Goal: Task Accomplishment & Management: Complete application form

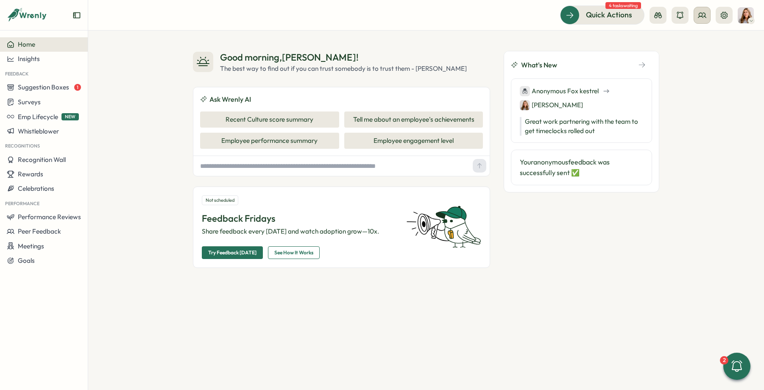
click at [700, 17] on icon at bounding box center [701, 15] width 8 height 8
click at [707, 56] on div "User Groups" at bounding box center [701, 57] width 53 height 9
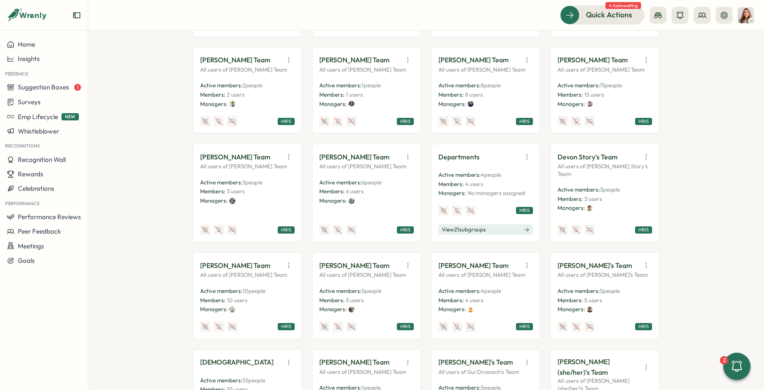
scroll to position [355, 0]
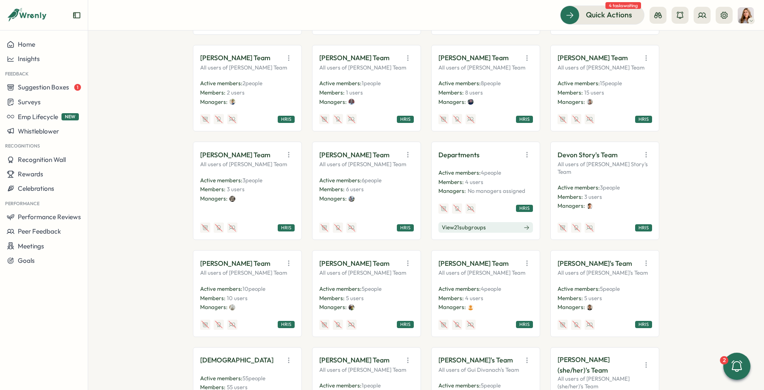
drag, startPoint x: 459, startPoint y: 181, endPoint x: 467, endPoint y: 186, distance: 10.3
click at [459, 181] on span "Members:" at bounding box center [450, 181] width 25 height 7
click at [528, 153] on icon "button" at bounding box center [526, 154] width 8 height 8
click at [517, 174] on button "View Audience" at bounding box center [504, 173] width 53 height 14
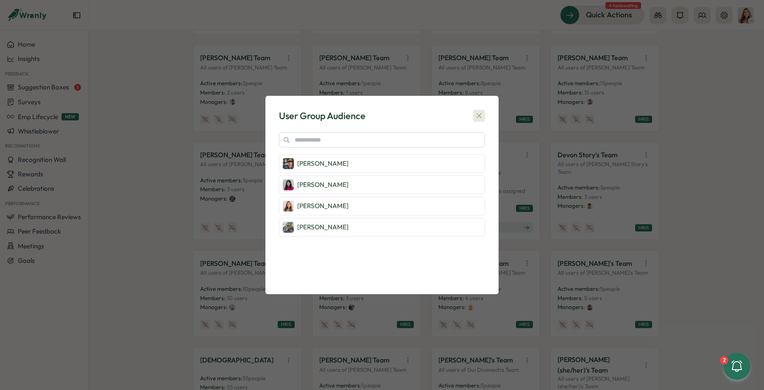
click at [481, 114] on icon "button" at bounding box center [479, 115] width 8 height 8
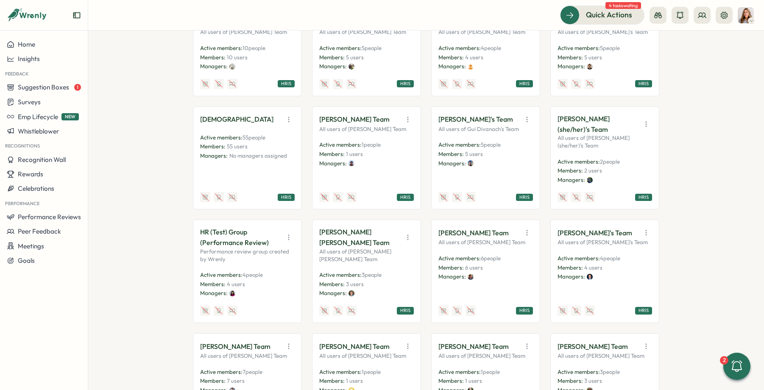
scroll to position [596, 0]
drag, startPoint x: 284, startPoint y: 116, endPoint x: 290, endPoint y: 123, distance: 9.7
click at [285, 116] on icon "button" at bounding box center [288, 119] width 8 height 8
click at [282, 136] on button "View Audience" at bounding box center [266, 137] width 53 height 14
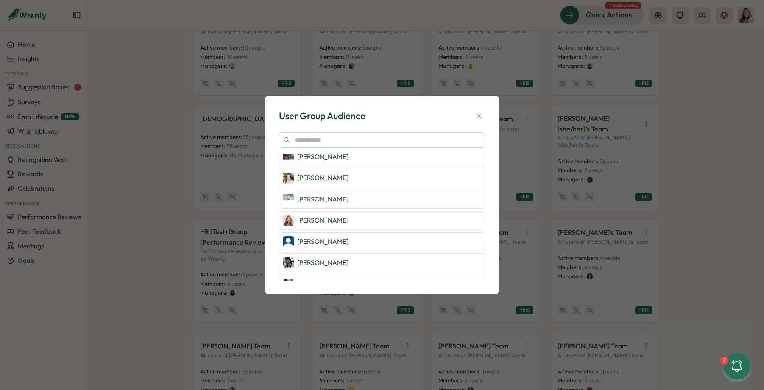
scroll to position [1036, 0]
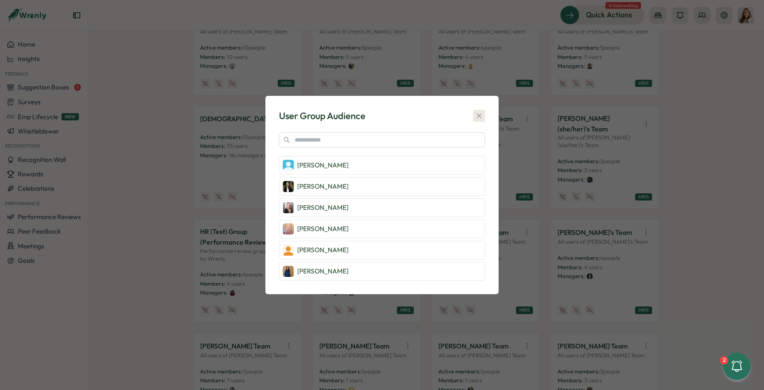
click at [481, 115] on icon "button" at bounding box center [479, 115] width 8 height 8
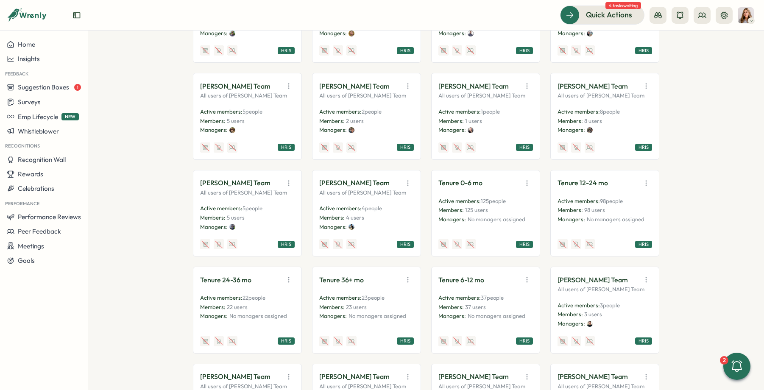
scroll to position [1447, 0]
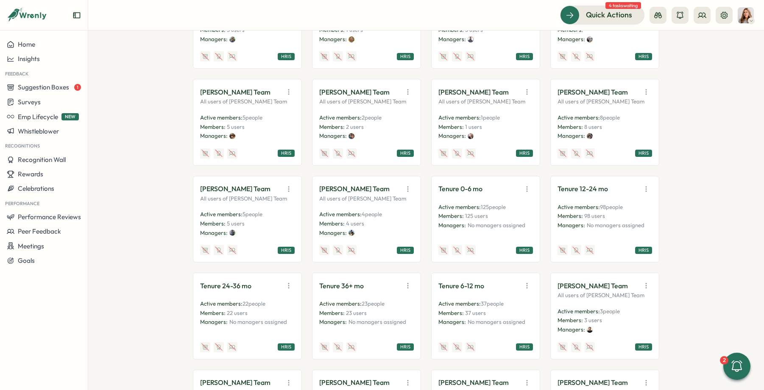
click at [525, 88] on icon "button" at bounding box center [526, 92] width 8 height 8
click at [522, 103] on button "View Audience" at bounding box center [504, 110] width 53 height 14
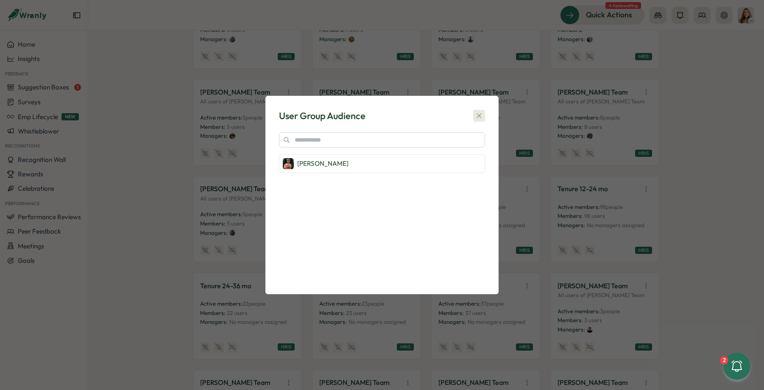
click at [480, 113] on icon "button" at bounding box center [479, 115] width 8 height 8
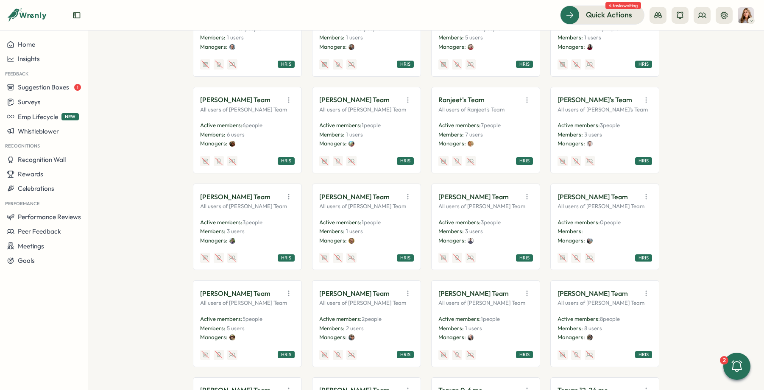
scroll to position [828, 0]
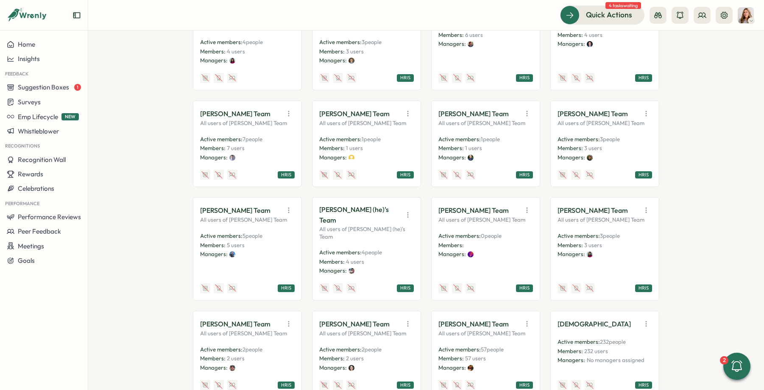
click at [406, 211] on icon "button" at bounding box center [407, 215] width 8 height 8
click at [386, 230] on button "View Audience" at bounding box center [385, 229] width 53 height 14
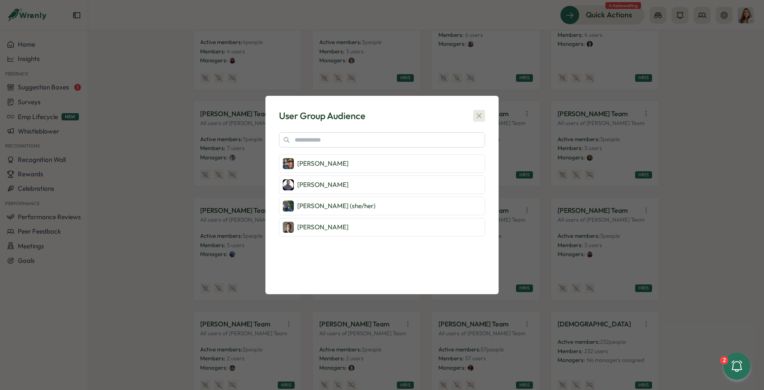
click at [477, 116] on icon "button" at bounding box center [479, 115] width 8 height 8
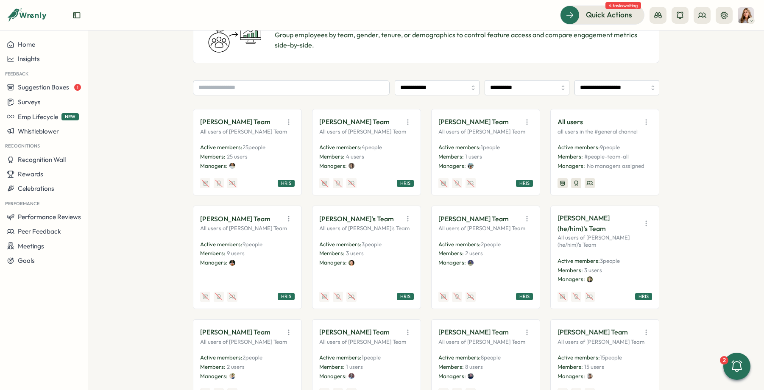
scroll to position [0, 0]
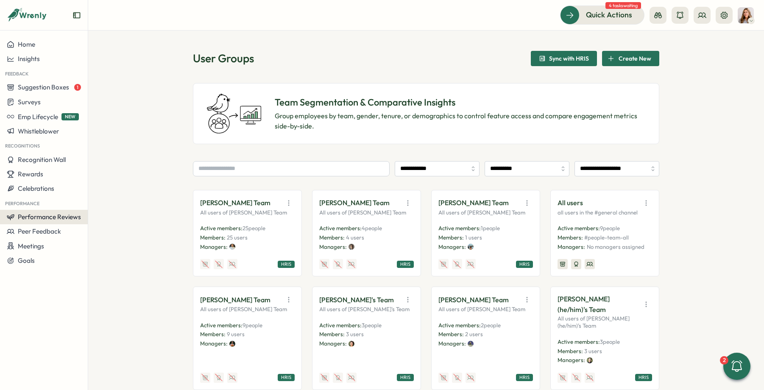
click at [56, 214] on span "Performance Reviews" at bounding box center [49, 217] width 63 height 8
click at [105, 205] on div "Reviews" at bounding box center [123, 200] width 66 height 9
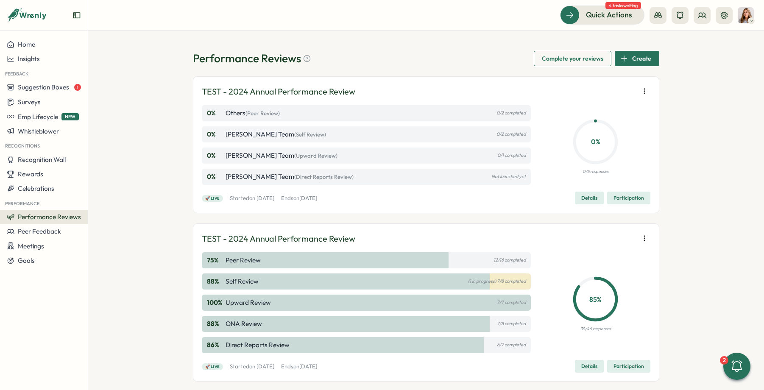
click at [635, 63] on span "Create" at bounding box center [641, 58] width 19 height 14
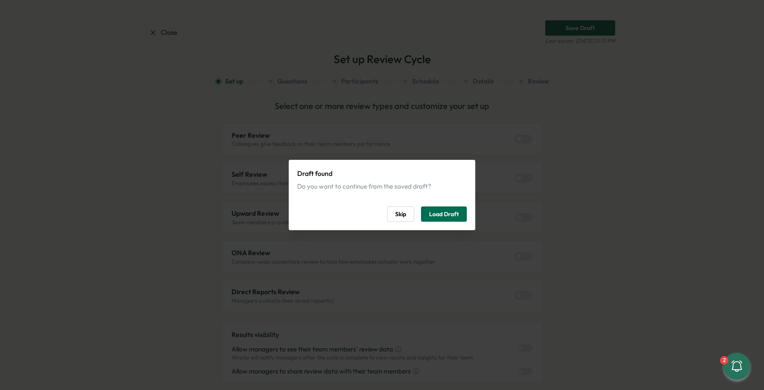
click at [436, 211] on span "Load Draft" at bounding box center [444, 214] width 30 height 14
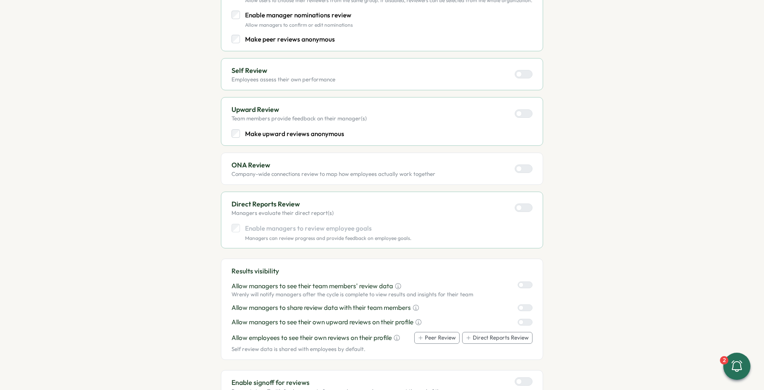
scroll to position [357, 0]
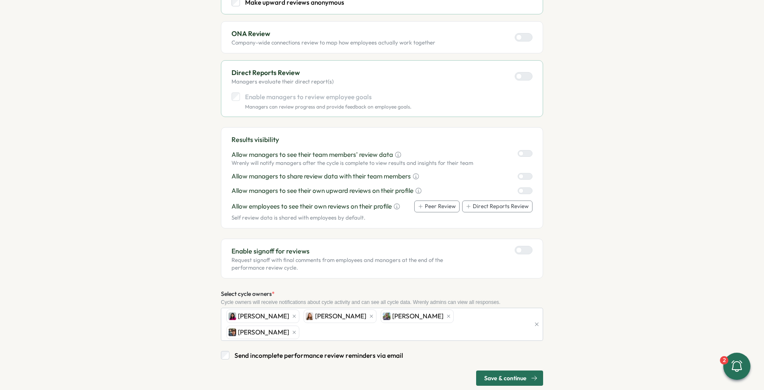
click at [509, 371] on span "Save & continue" at bounding box center [505, 378] width 42 height 14
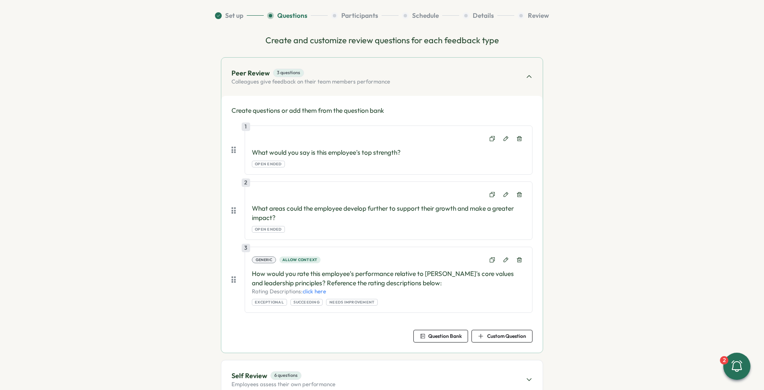
scroll to position [86, 0]
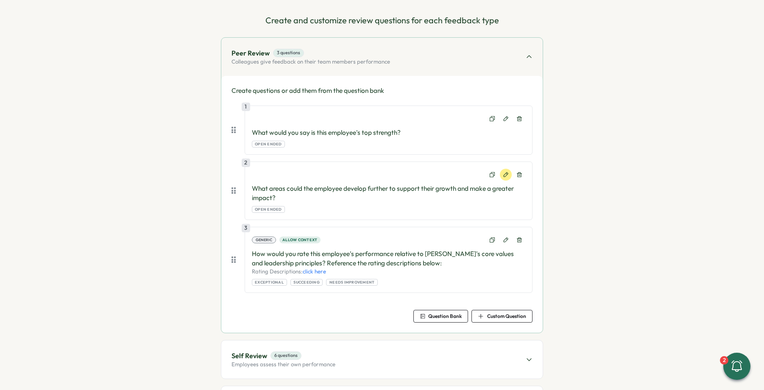
click at [505, 174] on icon at bounding box center [506, 175] width 6 height 6
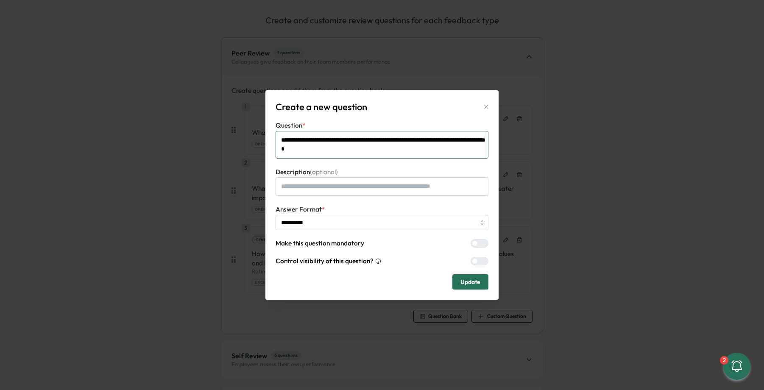
drag, startPoint x: 351, startPoint y: 149, endPoint x: 278, endPoint y: 137, distance: 74.6
click at [278, 137] on textarea "**********" at bounding box center [381, 145] width 213 height 28
click at [483, 279] on button "Update" at bounding box center [470, 281] width 36 height 15
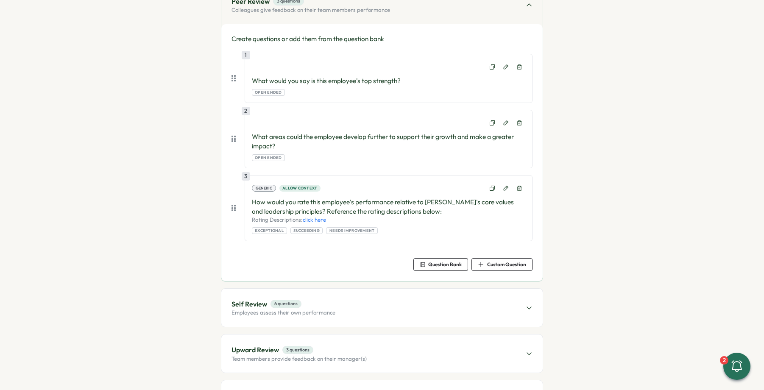
scroll to position [143, 0]
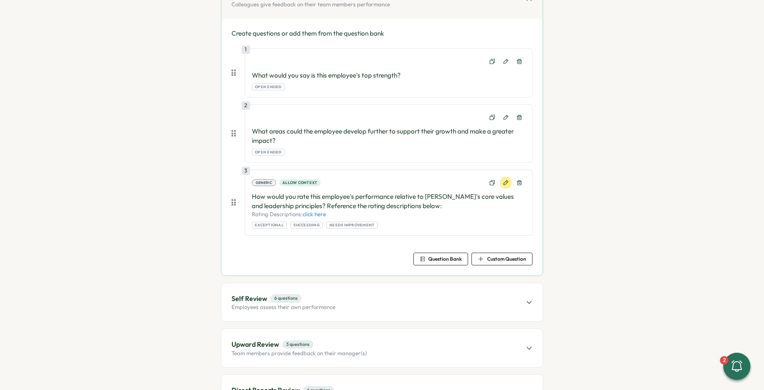
click at [503, 184] on icon at bounding box center [506, 183] width 6 height 6
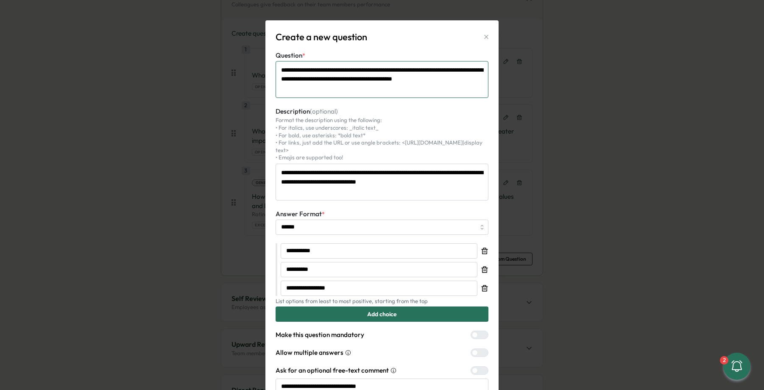
drag, startPoint x: 356, startPoint y: 89, endPoint x: 261, endPoint y: 68, distance: 97.2
click at [261, 68] on div "**********" at bounding box center [382, 195] width 764 height 390
paste textarea
type textarea "*"
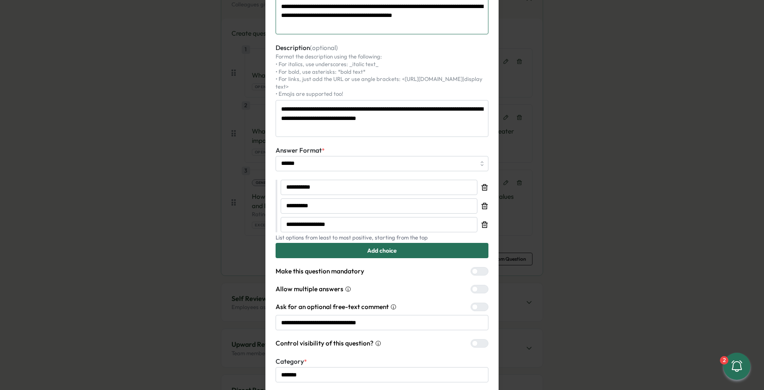
scroll to position [103, 0]
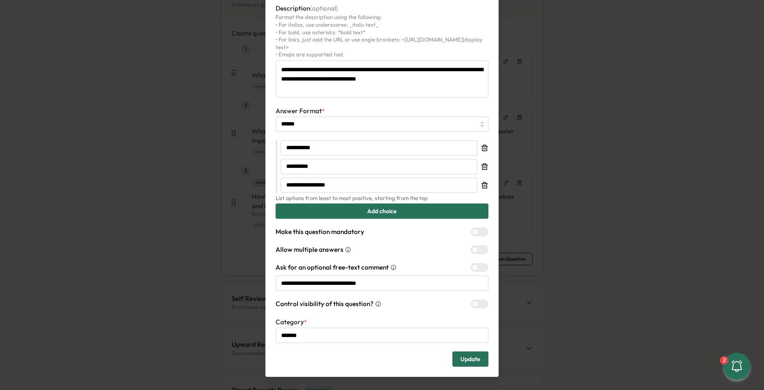
type textarea "**********"
click at [470, 352] on span "Update" at bounding box center [470, 359] width 20 height 14
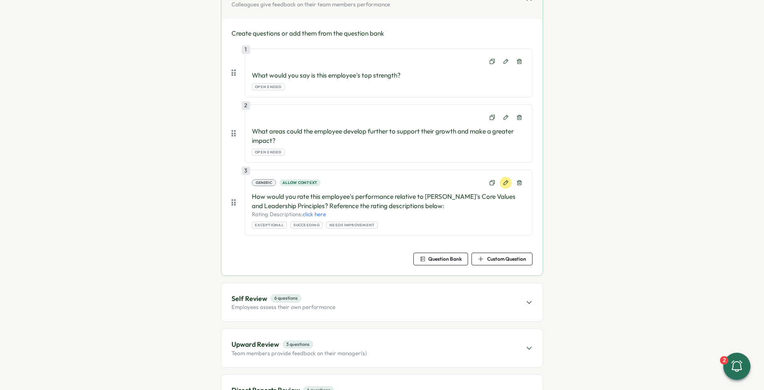
click at [503, 183] on icon at bounding box center [506, 183] width 6 height 6
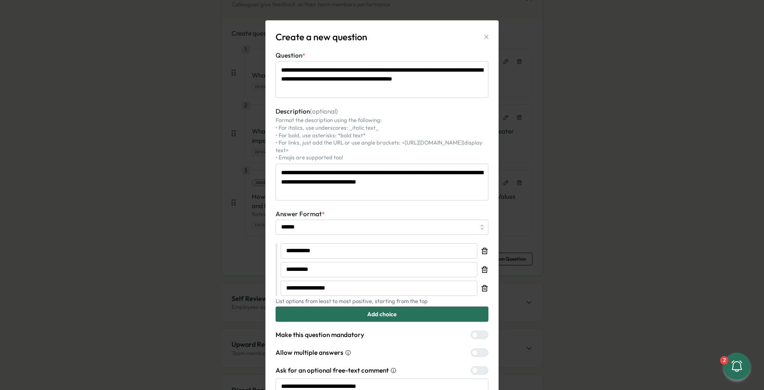
click at [484, 37] on icon "button" at bounding box center [486, 37] width 4 height 4
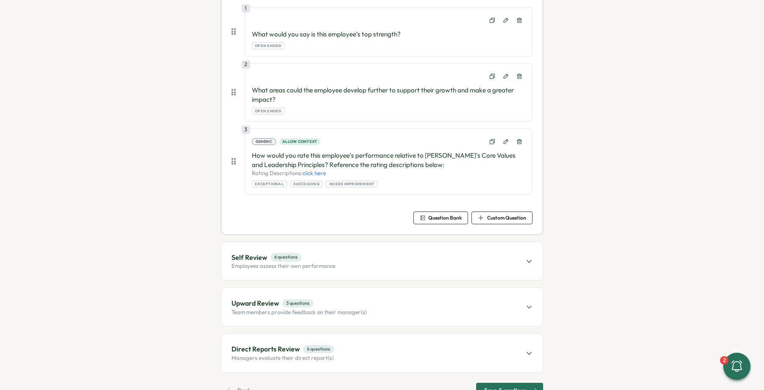
scroll to position [212, 0]
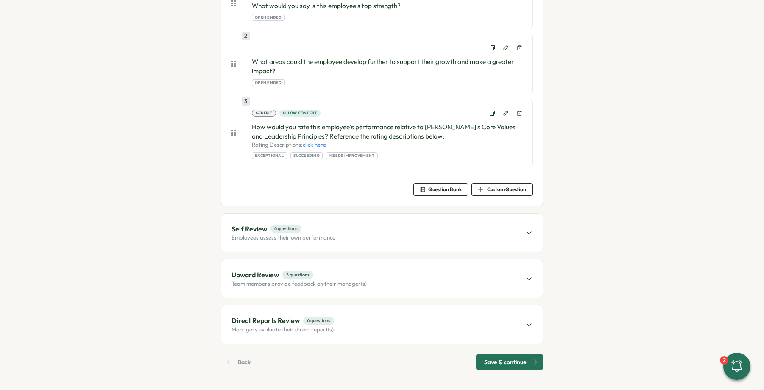
click at [402, 229] on div "Self Review 6 questions Employees assess their own performance" at bounding box center [381, 233] width 321 height 38
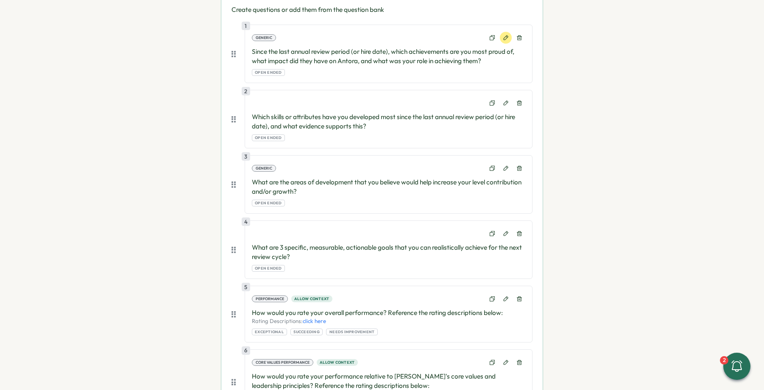
click at [502, 41] on button at bounding box center [506, 38] width 12 height 12
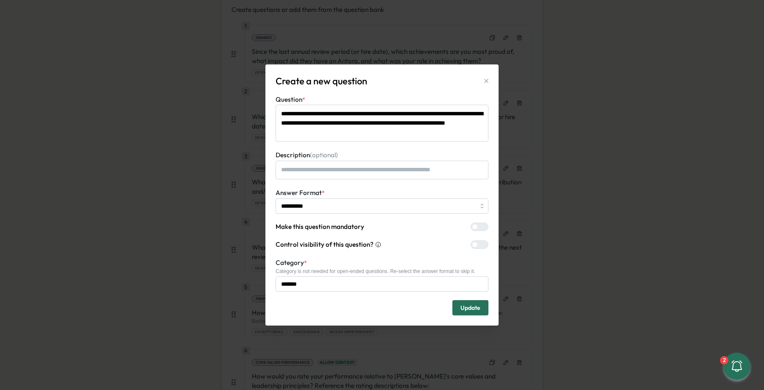
drag, startPoint x: 373, startPoint y: 131, endPoint x: 264, endPoint y: 105, distance: 112.7
click at [264, 104] on div "**********" at bounding box center [382, 195] width 764 height 390
drag, startPoint x: 475, startPoint y: 310, endPoint x: 472, endPoint y: 303, distance: 8.2
click at [475, 310] on span "Update" at bounding box center [470, 307] width 20 height 14
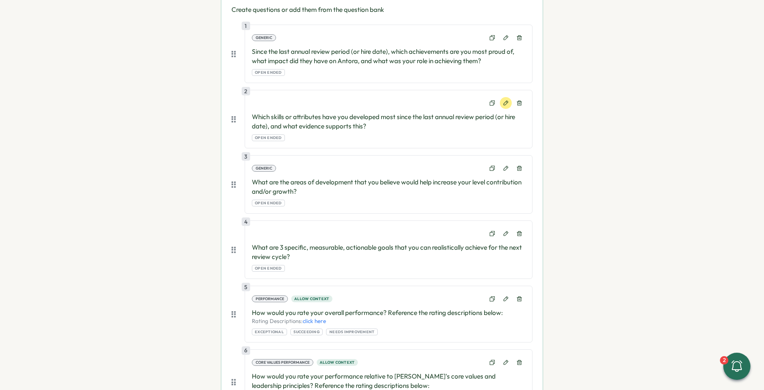
click at [503, 105] on icon at bounding box center [506, 103] width 6 height 6
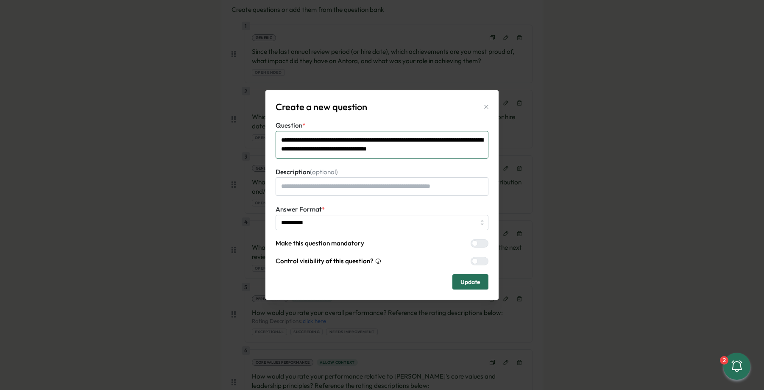
drag, startPoint x: 353, startPoint y: 143, endPoint x: 371, endPoint y: 144, distance: 18.2
click at [353, 143] on textarea "**********" at bounding box center [381, 145] width 213 height 28
drag, startPoint x: 453, startPoint y: 150, endPoint x: 251, endPoint y: 136, distance: 202.2
click at [251, 136] on div "**********" at bounding box center [382, 195] width 764 height 390
click at [475, 282] on span "Update" at bounding box center [470, 282] width 20 height 14
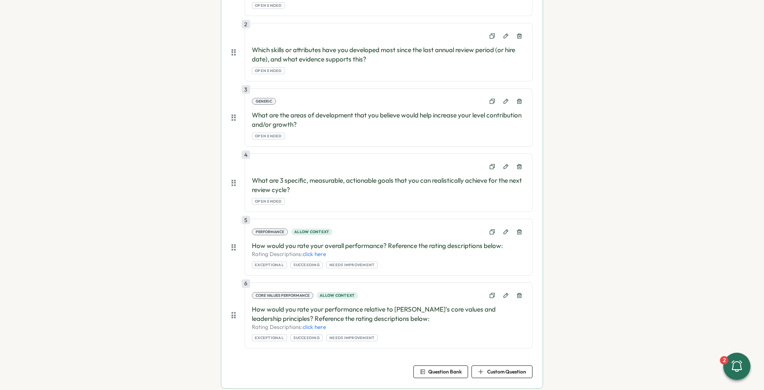
scroll to position [285, 0]
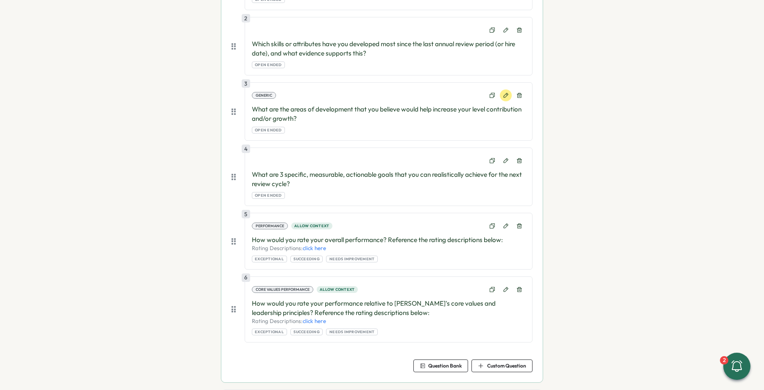
click at [503, 96] on icon at bounding box center [506, 95] width 6 height 6
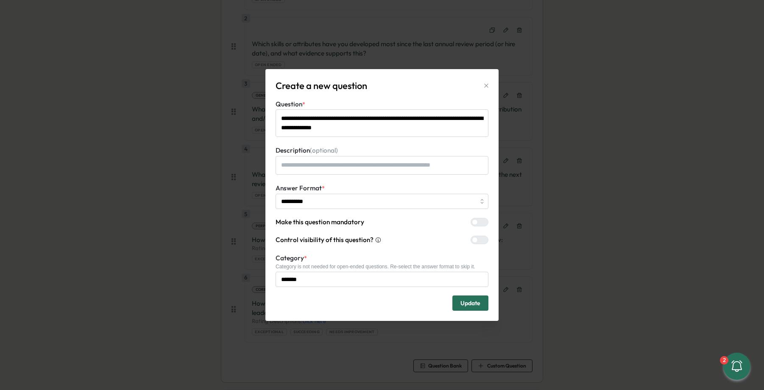
drag, startPoint x: 400, startPoint y: 127, endPoint x: 265, endPoint y: 116, distance: 134.8
click at [266, 116] on div "**********" at bounding box center [381, 195] width 233 height 252
type textarea "*"
type textarea "**********"
click at [464, 306] on span "Update" at bounding box center [470, 303] width 20 height 14
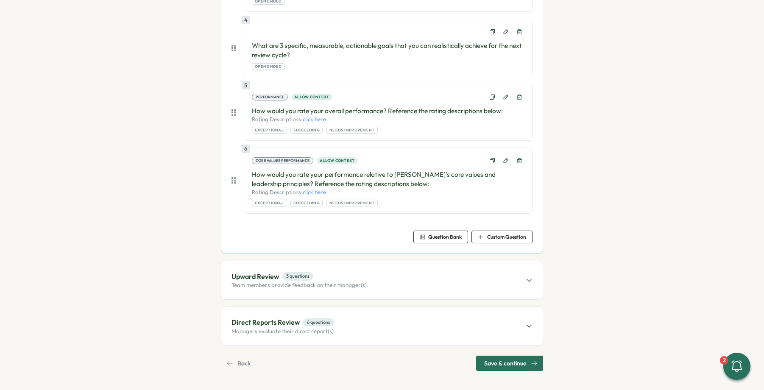
scroll to position [415, 0]
click at [314, 119] on link "click here" at bounding box center [314, 117] width 23 height 7
click at [506, 157] on icon at bounding box center [506, 159] width 6 height 6
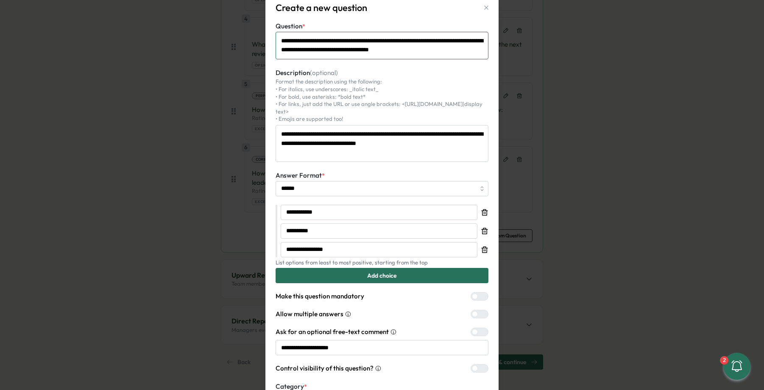
scroll to position [47, 0]
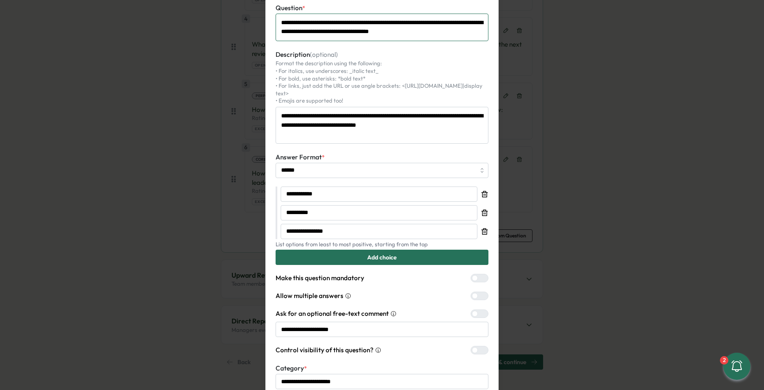
drag, startPoint x: 411, startPoint y: 30, endPoint x: 259, endPoint y: 24, distance: 152.7
click at [260, 24] on div "**********" at bounding box center [382, 195] width 764 height 390
paste textarea
type textarea "*"
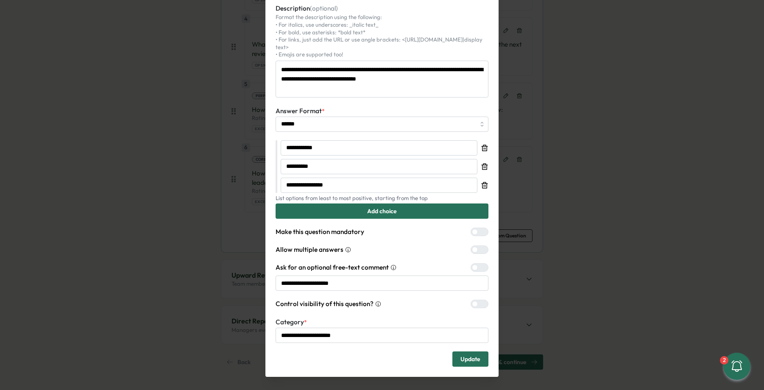
type textarea "**********"
click at [461, 352] on span "Update" at bounding box center [470, 359] width 20 height 14
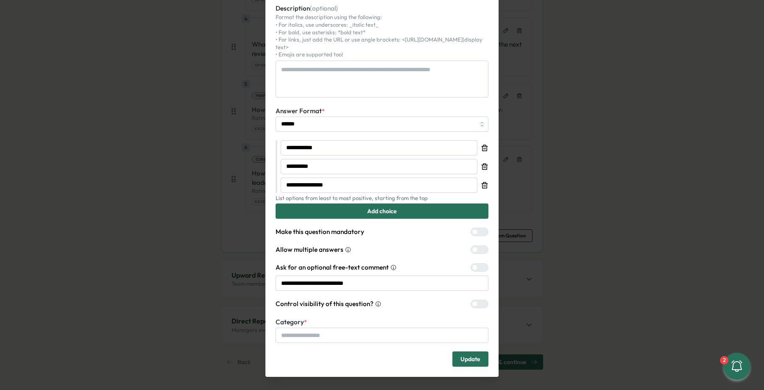
scroll to position [0, 0]
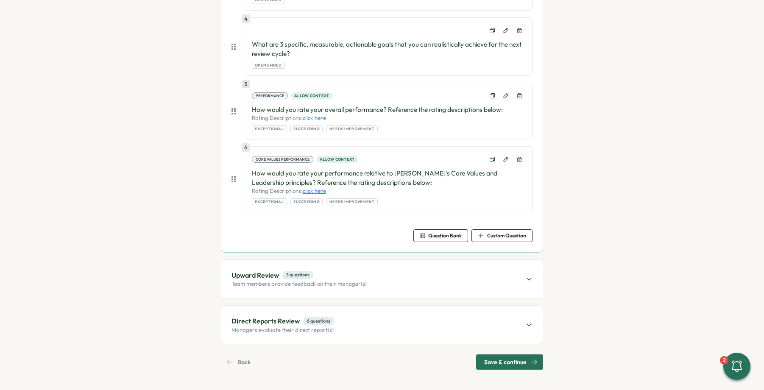
click at [316, 189] on link "click here" at bounding box center [314, 190] width 23 height 7
click at [385, 280] on div "Upward Review 3 questions Team members provide feedback on their manager(s)" at bounding box center [381, 279] width 321 height 38
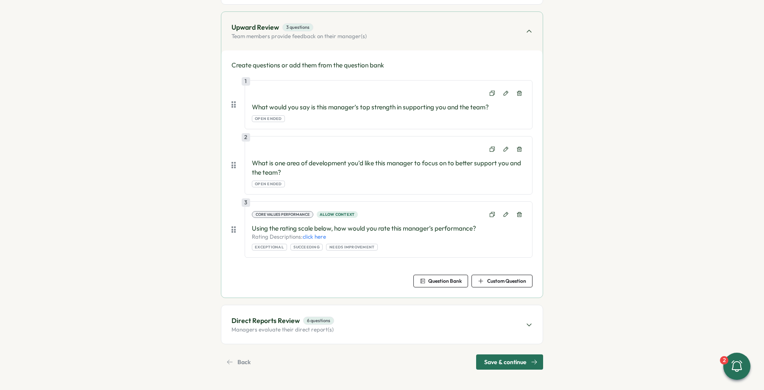
click at [527, 321] on icon at bounding box center [528, 324] width 7 height 7
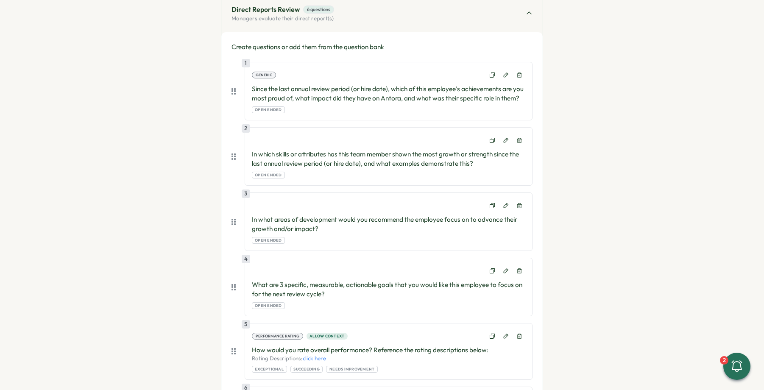
scroll to position [272, 0]
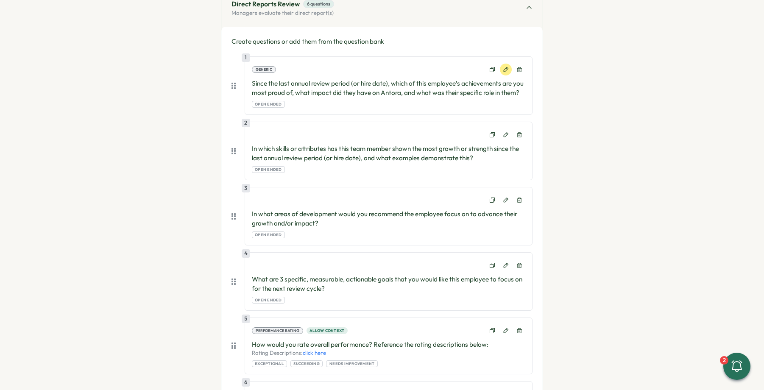
click at [503, 69] on icon at bounding box center [506, 70] width 6 height 6
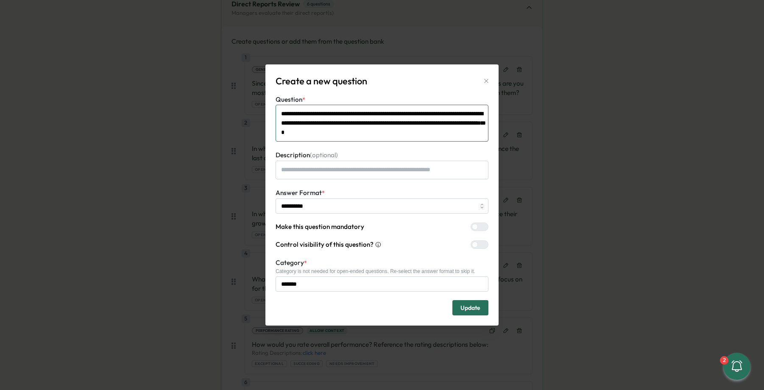
drag, startPoint x: 447, startPoint y: 133, endPoint x: 246, endPoint y: 100, distance: 203.9
click at [246, 100] on div "**********" at bounding box center [382, 195] width 764 height 390
drag, startPoint x: 477, startPoint y: 314, endPoint x: 472, endPoint y: 311, distance: 5.3
click at [477, 314] on span "Update" at bounding box center [470, 307] width 20 height 14
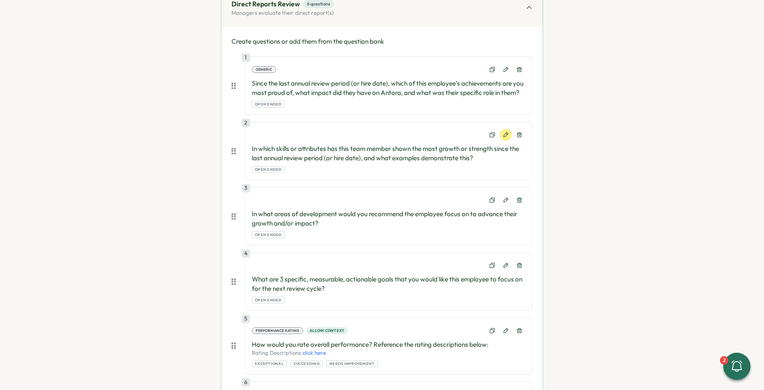
click at [505, 141] on button at bounding box center [506, 135] width 12 height 12
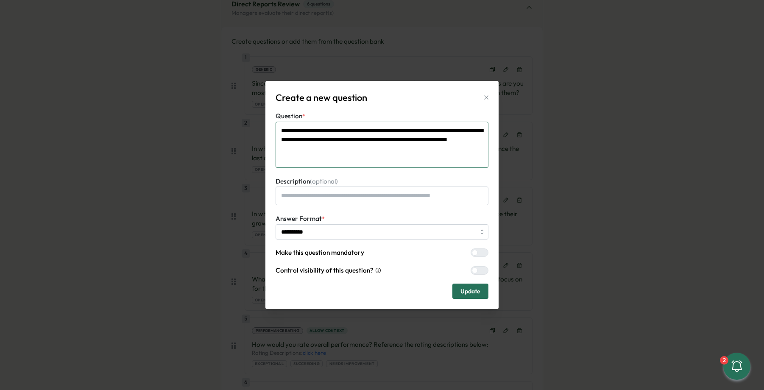
drag, startPoint x: 362, startPoint y: 150, endPoint x: 256, endPoint y: 128, distance: 108.6
click at [256, 128] on div "**********" at bounding box center [382, 195] width 764 height 390
click at [474, 293] on span "Update" at bounding box center [470, 291] width 20 height 14
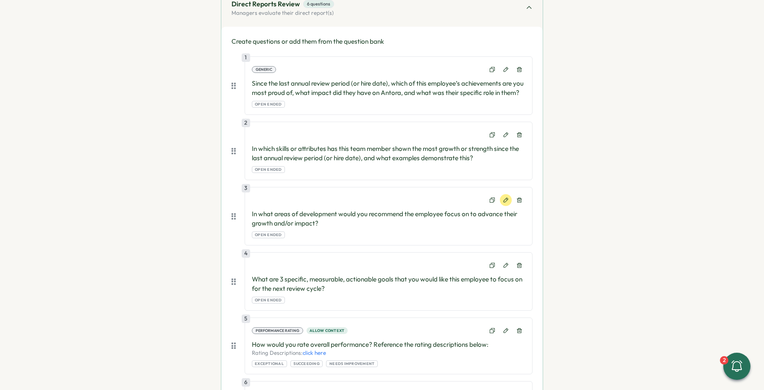
click at [503, 203] on icon at bounding box center [506, 200] width 6 height 6
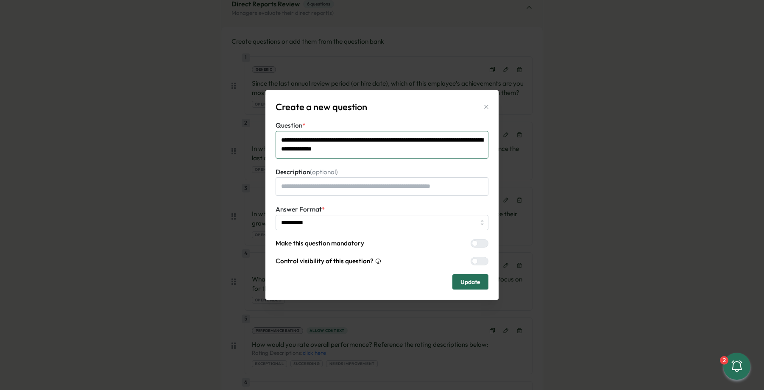
drag, startPoint x: 406, startPoint y: 152, endPoint x: 250, endPoint y: 134, distance: 156.5
click at [251, 134] on div "**********" at bounding box center [382, 195] width 764 height 390
click at [459, 281] on button "Update" at bounding box center [470, 281] width 36 height 15
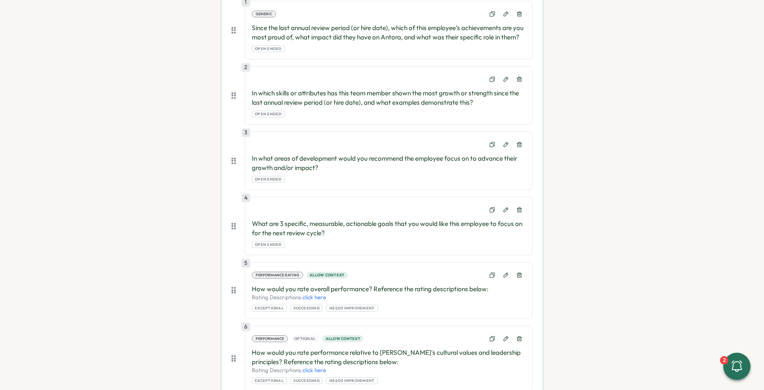
scroll to position [350, 0]
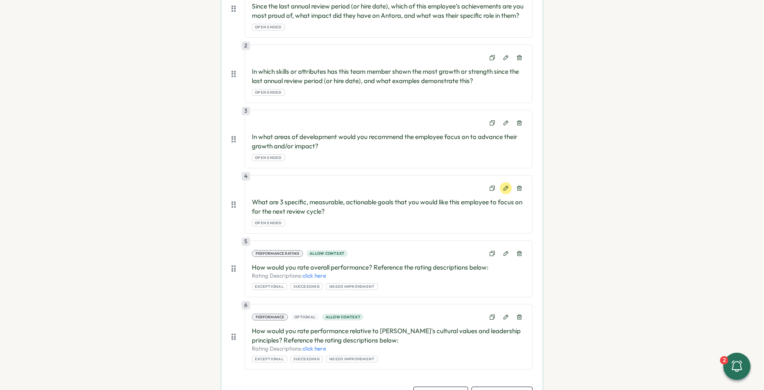
click at [503, 190] on icon at bounding box center [505, 188] width 5 height 5
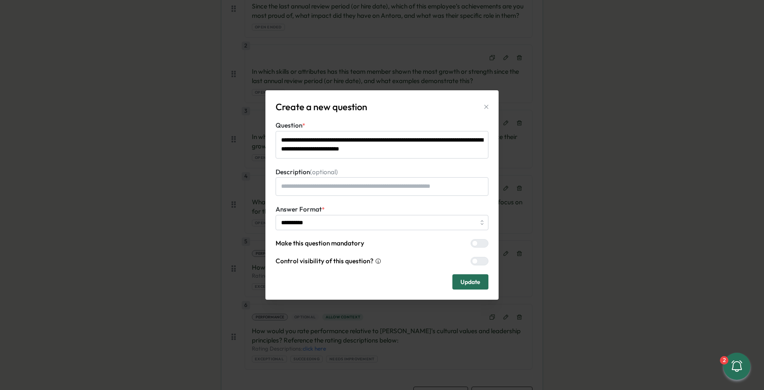
drag, startPoint x: 418, startPoint y: 151, endPoint x: 244, endPoint y: 135, distance: 174.4
click at [244, 135] on div "**********" at bounding box center [382, 195] width 764 height 390
click at [473, 280] on span "Update" at bounding box center [470, 282] width 20 height 14
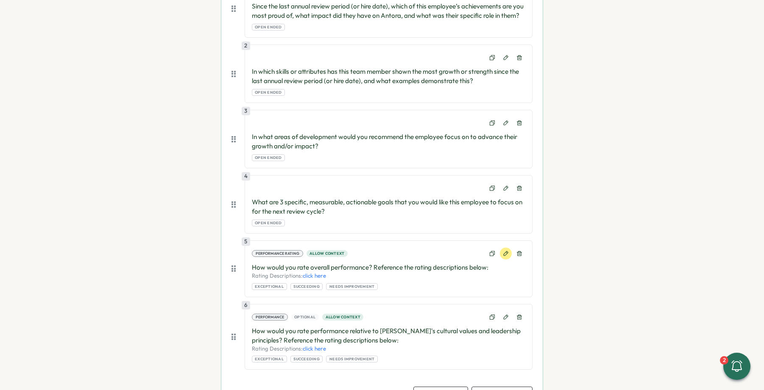
click at [506, 256] on icon at bounding box center [506, 253] width 6 height 6
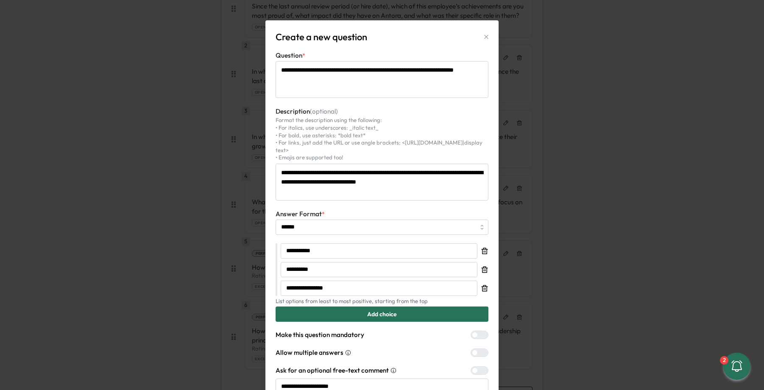
drag, startPoint x: 344, startPoint y: 79, endPoint x: 207, endPoint y: 62, distance: 137.5
click at [207, 62] on div "**********" at bounding box center [382, 195] width 764 height 390
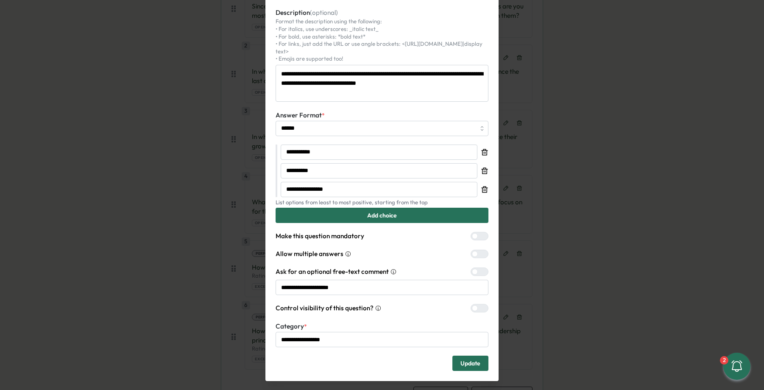
scroll to position [103, 0]
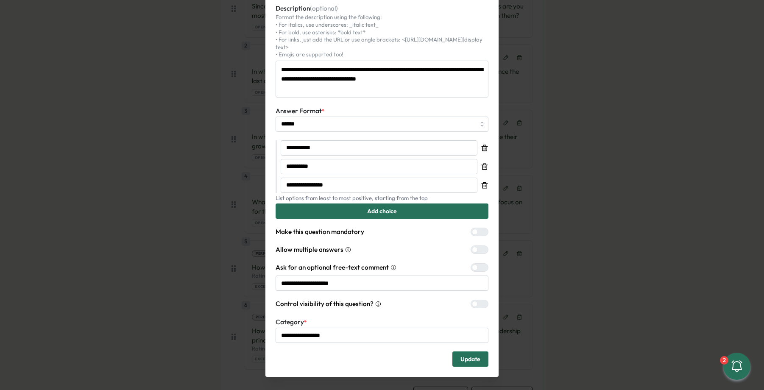
drag, startPoint x: 465, startPoint y: 351, endPoint x: 451, endPoint y: 346, distance: 14.7
click at [465, 352] on span "Update" at bounding box center [470, 359] width 20 height 14
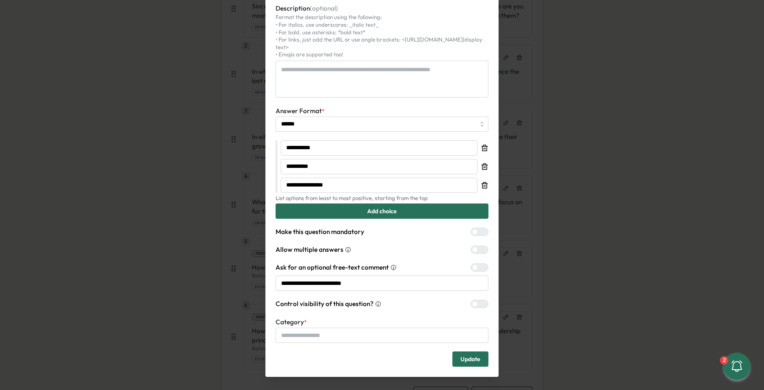
scroll to position [0, 0]
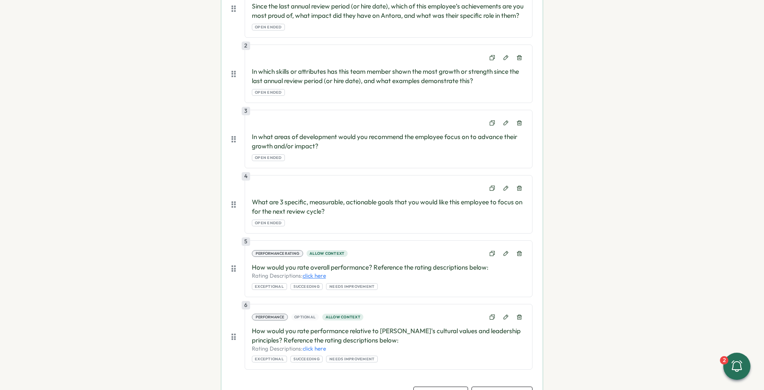
click at [308, 279] on link "click here" at bounding box center [314, 275] width 23 height 7
click at [317, 279] on link "click here" at bounding box center [314, 275] width 23 height 7
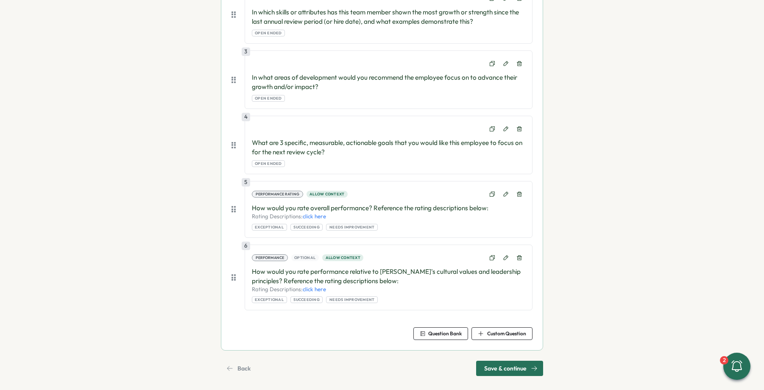
scroll to position [417, 0]
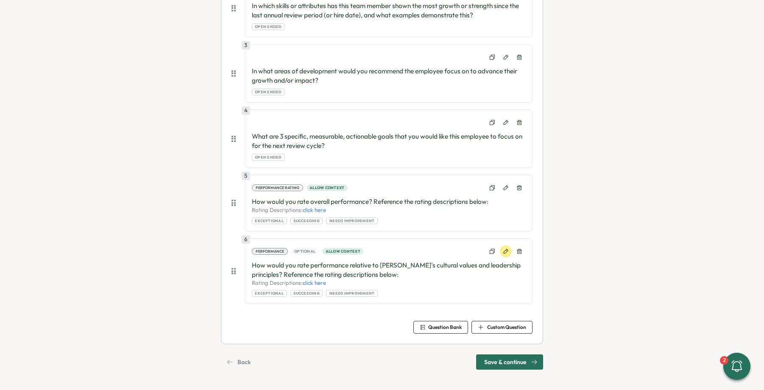
click at [504, 254] on icon at bounding box center [506, 251] width 6 height 6
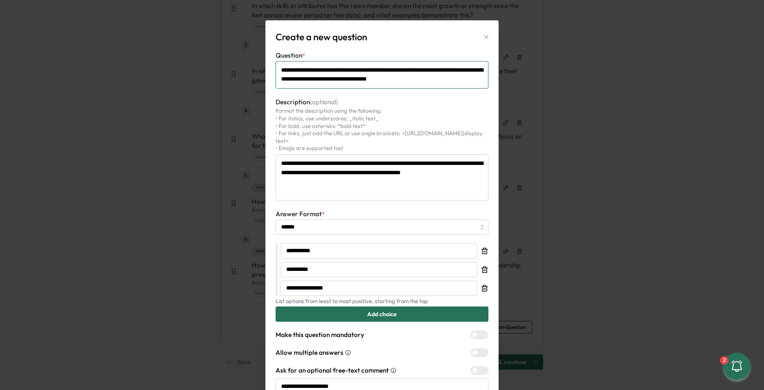
drag, startPoint x: 462, startPoint y: 79, endPoint x: 247, endPoint y: 55, distance: 216.6
click at [247, 55] on div "**********" at bounding box center [382, 195] width 764 height 390
paste textarea
type textarea "*"
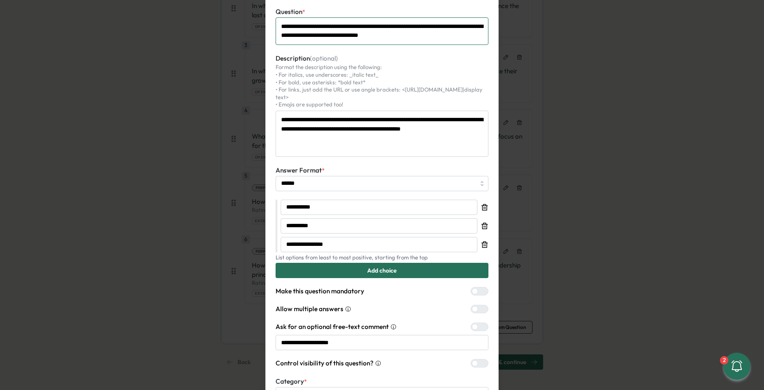
scroll to position [103, 0]
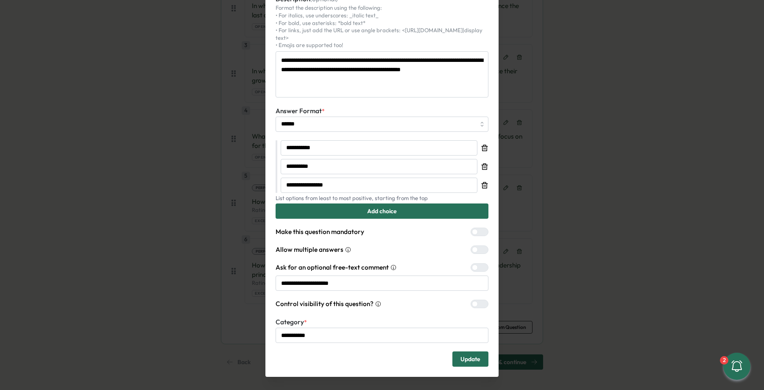
type textarea "**********"
click at [464, 352] on span "Update" at bounding box center [470, 359] width 20 height 14
type textarea "*"
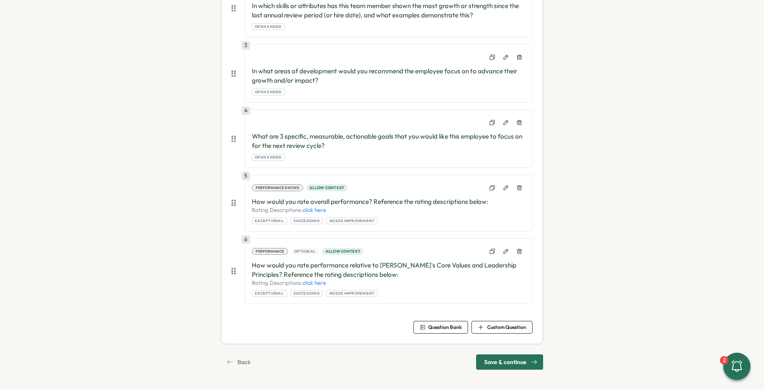
click at [496, 364] on span "Save & continue" at bounding box center [505, 362] width 42 height 14
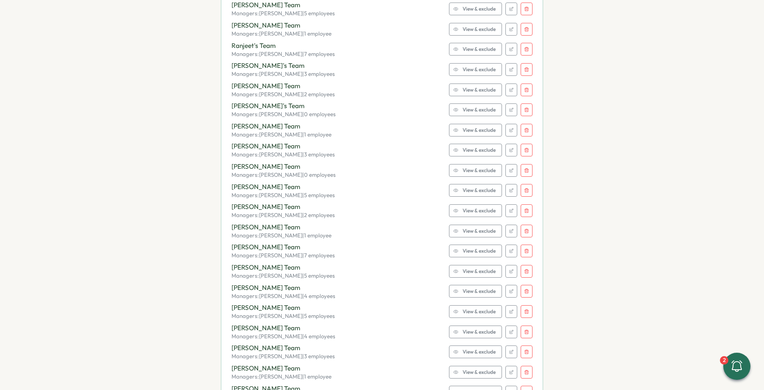
scroll to position [1373, 0]
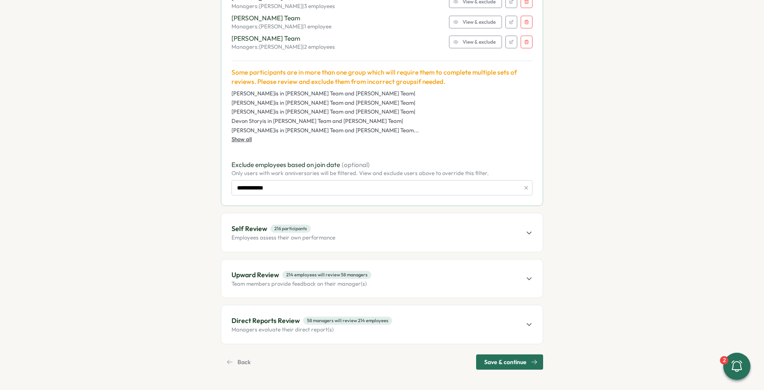
click at [344, 230] on div "Self Review 216 participants Employees assess their own performance" at bounding box center [381, 232] width 321 height 38
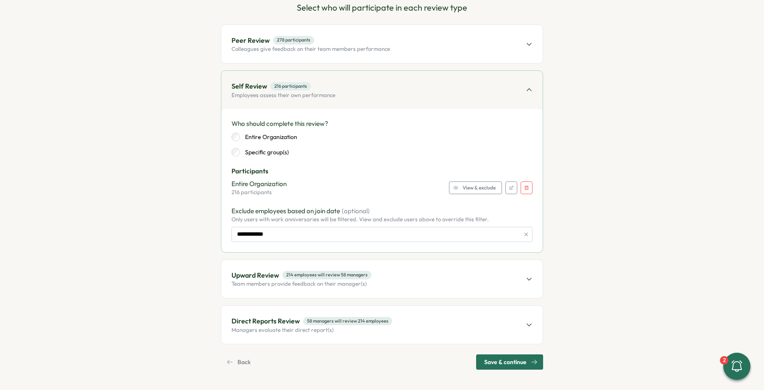
scroll to position [98, 0]
click at [433, 283] on div "Upward Review 214 employees will review 58 managers Team members provide feedba…" at bounding box center [381, 279] width 321 height 38
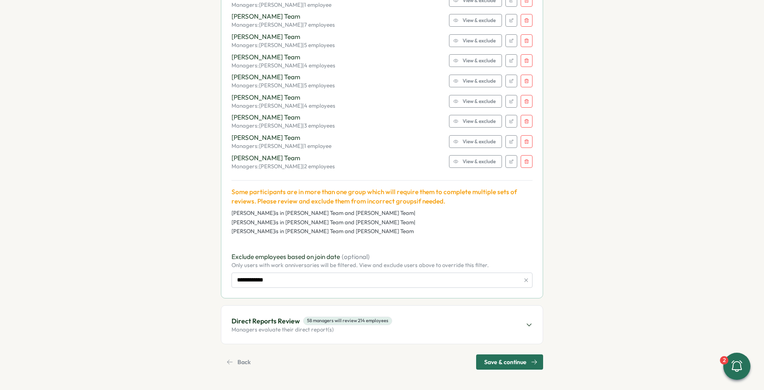
click at [437, 324] on div "Direct Reports Review 58 managers will review 214 employees Managers evaluate t…" at bounding box center [381, 325] width 321 height 38
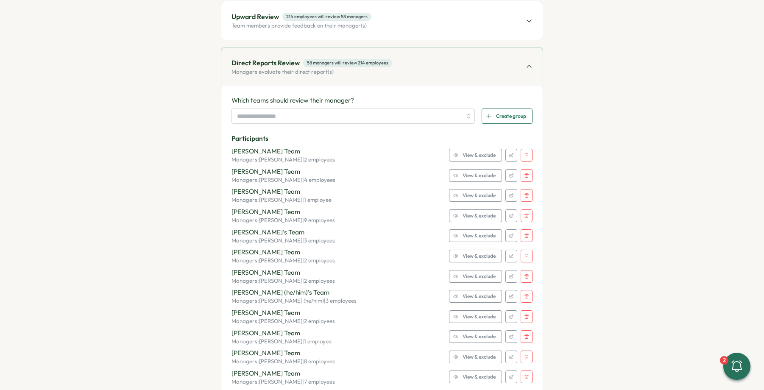
scroll to position [1158, 0]
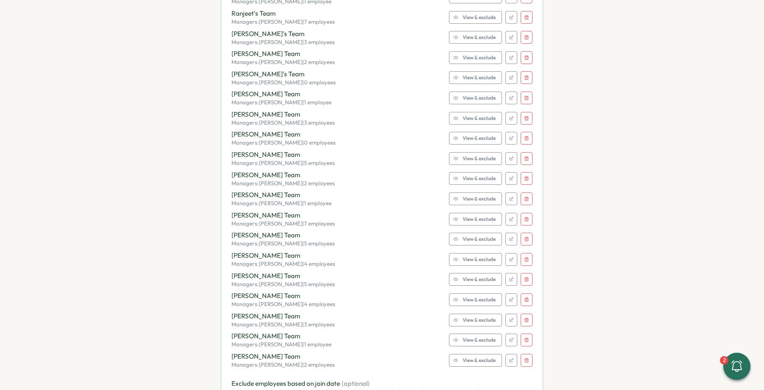
drag, startPoint x: 478, startPoint y: 197, endPoint x: 470, endPoint y: 197, distance: 7.6
click at [477, 197] on span "View & exclude" at bounding box center [478, 199] width 33 height 12
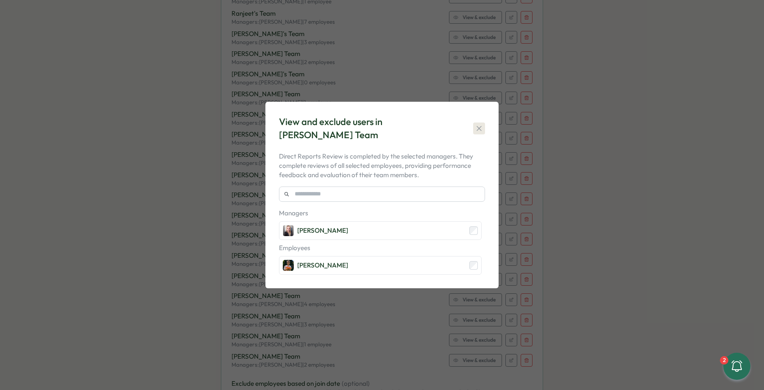
click at [481, 126] on icon "button" at bounding box center [478, 128] width 5 height 5
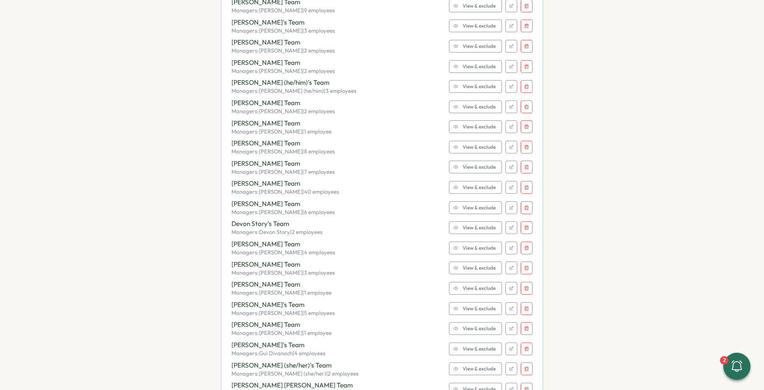
scroll to position [0, 0]
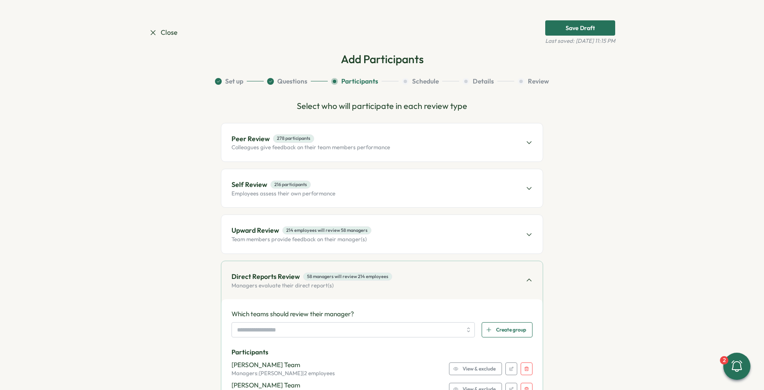
click at [388, 146] on div "Peer Review 278 participants Colleagues give feedback on their team members per…" at bounding box center [381, 142] width 321 height 38
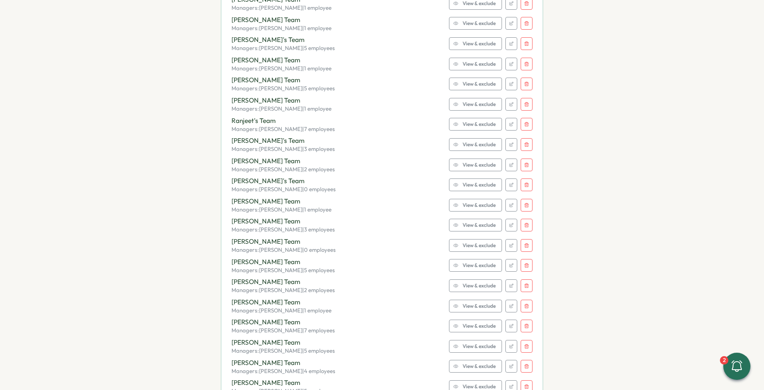
scroll to position [1373, 0]
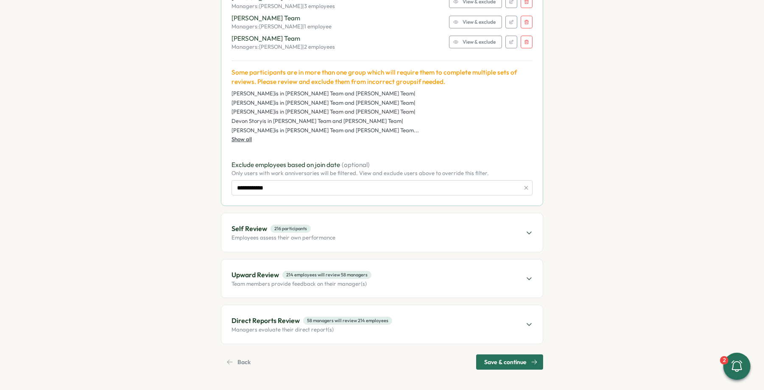
click at [494, 366] on span "Save & continue" at bounding box center [505, 362] width 42 height 14
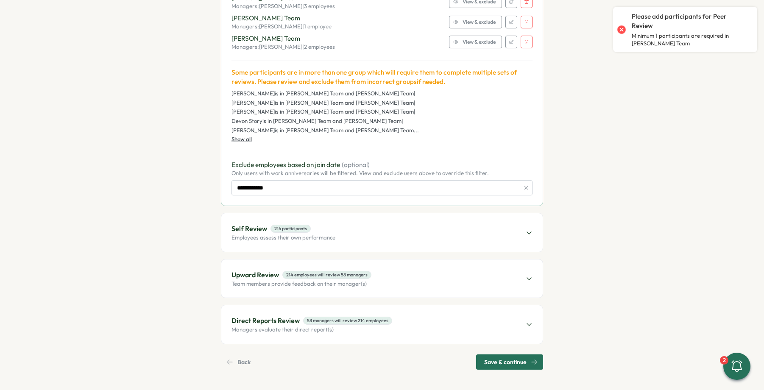
click at [620, 27] on div at bounding box center [621, 29] width 12 height 12
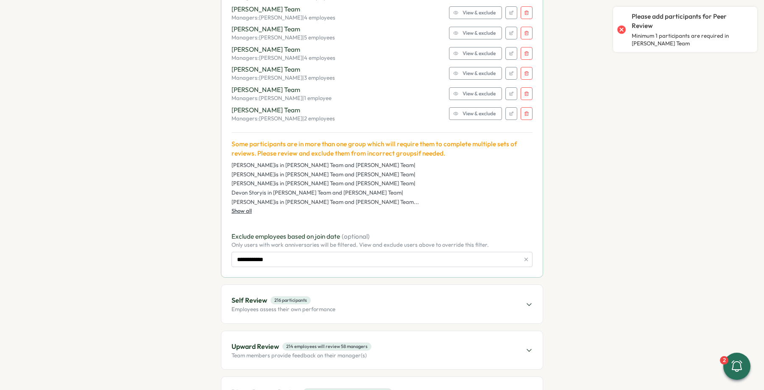
scroll to position [672, 0]
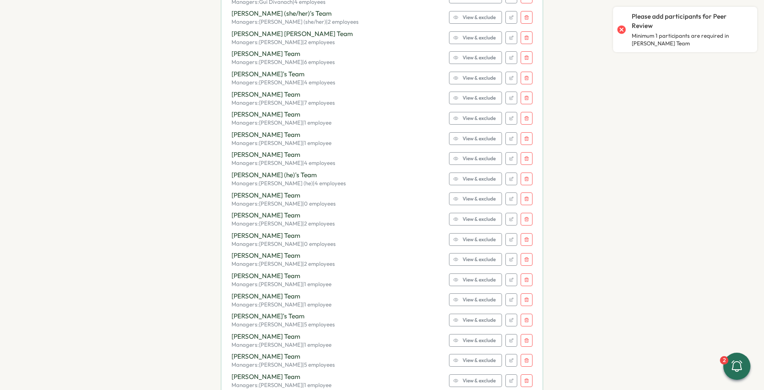
click at [524, 198] on icon "button" at bounding box center [526, 198] width 5 height 5
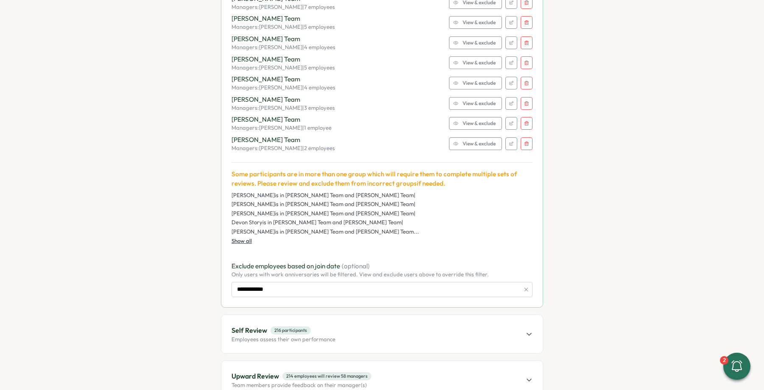
scroll to position [1353, 0]
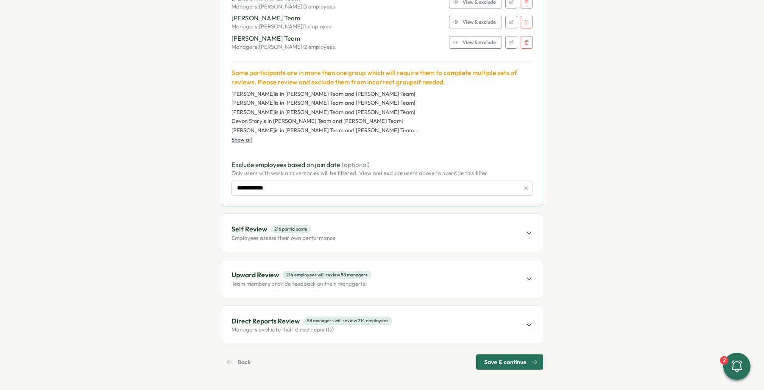
drag, startPoint x: 509, startPoint y: 361, endPoint x: 508, endPoint y: 355, distance: 5.6
click at [509, 361] on span "Save & continue" at bounding box center [505, 362] width 42 height 14
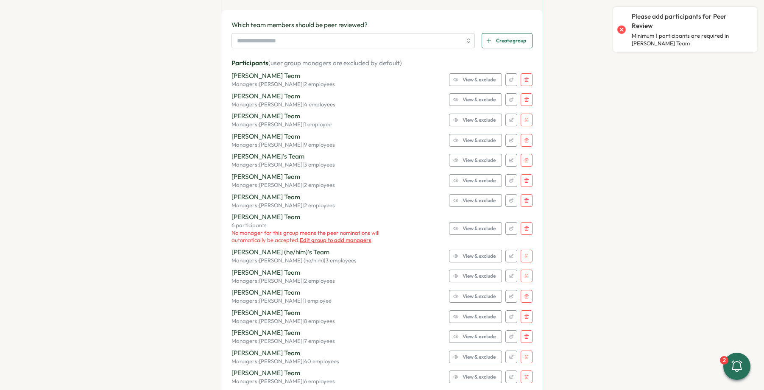
scroll to position [0, 0]
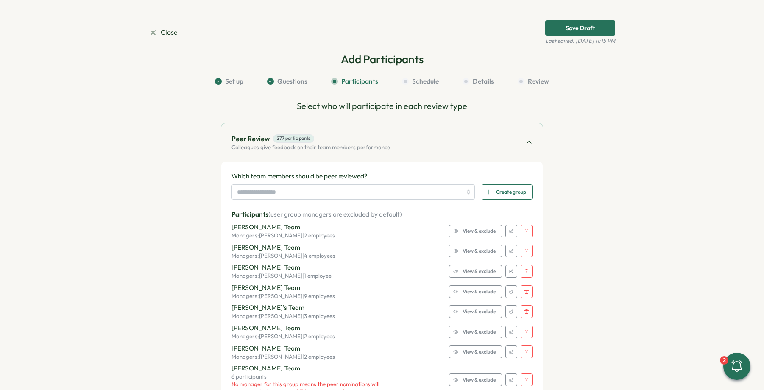
click at [527, 229] on icon "button" at bounding box center [526, 230] width 5 height 5
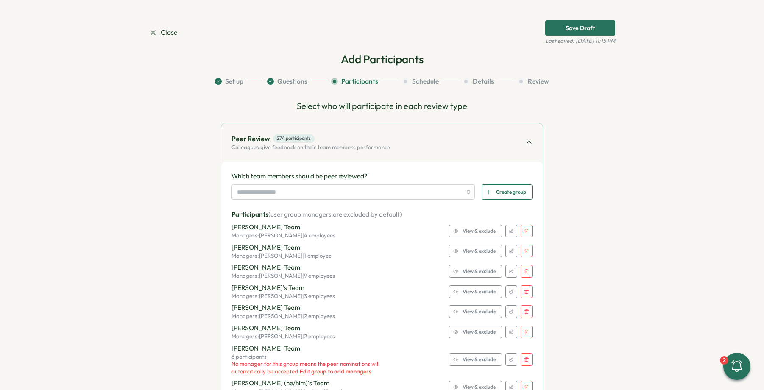
click at [527, 229] on icon "button" at bounding box center [526, 230] width 5 height 5
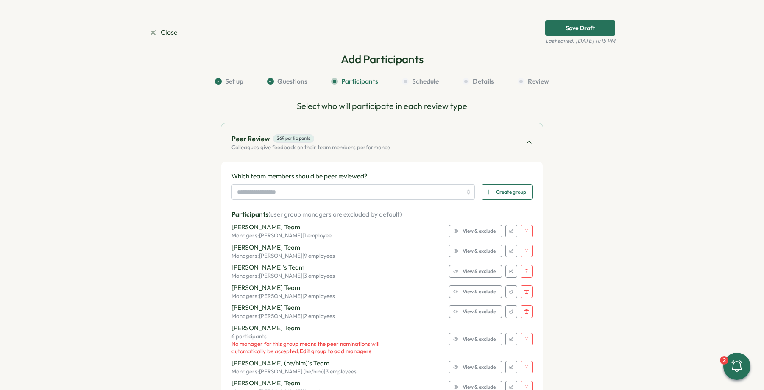
click at [527, 229] on icon "button" at bounding box center [526, 230] width 5 height 5
click at [527, 248] on icon "button" at bounding box center [526, 250] width 5 height 5
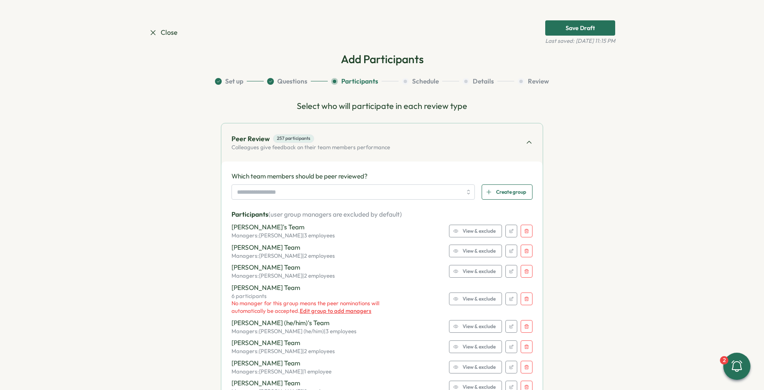
click at [527, 229] on icon "button" at bounding box center [526, 230] width 5 height 5
click at [527, 248] on icon "button" at bounding box center [526, 250] width 5 height 5
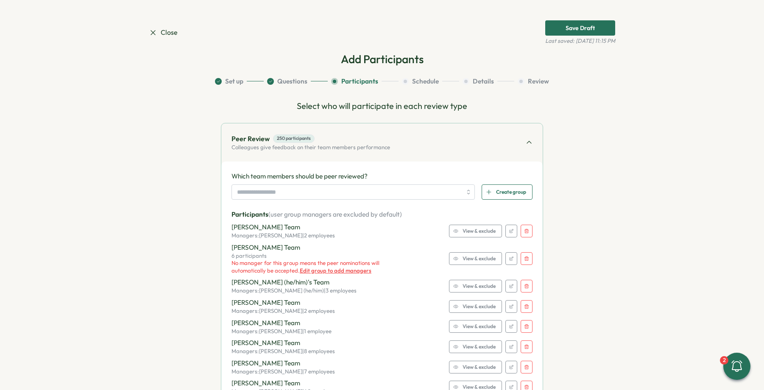
click at [527, 229] on icon "button" at bounding box center [526, 230] width 5 height 5
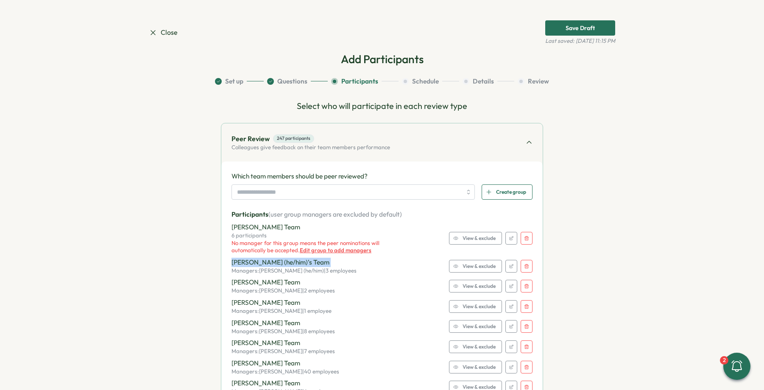
click at [527, 229] on div "[PERSON_NAME] Team 6 participants No manager for this group means the peer nomi…" at bounding box center [381, 238] width 301 height 32
click at [526, 237] on icon "button" at bounding box center [526, 238] width 4 height 4
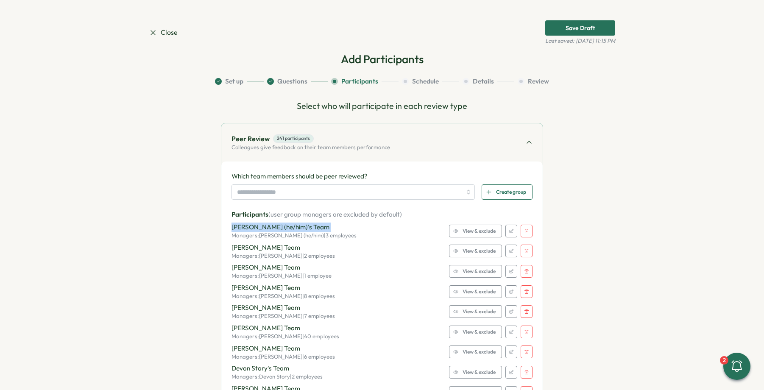
click at [527, 234] on button "button" at bounding box center [526, 231] width 12 height 13
click at [526, 234] on button "button" at bounding box center [526, 231] width 12 height 13
click at [526, 244] on button "button" at bounding box center [526, 250] width 12 height 13
click at [526, 234] on button "button" at bounding box center [526, 231] width 12 height 13
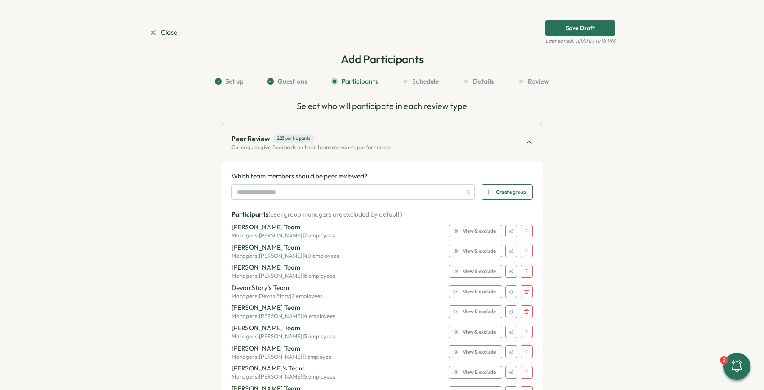
click at [526, 244] on button "button" at bounding box center [526, 250] width 12 height 13
click at [526, 234] on button "button" at bounding box center [526, 231] width 12 height 13
click at [526, 244] on button "button" at bounding box center [526, 250] width 12 height 13
click at [526, 234] on button "button" at bounding box center [526, 231] width 12 height 13
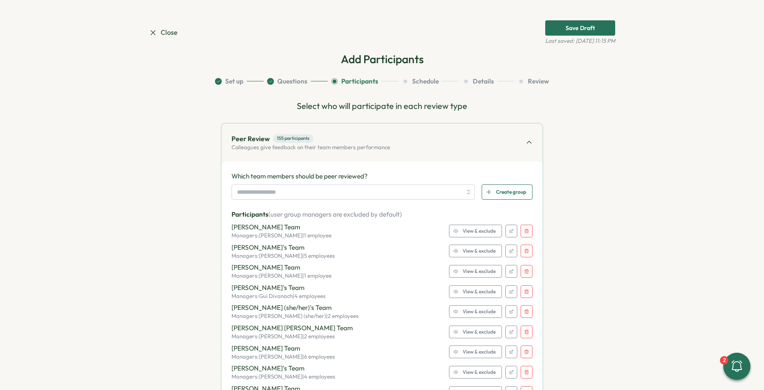
click at [526, 234] on button "button" at bounding box center [526, 231] width 12 height 13
click at [526, 244] on button "button" at bounding box center [526, 250] width 12 height 13
click at [526, 234] on button "button" at bounding box center [526, 231] width 12 height 13
click at [526, 244] on button "button" at bounding box center [526, 250] width 12 height 13
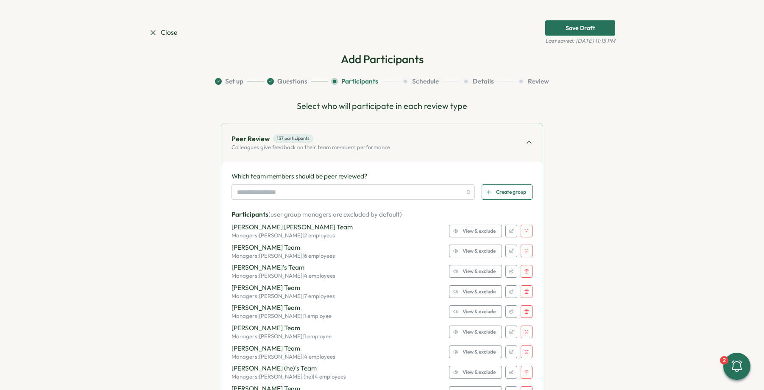
click at [526, 234] on button "button" at bounding box center [526, 231] width 12 height 13
click at [526, 244] on button "button" at bounding box center [526, 250] width 12 height 13
click at [526, 234] on button "button" at bounding box center [526, 231] width 12 height 13
click at [526, 244] on button "button" at bounding box center [526, 250] width 12 height 13
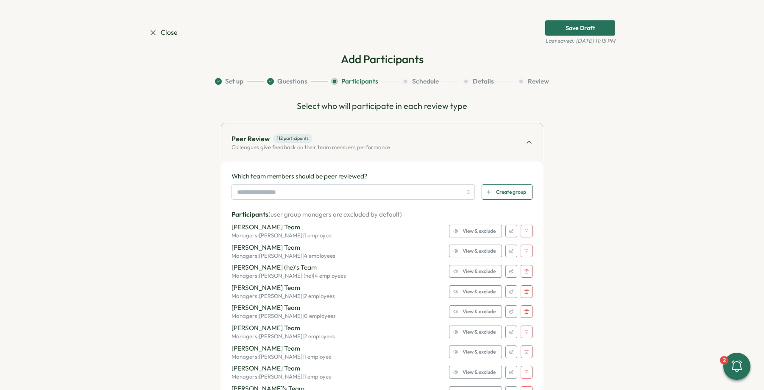
click at [526, 234] on button "button" at bounding box center [526, 231] width 12 height 13
click at [526, 244] on button "button" at bounding box center [526, 250] width 12 height 13
click at [526, 234] on button "button" at bounding box center [526, 231] width 12 height 13
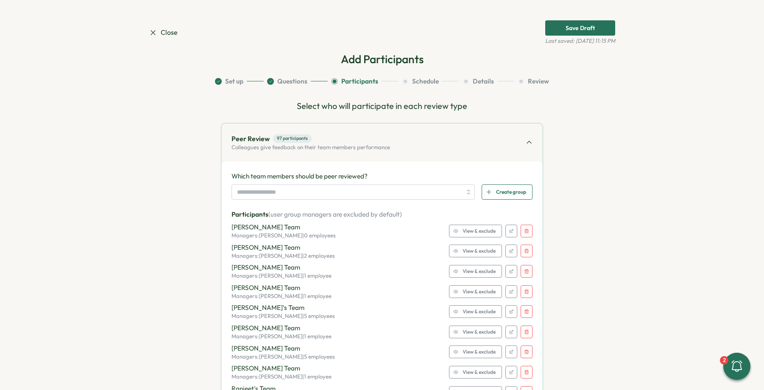
click at [526, 244] on button "button" at bounding box center [526, 250] width 12 height 13
click at [526, 234] on button "button" at bounding box center [526, 231] width 12 height 13
click at [526, 244] on button "button" at bounding box center [526, 250] width 12 height 13
click at [526, 234] on button "button" at bounding box center [526, 231] width 12 height 13
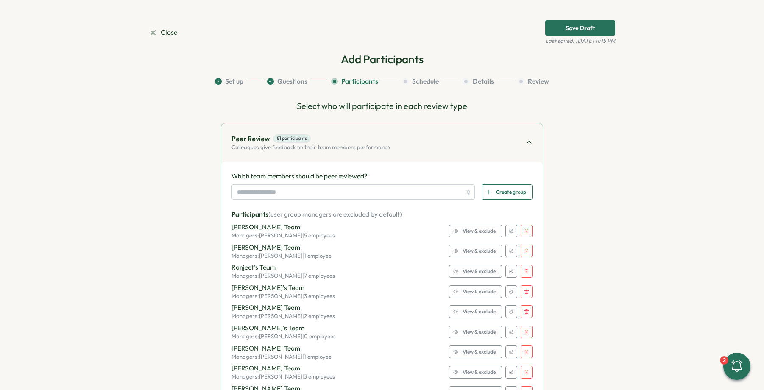
click at [526, 234] on button "button" at bounding box center [526, 231] width 12 height 13
click at [526, 244] on button "button" at bounding box center [526, 250] width 12 height 13
click at [526, 234] on button "button" at bounding box center [526, 231] width 12 height 13
click at [526, 244] on button "button" at bounding box center [526, 250] width 12 height 13
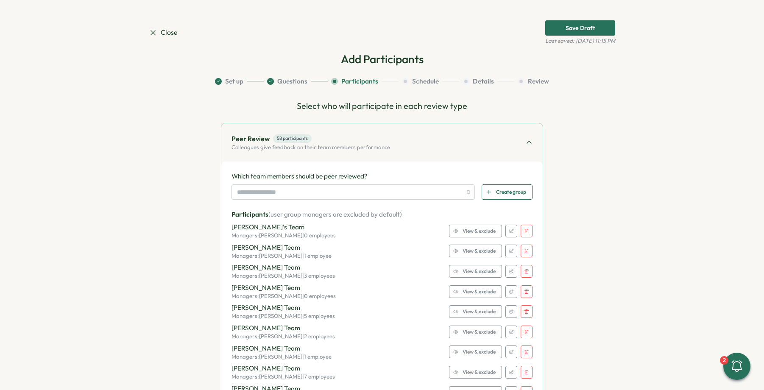
click at [526, 234] on button "button" at bounding box center [526, 231] width 12 height 13
click at [526, 244] on button "button" at bounding box center [526, 250] width 12 height 13
click at [526, 234] on button "button" at bounding box center [526, 231] width 12 height 13
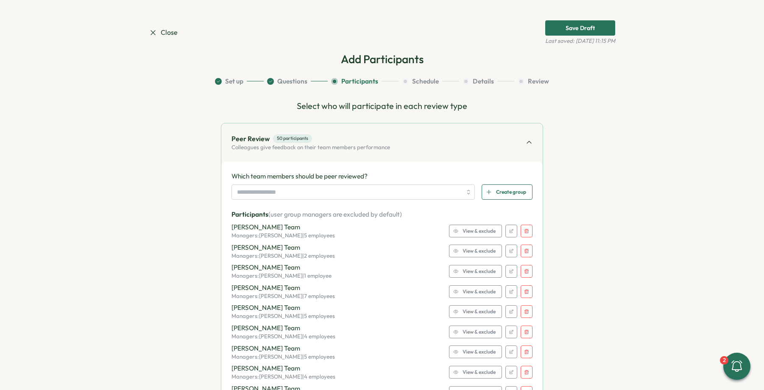
click at [526, 244] on button "button" at bounding box center [526, 250] width 12 height 13
click at [526, 234] on button "button" at bounding box center [526, 231] width 12 height 13
click at [526, 244] on button "button" at bounding box center [526, 250] width 12 height 13
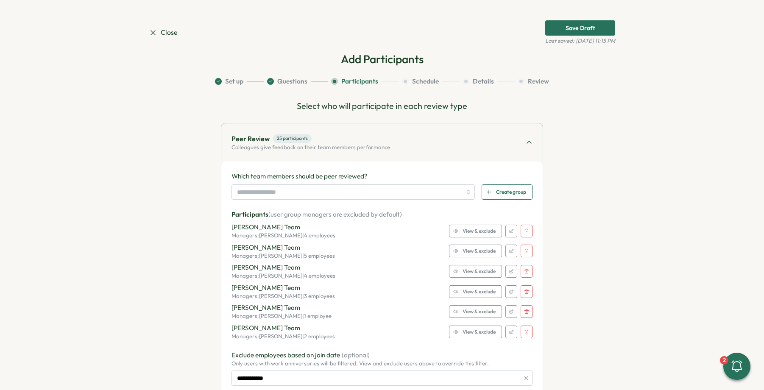
click at [526, 234] on button "button" at bounding box center [526, 231] width 12 height 13
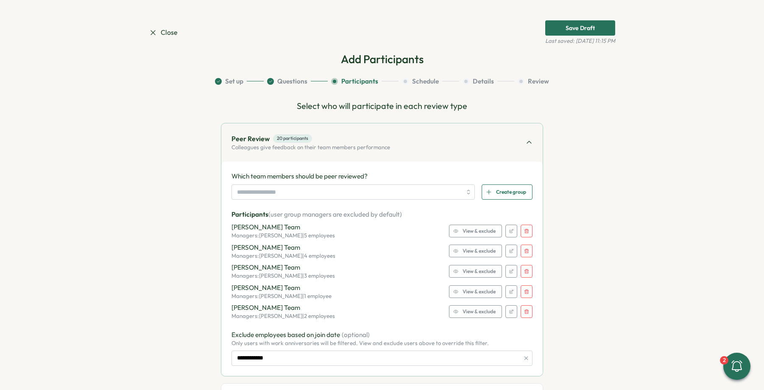
click at [526, 234] on button "button" at bounding box center [526, 231] width 12 height 13
click at [526, 244] on button "button" at bounding box center [526, 250] width 12 height 13
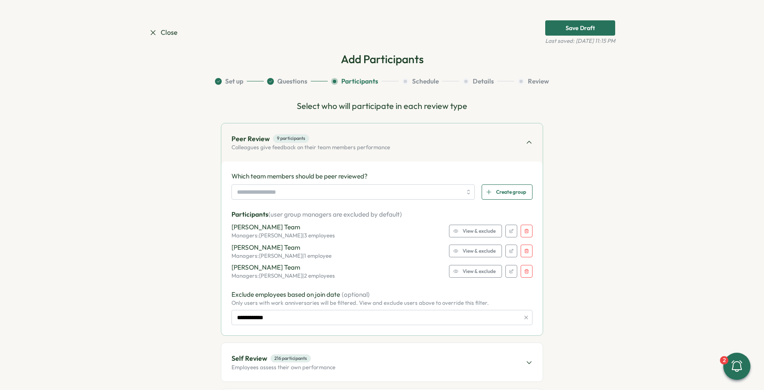
click at [526, 234] on button "button" at bounding box center [526, 231] width 12 height 13
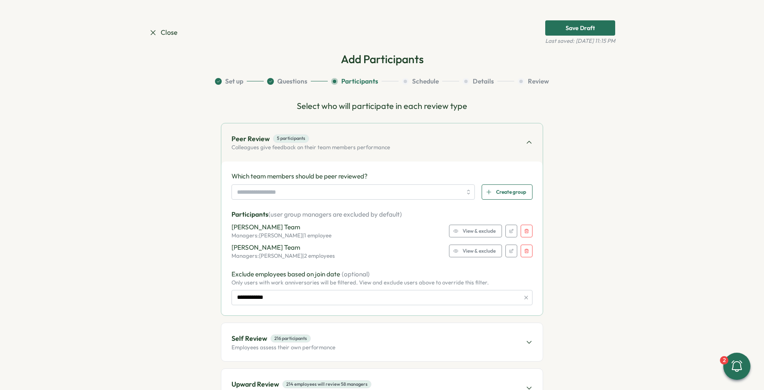
click at [526, 234] on button "button" at bounding box center [526, 231] width 12 height 13
click at [526, 244] on button "button" at bounding box center [526, 250] width 12 height 13
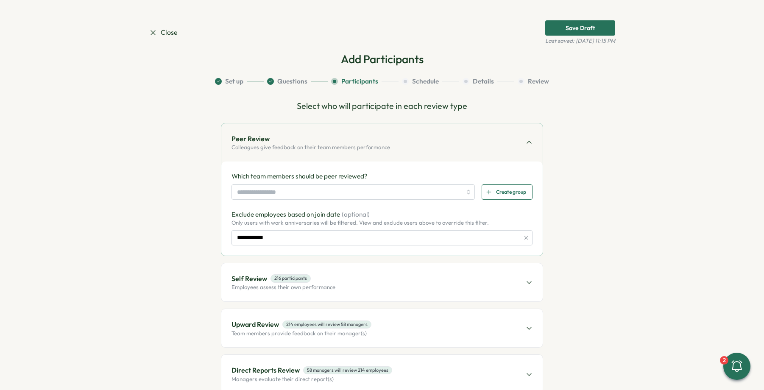
click at [526, 234] on button "button" at bounding box center [525, 237] width 9 height 9
click at [297, 191] on input "search" at bounding box center [349, 192] width 225 height 14
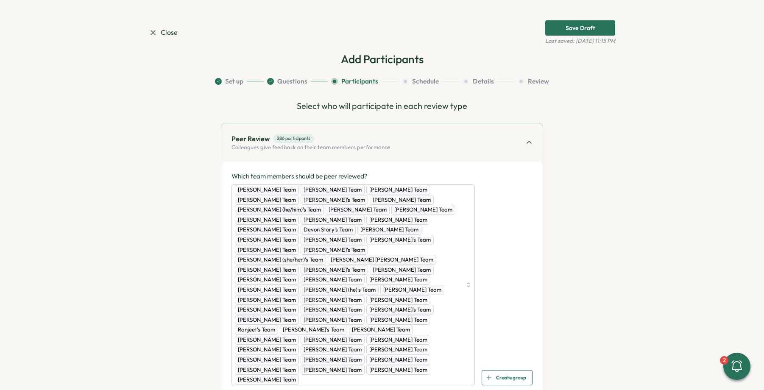
drag, startPoint x: 497, startPoint y: 269, endPoint x: 497, endPoint y: 249, distance: 19.9
click at [497, 269] on div "[PERSON_NAME] Team [PERSON_NAME] Team [PERSON_NAME] Team [PERSON_NAME] Team [PE…" at bounding box center [381, 284] width 301 height 201
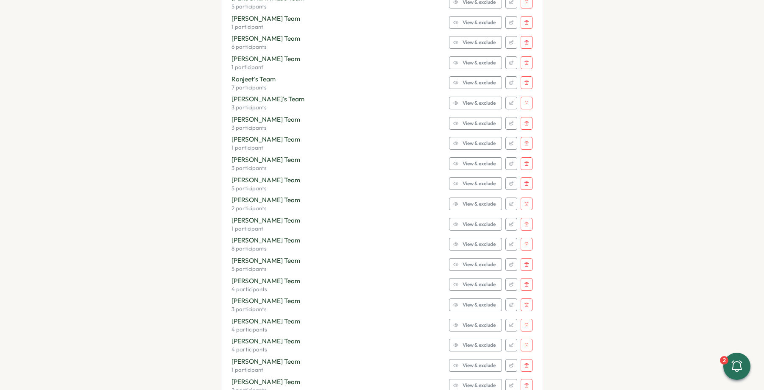
scroll to position [1258, 0]
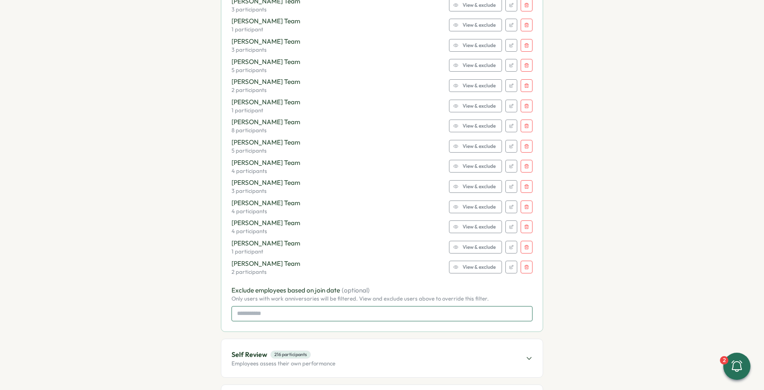
click at [270, 306] on input at bounding box center [381, 313] width 301 height 15
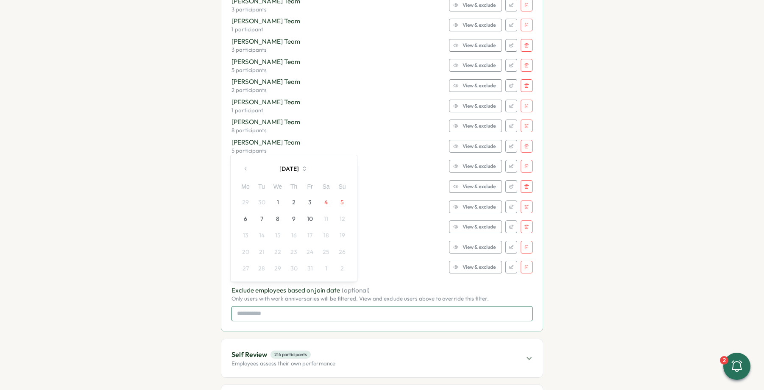
click at [240, 306] on input at bounding box center [381, 313] width 301 height 15
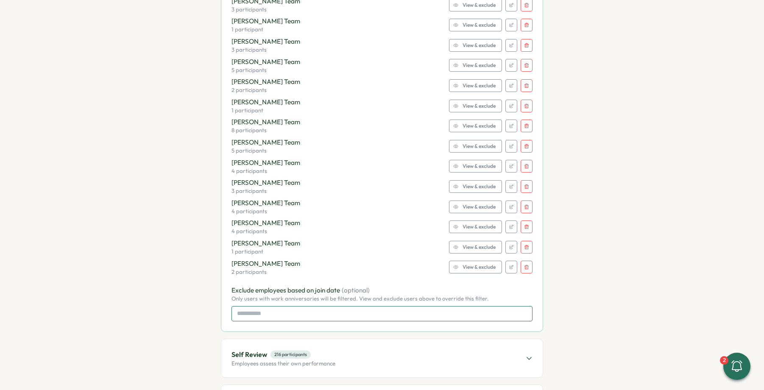
drag, startPoint x: 239, startPoint y: 294, endPoint x: 238, endPoint y: 285, distance: 9.5
click at [239, 306] on input at bounding box center [381, 313] width 301 height 15
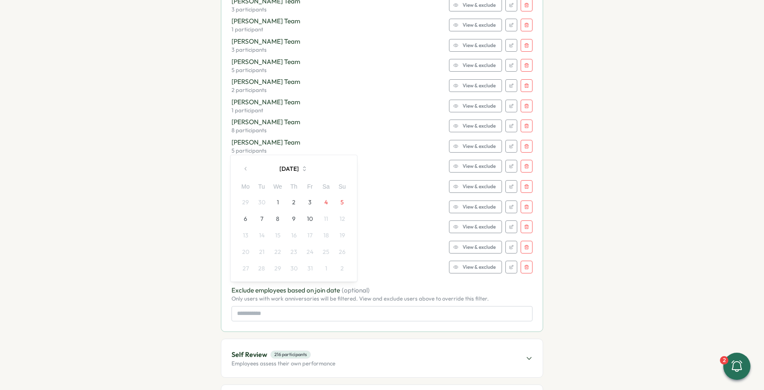
click at [246, 165] on button "button" at bounding box center [245, 168] width 17 height 17
click at [247, 165] on button "button" at bounding box center [245, 168] width 17 height 17
click at [246, 165] on button "button" at bounding box center [245, 168] width 17 height 17
drag, startPoint x: 262, startPoint y: 203, endPoint x: 263, endPoint y: 197, distance: 5.2
click at [262, 203] on button "1" at bounding box center [261, 202] width 16 height 16
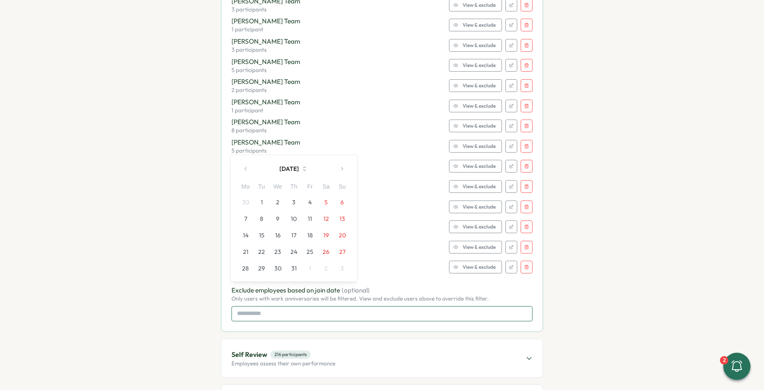
type input "**********"
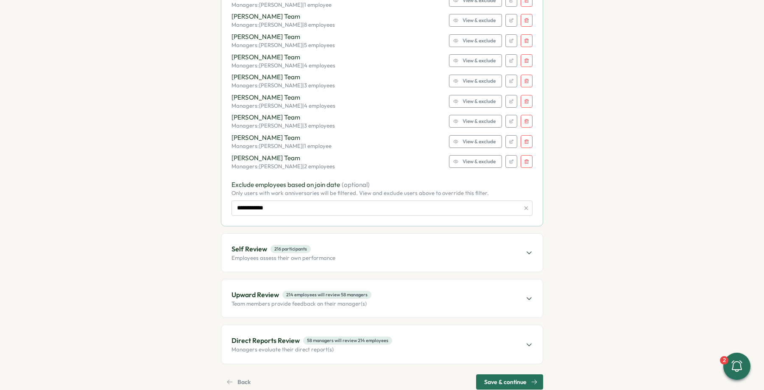
click at [358, 233] on div "Self Review 216 participants Employees assess their own performance" at bounding box center [381, 252] width 321 height 38
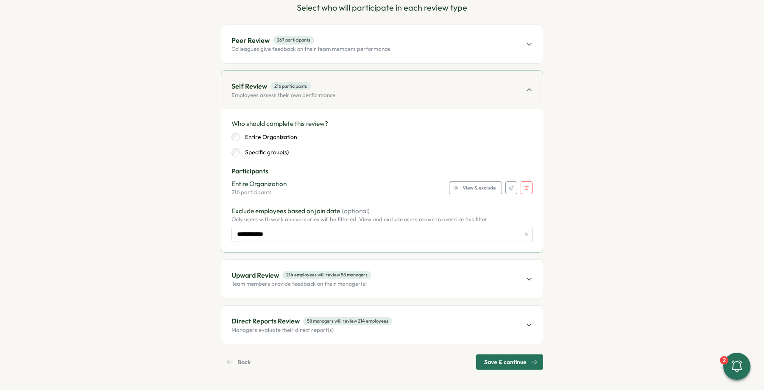
click at [371, 268] on div "Upward Review 214 employees will review 58 managers Team members provide feedba…" at bounding box center [381, 279] width 321 height 38
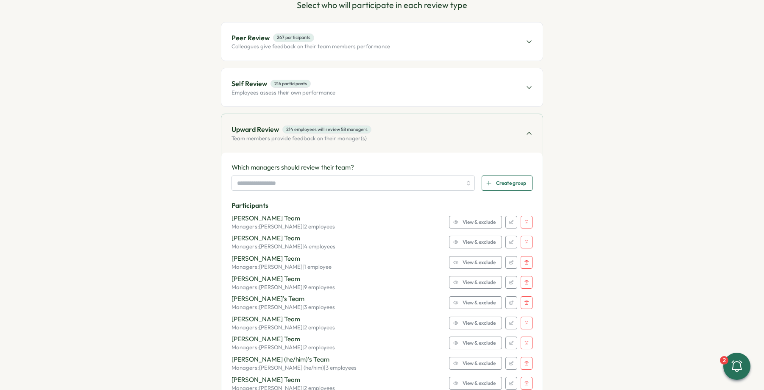
scroll to position [117, 0]
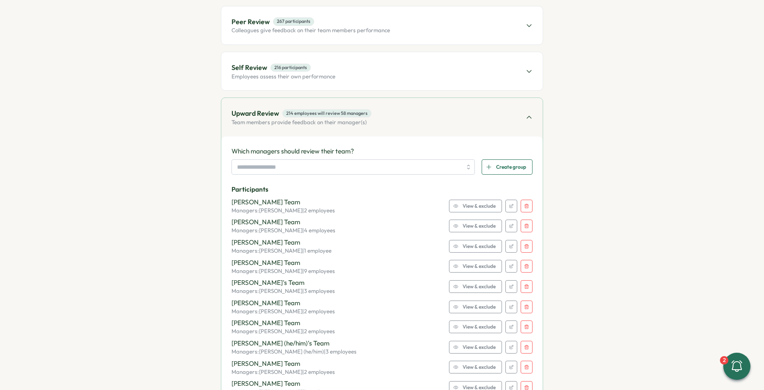
click at [525, 205] on icon "button" at bounding box center [526, 205] width 5 height 5
click at [525, 204] on icon "button" at bounding box center [526, 205] width 5 height 5
click at [525, 223] on icon "button" at bounding box center [526, 225] width 5 height 5
click at [525, 204] on icon "button" at bounding box center [526, 205] width 5 height 5
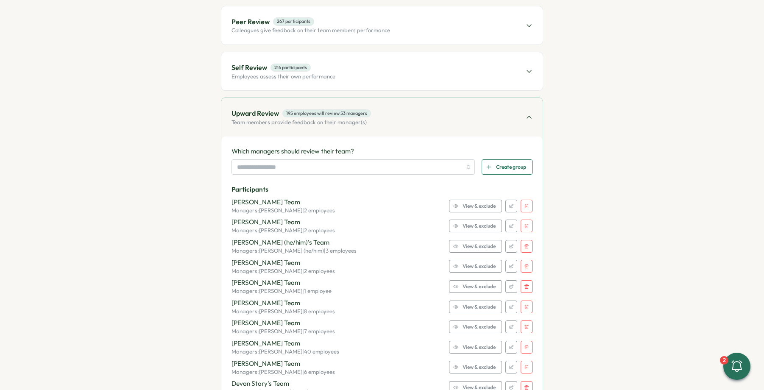
click at [525, 204] on icon "button" at bounding box center [526, 205] width 5 height 5
click at [525, 223] on icon "button" at bounding box center [526, 225] width 5 height 5
click at [525, 204] on icon "button" at bounding box center [526, 205] width 5 height 5
click at [525, 223] on icon "button" at bounding box center [526, 225] width 5 height 5
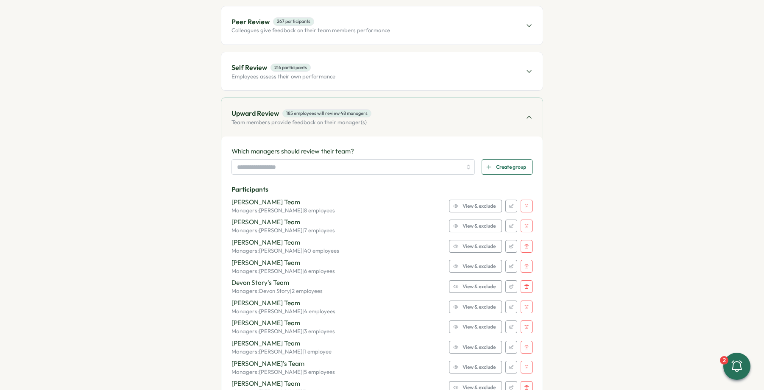
click at [525, 204] on icon "button" at bounding box center [526, 205] width 5 height 5
click at [525, 223] on icon "button" at bounding box center [526, 225] width 5 height 5
click at [525, 204] on icon "button" at bounding box center [526, 205] width 5 height 5
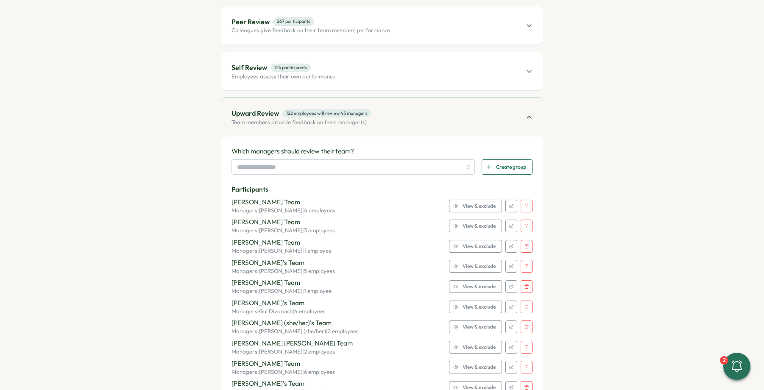
click at [525, 204] on icon "button" at bounding box center [526, 205] width 5 height 5
click at [525, 223] on icon "button" at bounding box center [526, 225] width 5 height 5
click at [525, 204] on icon "button" at bounding box center [526, 205] width 5 height 5
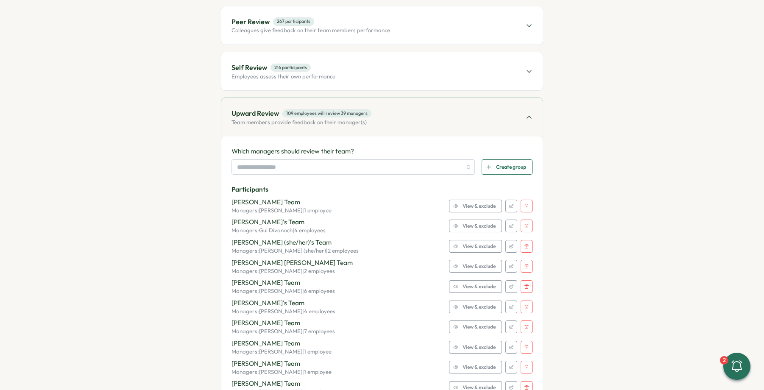
click at [525, 223] on icon "button" at bounding box center [526, 225] width 5 height 5
click at [525, 204] on icon "button" at bounding box center [526, 205] width 5 height 5
click at [525, 223] on icon "button" at bounding box center [526, 225] width 5 height 5
click at [525, 204] on icon "button" at bounding box center [526, 205] width 5 height 5
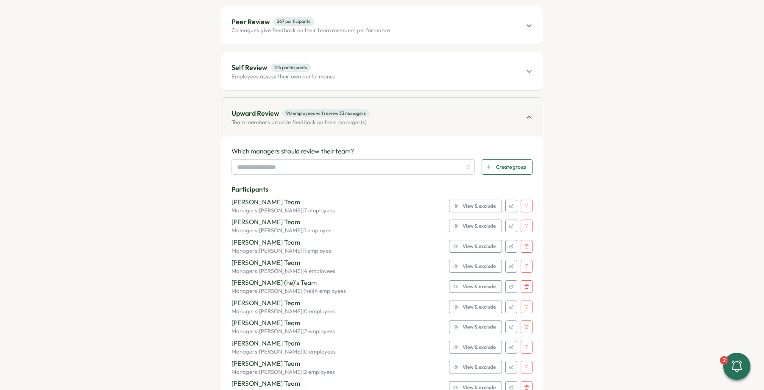
click at [525, 204] on icon "button" at bounding box center [526, 205] width 5 height 5
click at [525, 223] on icon "button" at bounding box center [526, 225] width 5 height 5
click at [525, 204] on icon "button" at bounding box center [526, 205] width 5 height 5
click at [525, 223] on icon "button" at bounding box center [526, 225] width 5 height 5
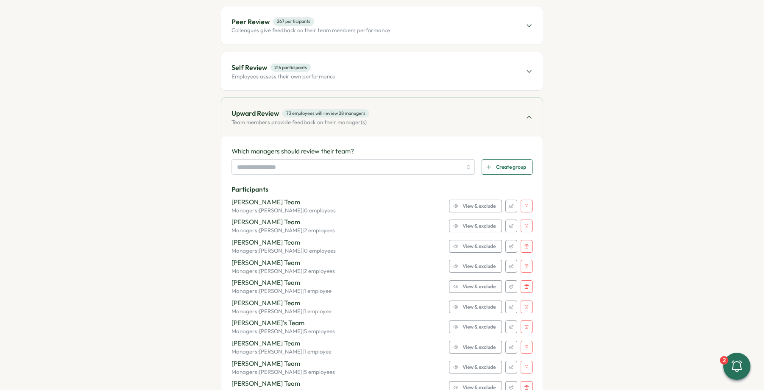
click at [525, 204] on icon "button" at bounding box center [526, 205] width 5 height 5
click at [525, 223] on icon "button" at bounding box center [526, 225] width 5 height 5
click at [525, 204] on icon "button" at bounding box center [526, 205] width 5 height 5
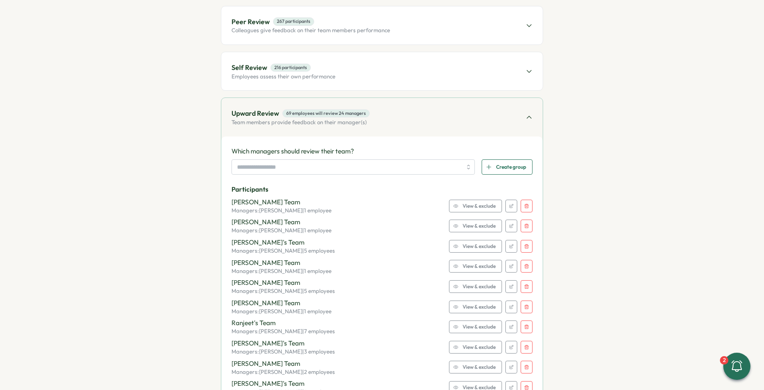
click at [525, 223] on icon "button" at bounding box center [526, 225] width 5 height 5
click at [525, 204] on icon "button" at bounding box center [526, 205] width 5 height 5
click at [525, 223] on icon "button" at bounding box center [526, 225] width 5 height 5
click at [525, 204] on icon "button" at bounding box center [526, 205] width 5 height 5
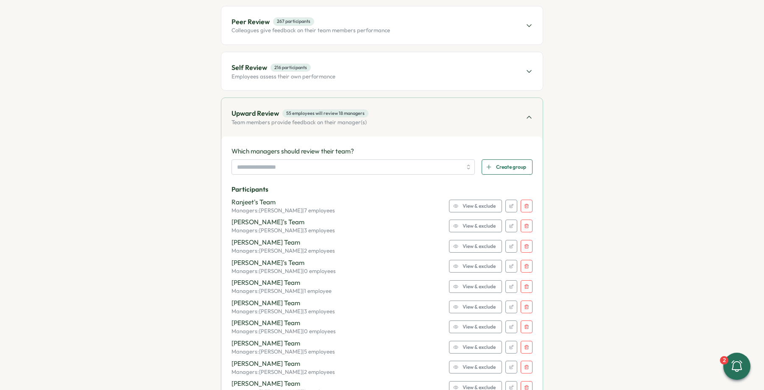
click at [525, 204] on icon "button" at bounding box center [526, 205] width 5 height 5
click at [525, 223] on icon "button" at bounding box center [526, 225] width 5 height 5
click at [525, 204] on icon "button" at bounding box center [526, 205] width 5 height 5
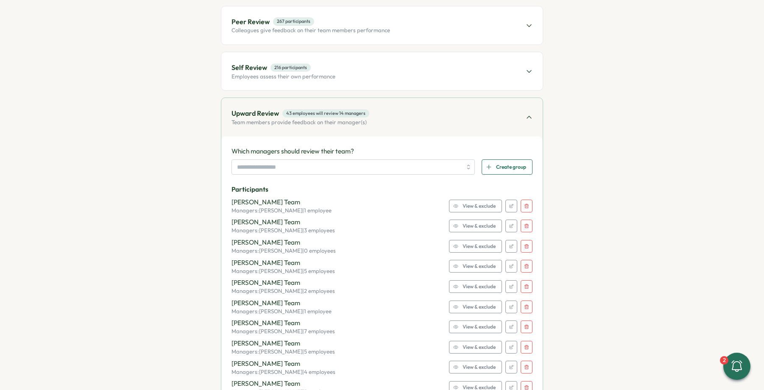
click at [525, 223] on icon "button" at bounding box center [526, 225] width 5 height 5
click at [525, 204] on icon "button" at bounding box center [526, 205] width 5 height 5
click at [525, 223] on icon "button" at bounding box center [526, 225] width 5 height 5
click at [525, 204] on icon "button" at bounding box center [526, 205] width 5 height 5
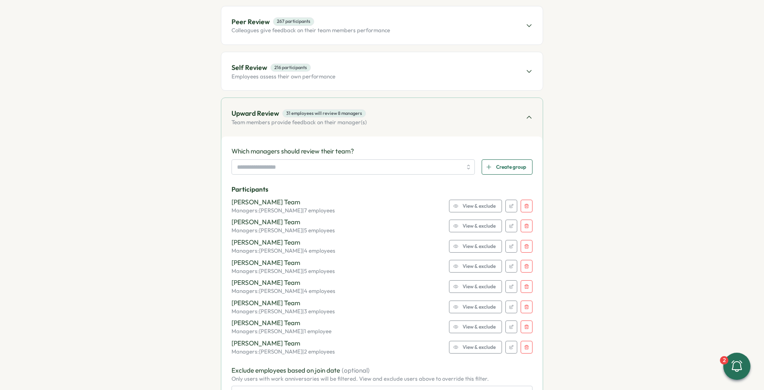
click at [525, 204] on icon "button" at bounding box center [526, 205] width 5 height 5
click at [525, 223] on icon "button" at bounding box center [526, 225] width 5 height 5
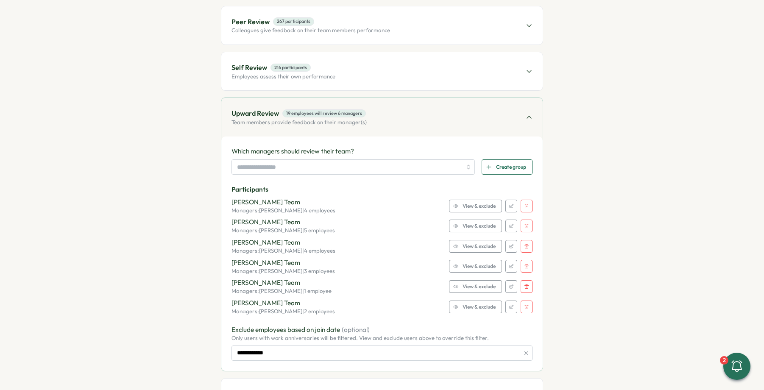
click at [525, 204] on icon "button" at bounding box center [526, 205] width 5 height 5
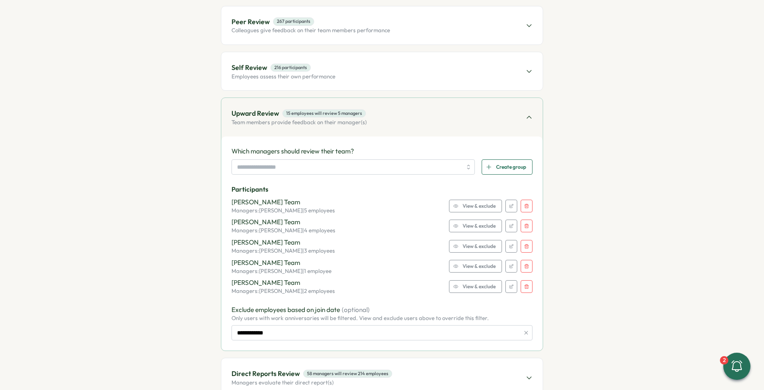
click at [525, 204] on icon "button" at bounding box center [526, 205] width 5 height 5
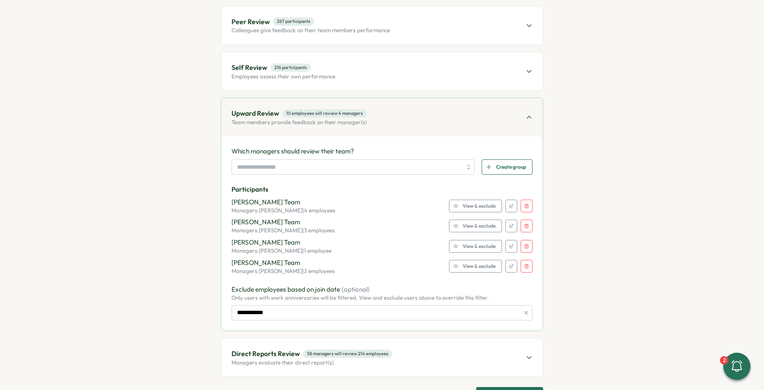
click at [525, 205] on icon "button" at bounding box center [526, 205] width 5 height 5
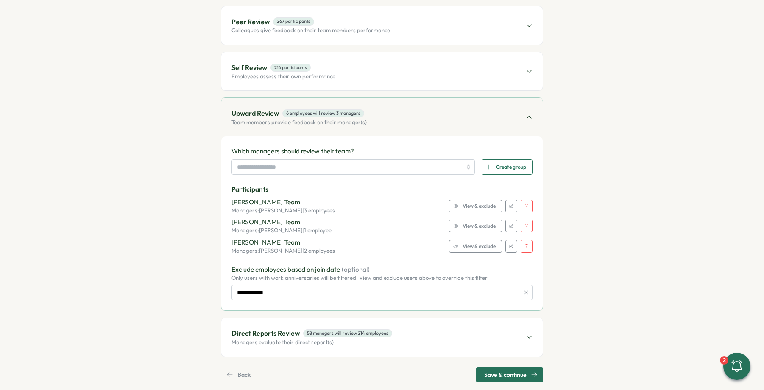
click at [525, 205] on icon "button" at bounding box center [526, 205] width 5 height 5
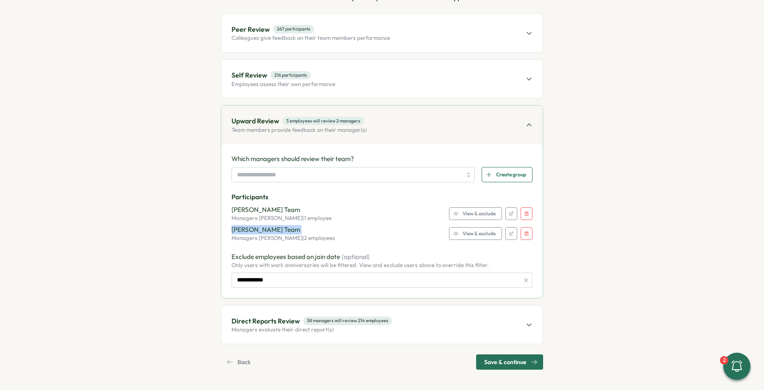
click at [525, 205] on div "[PERSON_NAME] Team Managers: [PERSON_NAME] | 1 employee View & exclude" at bounding box center [381, 213] width 301 height 17
click at [527, 213] on icon "button" at bounding box center [526, 213] width 5 height 5
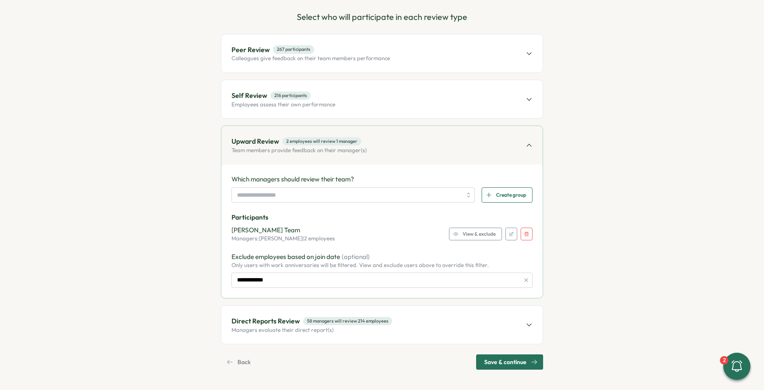
drag, startPoint x: 528, startPoint y: 226, endPoint x: 523, endPoint y: 226, distance: 4.7
click at [528, 226] on div "[PERSON_NAME] Team Managers: [PERSON_NAME] | 2 employees View & exclude" at bounding box center [381, 233] width 301 height 17
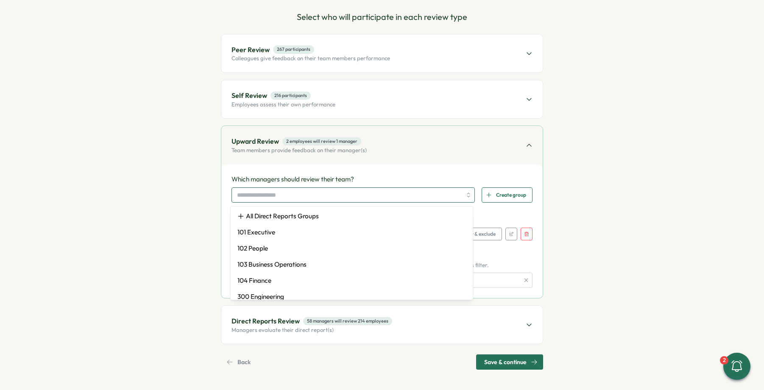
drag, startPoint x: 361, startPoint y: 197, endPoint x: 333, endPoint y: 205, distance: 28.5
click at [361, 197] on input "search" at bounding box center [349, 195] width 225 height 14
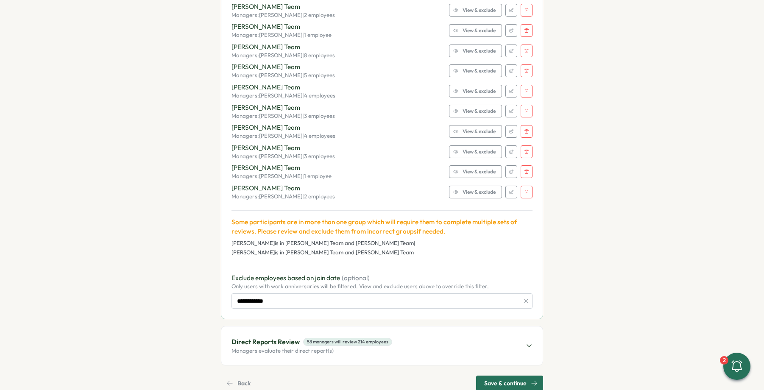
scroll to position [1447, 0]
click at [481, 327] on div "Direct Reports Review 58 managers will review 214 employees Managers evaluate t…" at bounding box center [381, 344] width 321 height 38
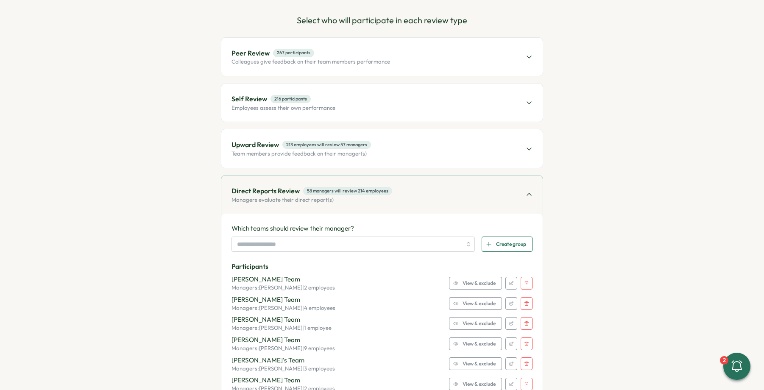
scroll to position [91, 0]
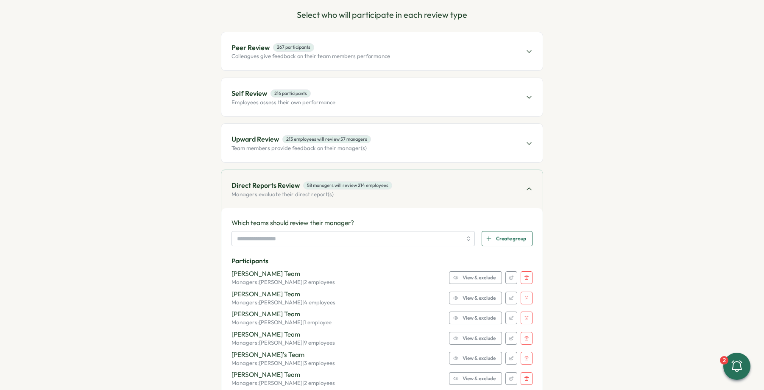
drag, startPoint x: 525, startPoint y: 276, endPoint x: 515, endPoint y: 266, distance: 14.4
click at [525, 275] on icon "button" at bounding box center [526, 277] width 4 height 4
click at [524, 279] on icon "button" at bounding box center [526, 277] width 5 height 5
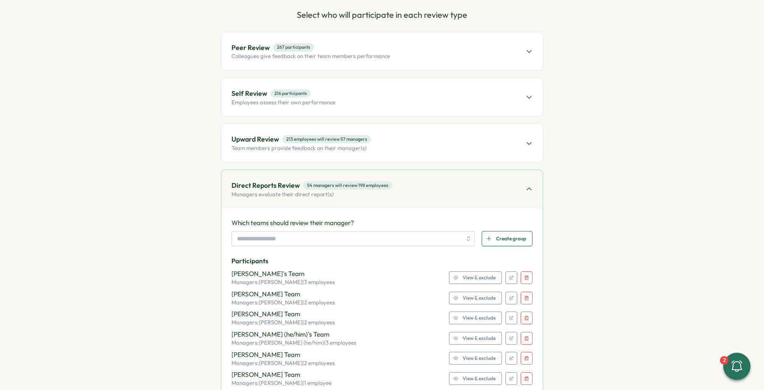
click at [524, 279] on icon "button" at bounding box center [526, 277] width 5 height 5
click at [524, 295] on icon "button" at bounding box center [526, 297] width 5 height 5
click at [524, 279] on icon "button" at bounding box center [526, 277] width 5 height 5
click at [524, 295] on icon "button" at bounding box center [526, 297] width 5 height 5
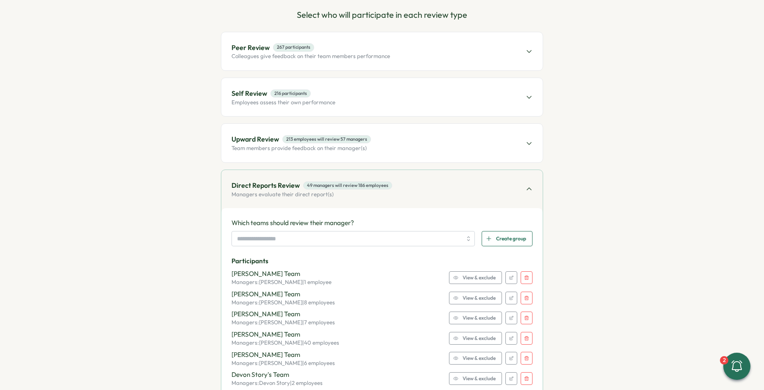
click at [524, 279] on icon "button" at bounding box center [526, 277] width 5 height 5
click at [524, 295] on icon "button" at bounding box center [526, 297] width 5 height 5
click at [524, 279] on icon "button" at bounding box center [526, 277] width 5 height 5
click at [524, 295] on icon "button" at bounding box center [526, 297] width 5 height 5
click at [524, 279] on icon "button" at bounding box center [526, 277] width 5 height 5
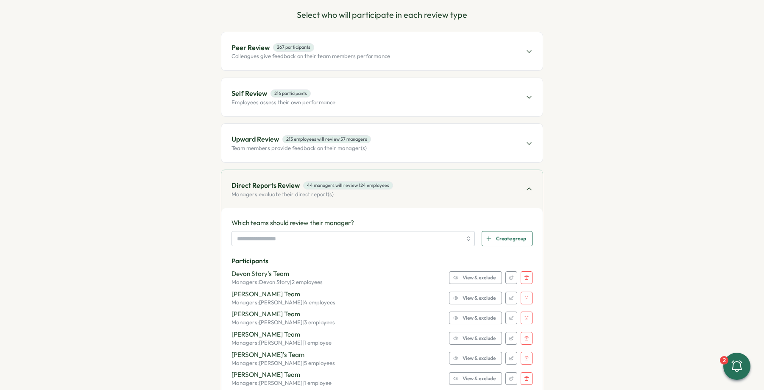
click at [524, 279] on icon "button" at bounding box center [526, 277] width 5 height 5
click at [524, 295] on icon "button" at bounding box center [526, 297] width 5 height 5
click at [524, 279] on icon "button" at bounding box center [526, 277] width 5 height 5
click at [524, 295] on icon "button" at bounding box center [526, 297] width 5 height 5
click at [524, 279] on icon "button" at bounding box center [526, 277] width 5 height 5
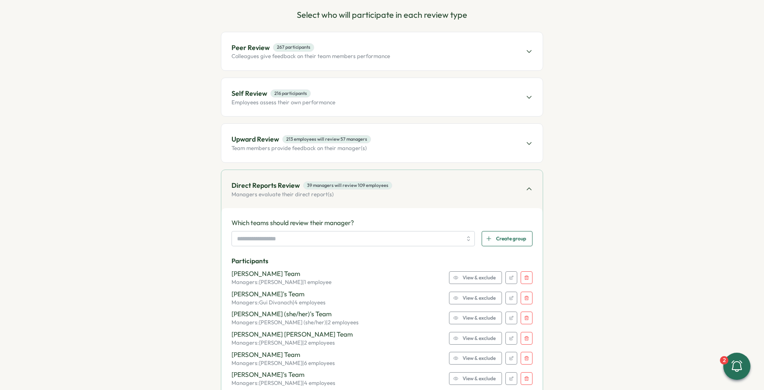
click at [524, 279] on icon "button" at bounding box center [526, 277] width 5 height 5
click at [524, 295] on icon "button" at bounding box center [526, 297] width 5 height 5
click at [524, 279] on icon "button" at bounding box center [526, 277] width 5 height 5
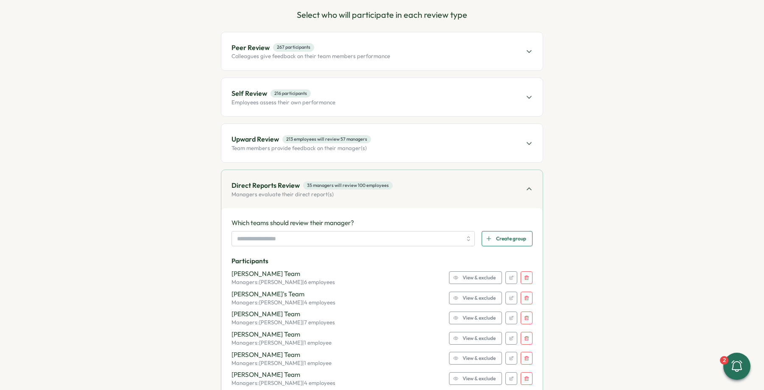
click at [524, 295] on icon "button" at bounding box center [526, 297] width 5 height 5
click at [524, 279] on icon "button" at bounding box center [526, 277] width 5 height 5
click at [524, 295] on icon "button" at bounding box center [526, 297] width 5 height 5
click at [524, 279] on icon "button" at bounding box center [526, 277] width 5 height 5
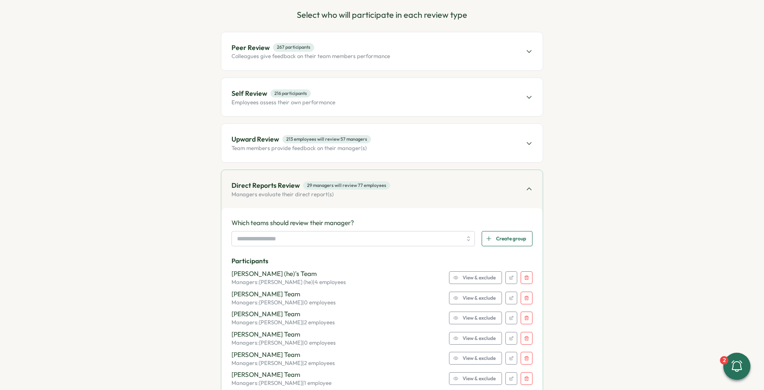
click at [524, 279] on icon "button" at bounding box center [526, 277] width 5 height 5
click at [524, 295] on icon "button" at bounding box center [526, 297] width 5 height 5
click at [524, 279] on icon "button" at bounding box center [526, 277] width 5 height 5
click at [524, 295] on icon "button" at bounding box center [526, 297] width 5 height 5
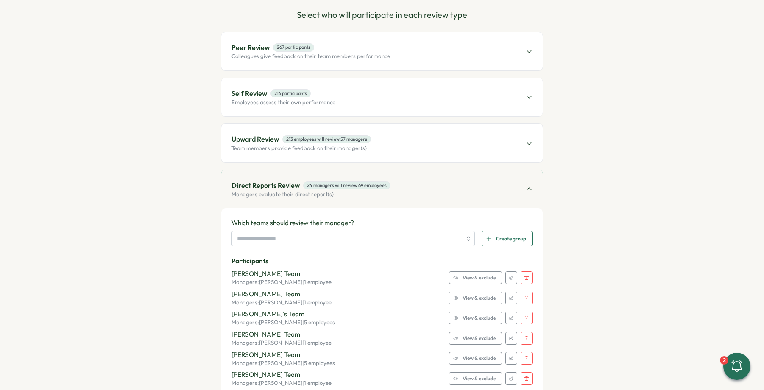
click at [524, 279] on icon "button" at bounding box center [526, 277] width 5 height 5
click at [524, 295] on icon "button" at bounding box center [526, 297] width 5 height 5
click at [522, 279] on button "button" at bounding box center [526, 277] width 12 height 13
click at [522, 292] on button "button" at bounding box center [526, 298] width 12 height 13
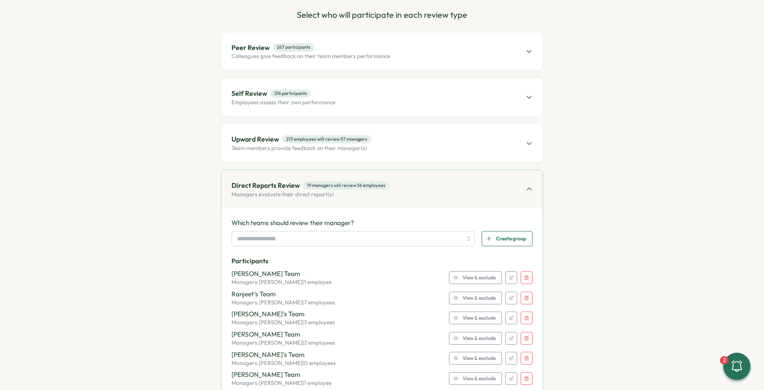
click at [522, 279] on button "button" at bounding box center [526, 277] width 12 height 13
click at [522, 292] on button "button" at bounding box center [526, 298] width 12 height 13
click at [522, 279] on button "button" at bounding box center [526, 277] width 12 height 13
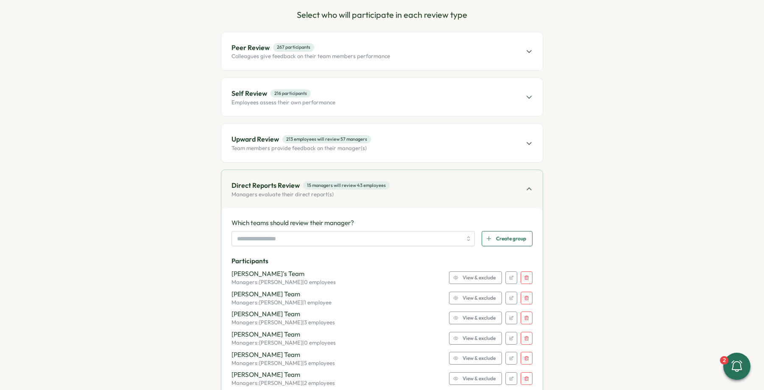
click at [522, 292] on button "button" at bounding box center [526, 298] width 12 height 13
click at [522, 279] on button "button" at bounding box center [526, 277] width 12 height 13
click at [522, 292] on button "button" at bounding box center [526, 298] width 12 height 13
click at [522, 279] on button "button" at bounding box center [526, 277] width 12 height 13
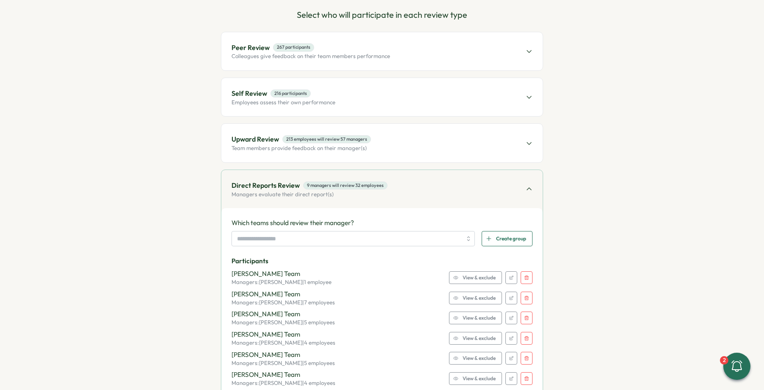
click at [522, 279] on button "button" at bounding box center [526, 277] width 12 height 13
click at [522, 292] on button "button" at bounding box center [526, 298] width 12 height 13
click at [522, 279] on button "button" at bounding box center [526, 277] width 12 height 13
click at [521, 279] on button "button" at bounding box center [526, 277] width 12 height 13
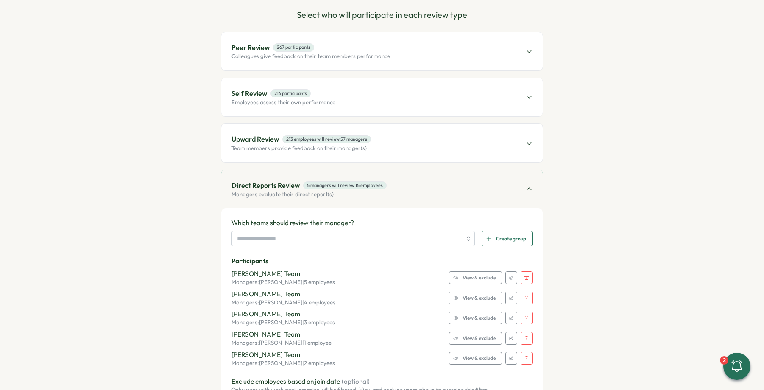
click at [521, 292] on button "button" at bounding box center [526, 298] width 12 height 13
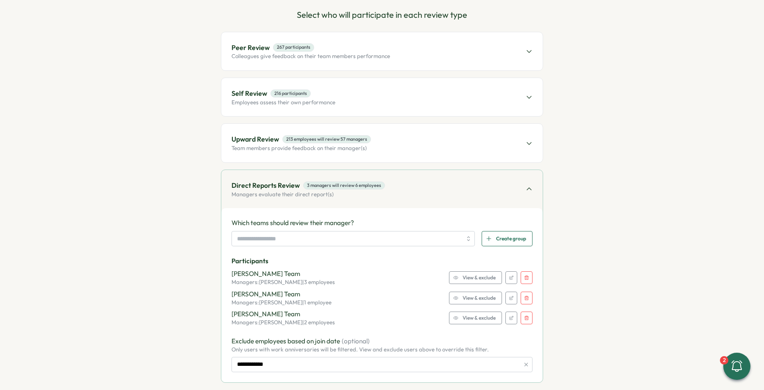
click at [521, 279] on button "button" at bounding box center [526, 277] width 12 height 13
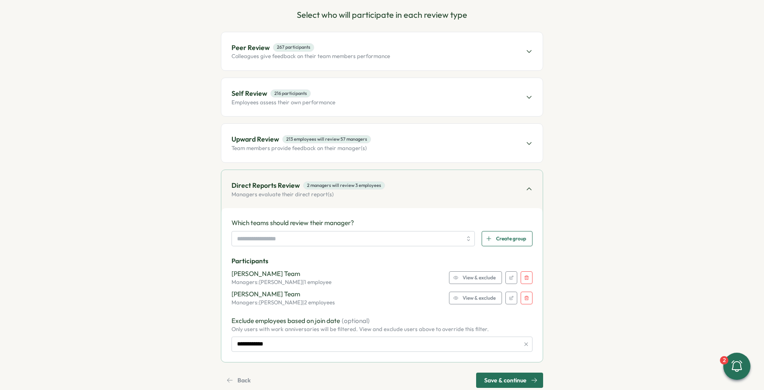
click at [521, 279] on button "button" at bounding box center [526, 277] width 12 height 13
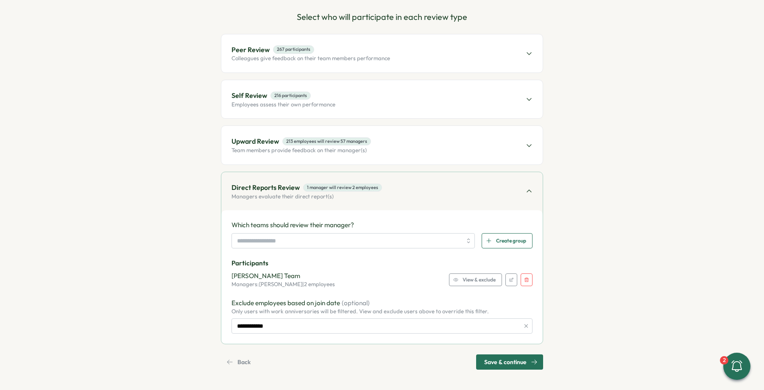
click at [521, 279] on button "button" at bounding box center [526, 279] width 12 height 13
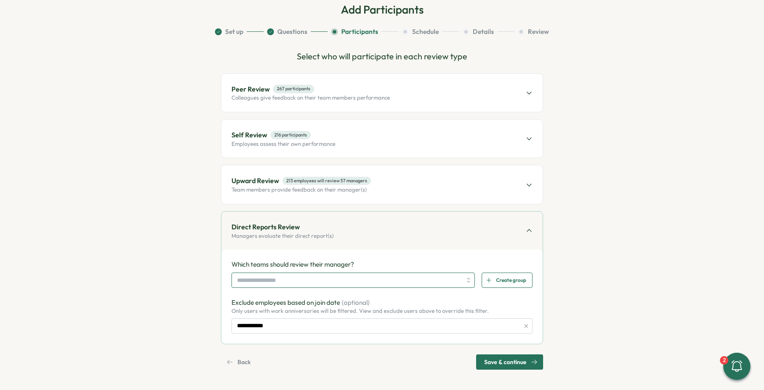
click at [273, 278] on input "search" at bounding box center [349, 280] width 225 height 14
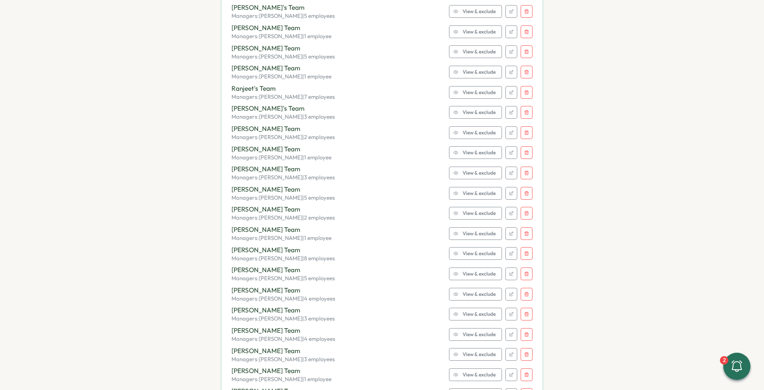
scroll to position [1364, 0]
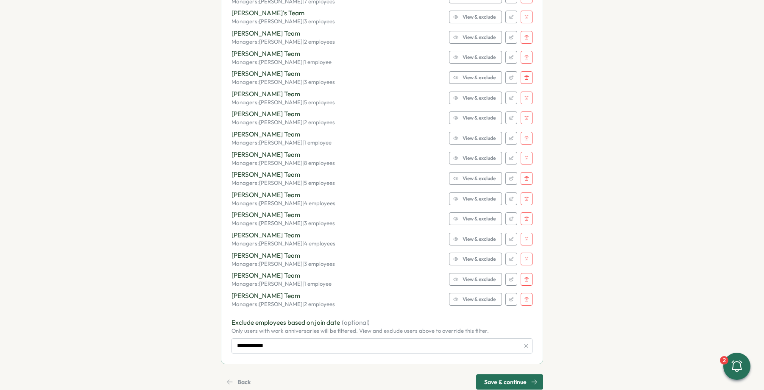
drag, startPoint x: 522, startPoint y: 364, endPoint x: 526, endPoint y: 361, distance: 5.2
click at [522, 375] on span "Save & continue" at bounding box center [505, 382] width 42 height 14
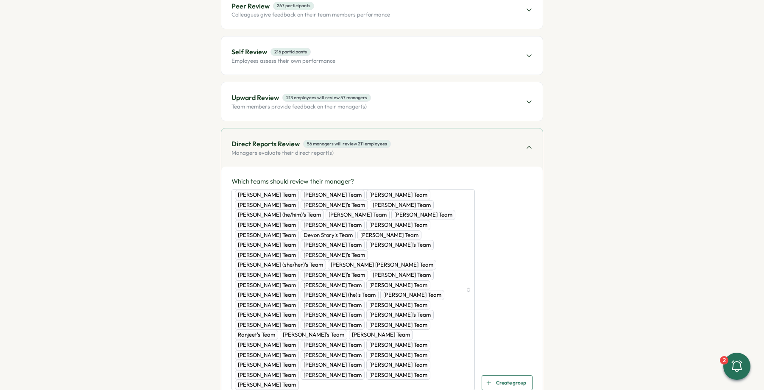
scroll to position [376, 0]
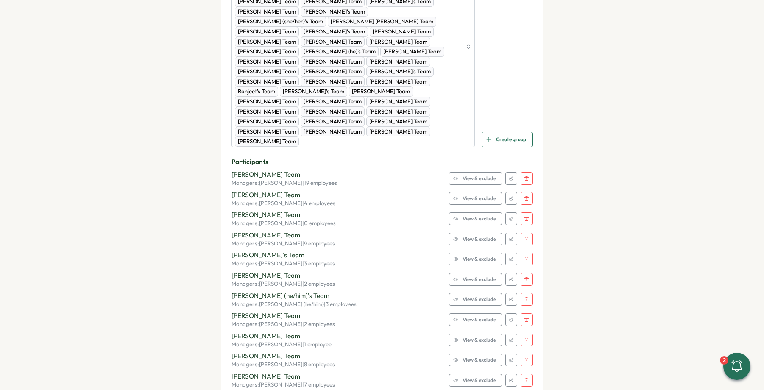
click at [481, 213] on span "View & exclude" at bounding box center [478, 219] width 33 height 12
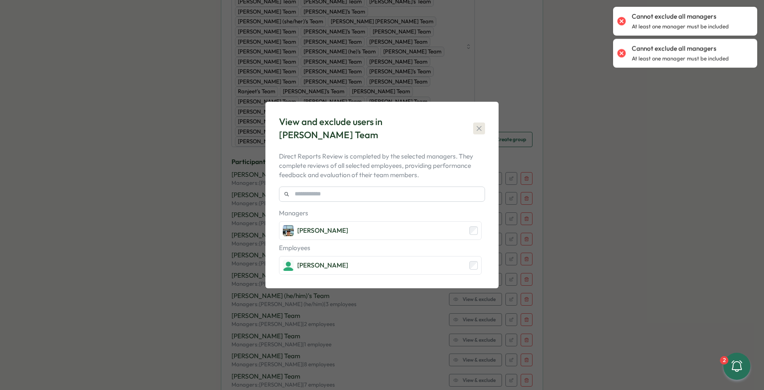
click at [481, 125] on icon "button" at bounding box center [479, 128] width 8 height 8
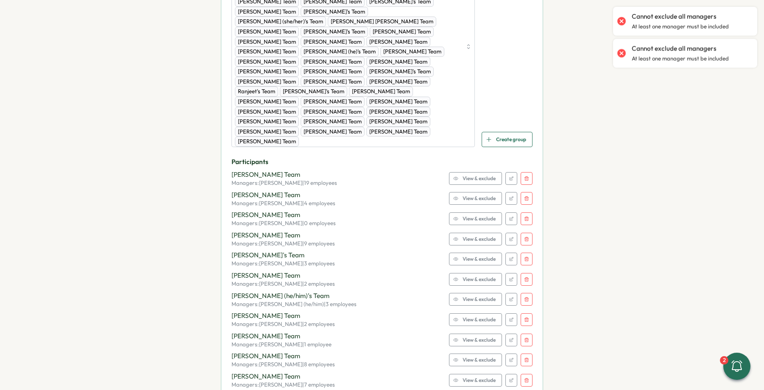
click at [525, 216] on icon "button" at bounding box center [526, 218] width 5 height 5
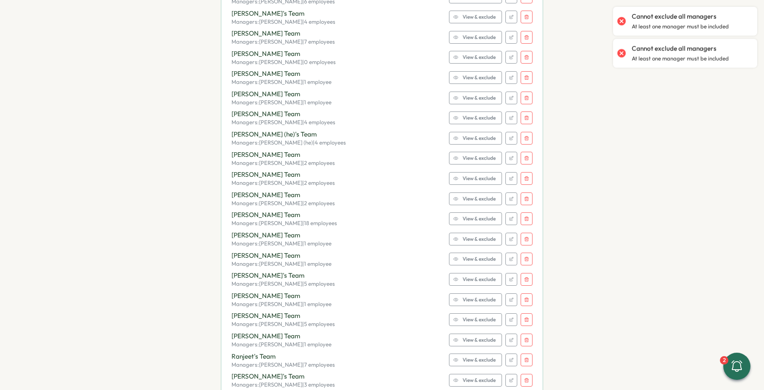
scroll to position [1334, 0]
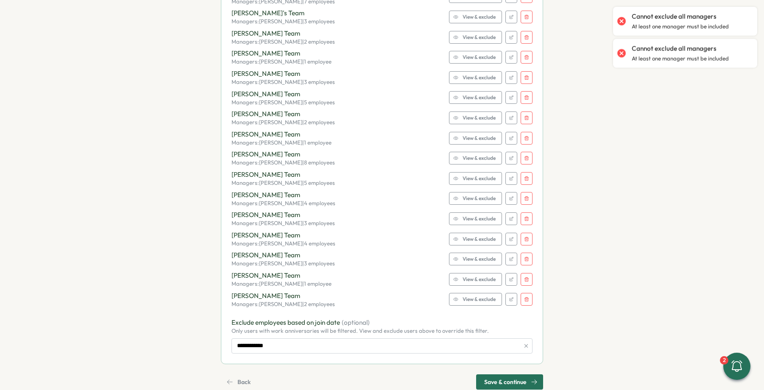
click at [516, 375] on span "Save & continue" at bounding box center [505, 382] width 42 height 14
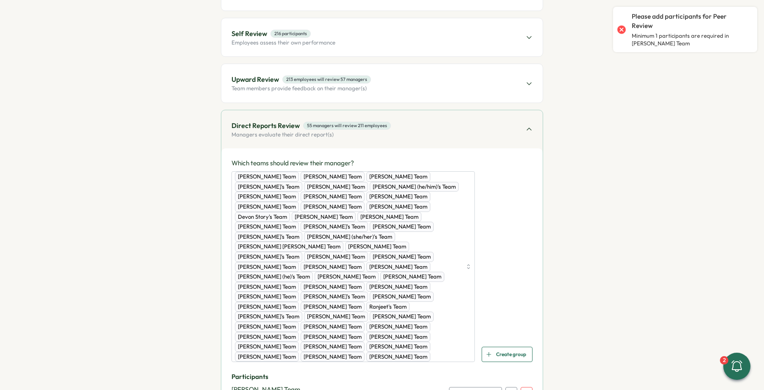
scroll to position [148, 0]
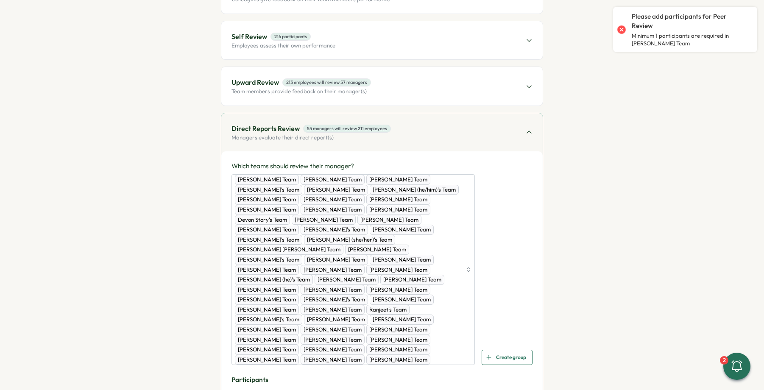
click at [525, 133] on icon at bounding box center [528, 132] width 7 height 7
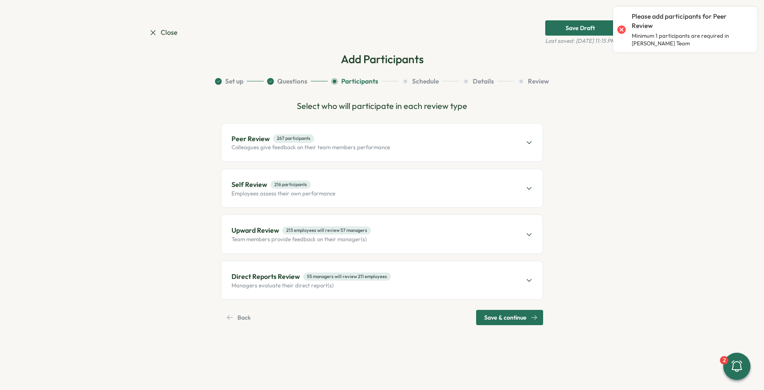
scroll to position [0, 0]
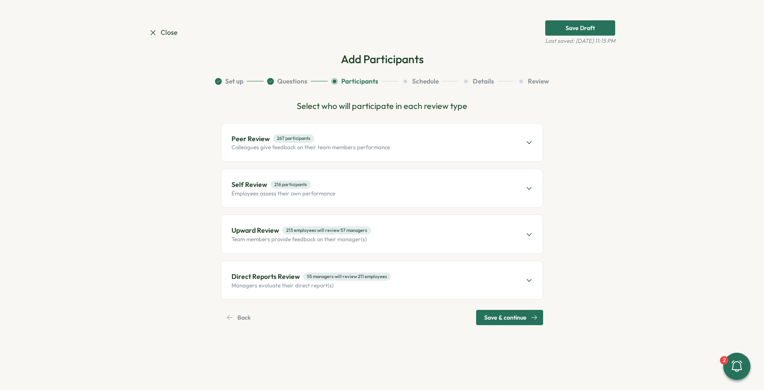
click at [526, 322] on span "Save & continue" at bounding box center [505, 317] width 42 height 14
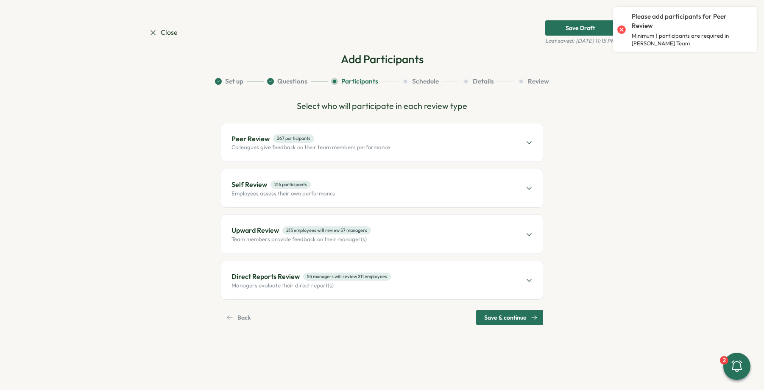
click at [363, 144] on p "Colleagues give feedback on their team members performance" at bounding box center [310, 148] width 158 height 8
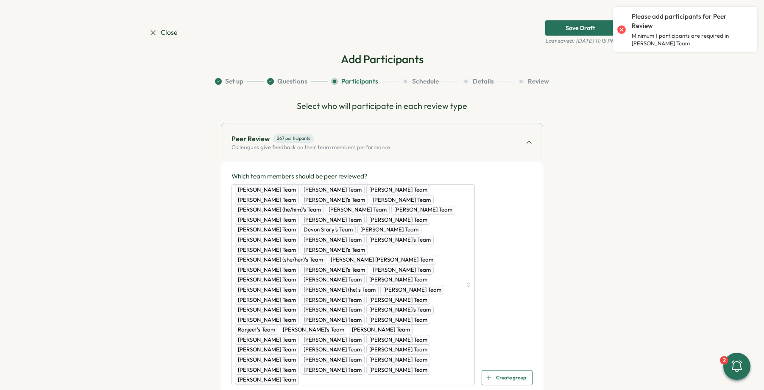
scroll to position [238, 0]
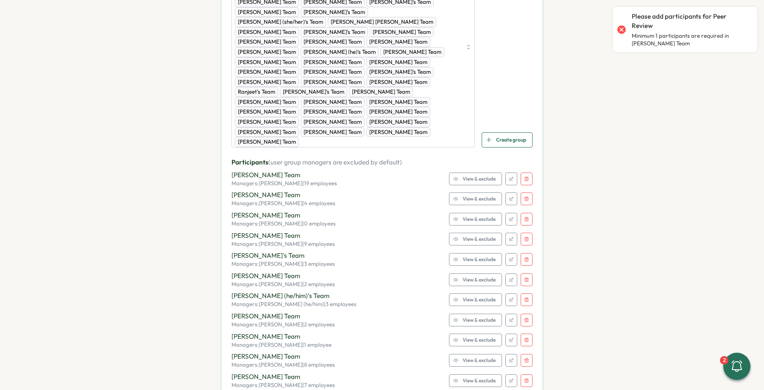
click at [526, 217] on icon "button" at bounding box center [526, 219] width 5 height 5
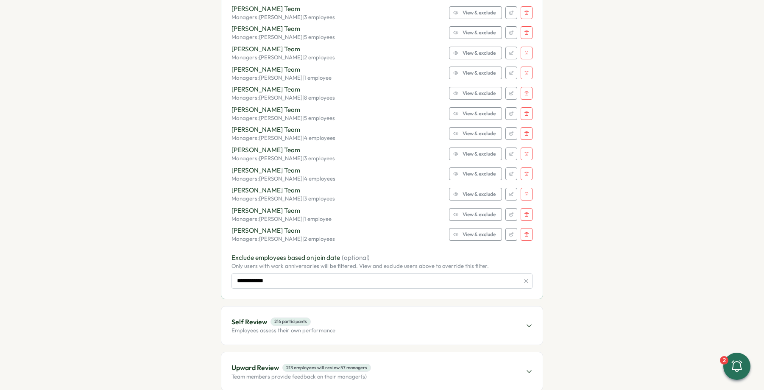
scroll to position [1334, 0]
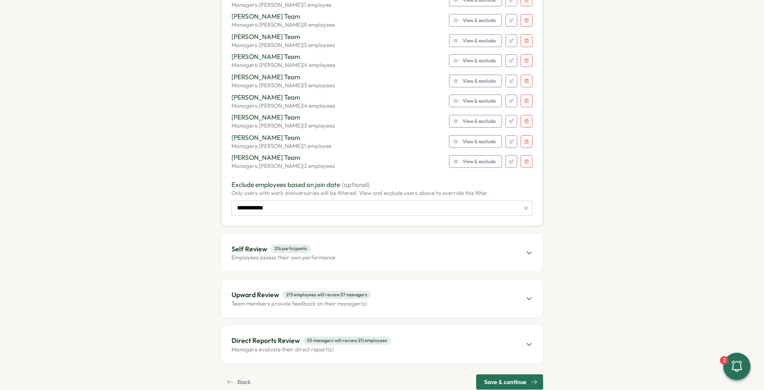
click at [515, 375] on span "Save & continue" at bounding box center [505, 382] width 42 height 14
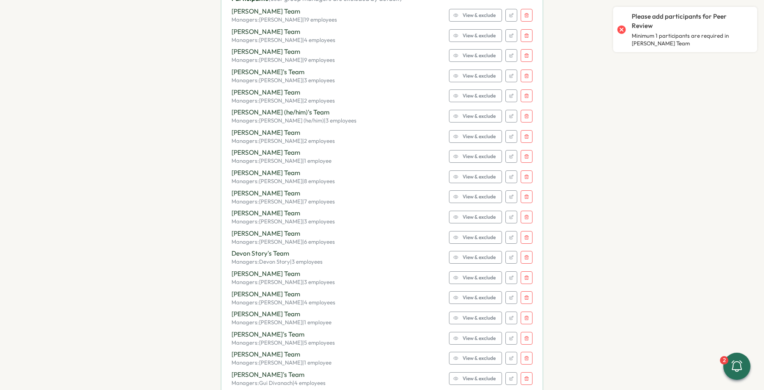
scroll to position [672, 0]
click at [525, 216] on icon "button" at bounding box center [526, 218] width 5 height 5
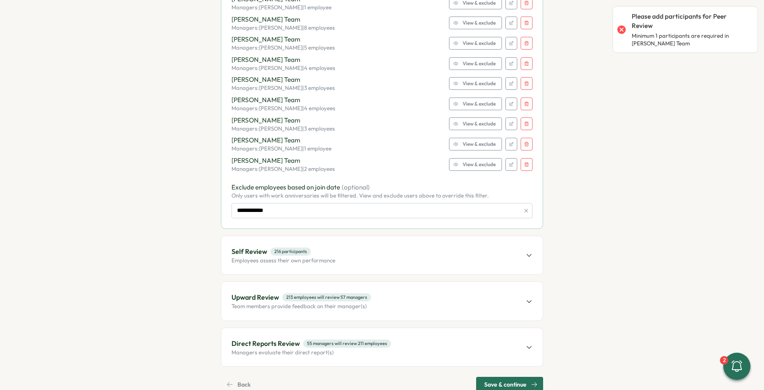
scroll to position [1314, 0]
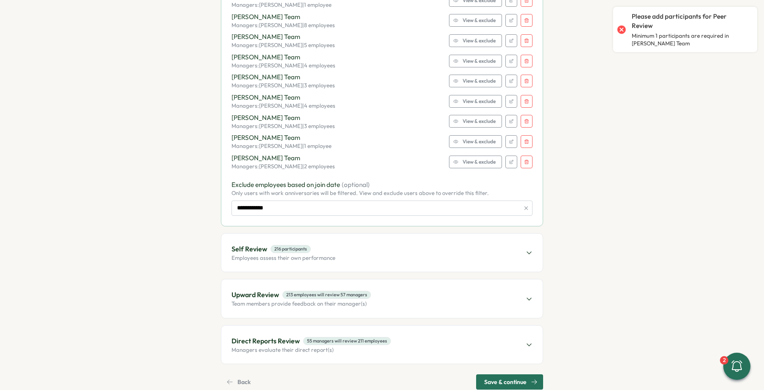
click at [511, 375] on span "Save & continue" at bounding box center [505, 382] width 42 height 14
click at [387, 279] on div "Upward Review 213 employees will review 57 managers Team members provide feedba…" at bounding box center [381, 298] width 321 height 38
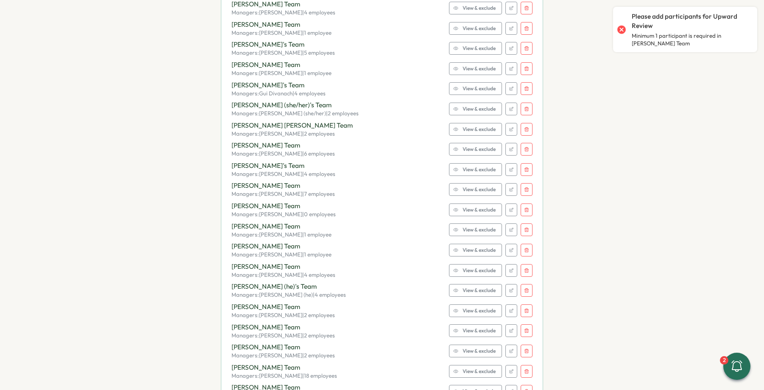
scroll to position [808, 0]
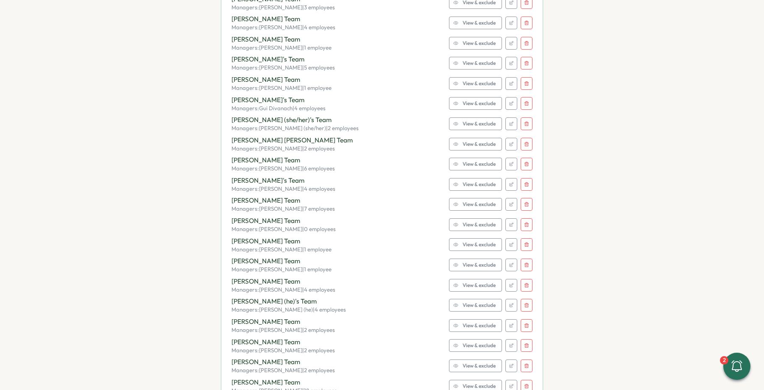
click at [524, 222] on icon "button" at bounding box center [526, 224] width 5 height 5
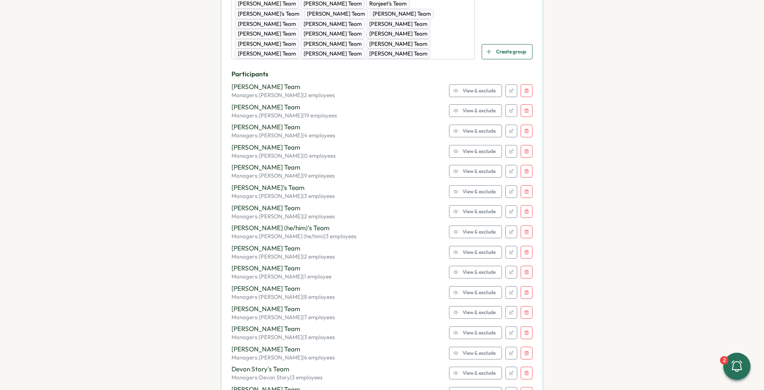
scroll to position [407, 0]
click at [524, 149] on icon "button" at bounding box center [526, 151] width 5 height 5
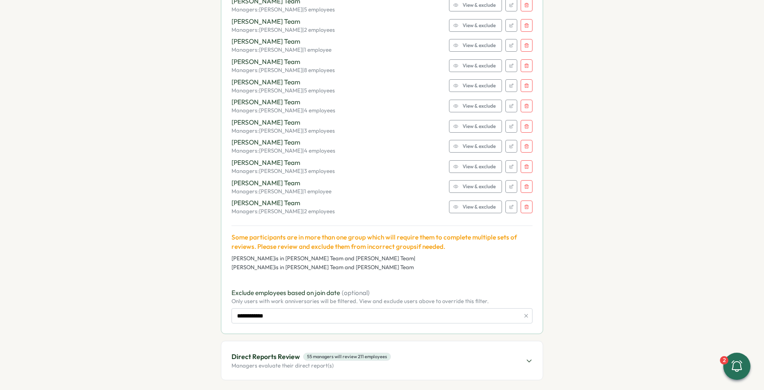
scroll to position [1397, 0]
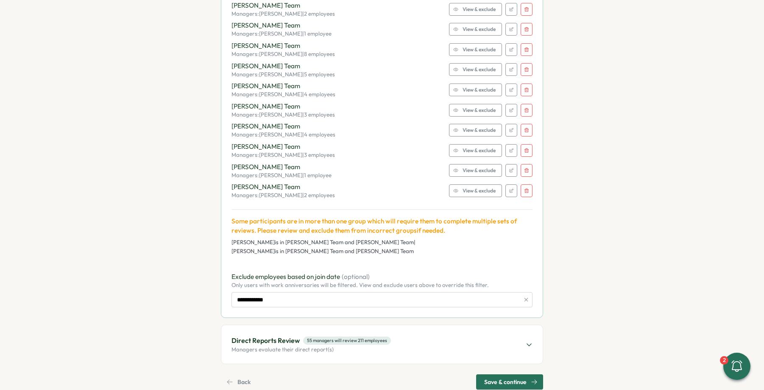
click at [502, 375] on span "Save & continue" at bounding box center [505, 382] width 42 height 14
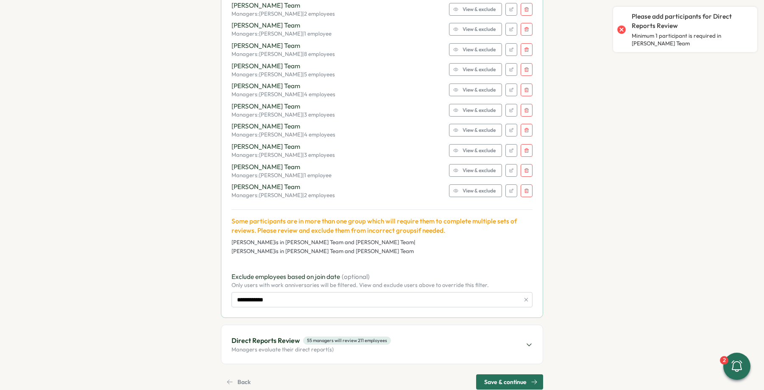
click at [520, 325] on div "Direct Reports Review 55 managers will review 211 employees Managers evaluate t…" at bounding box center [381, 344] width 321 height 38
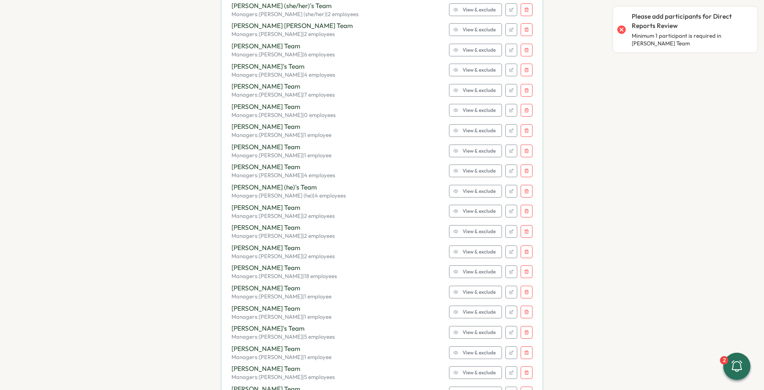
scroll to position [918, 0]
click at [527, 107] on icon "button" at bounding box center [526, 109] width 5 height 5
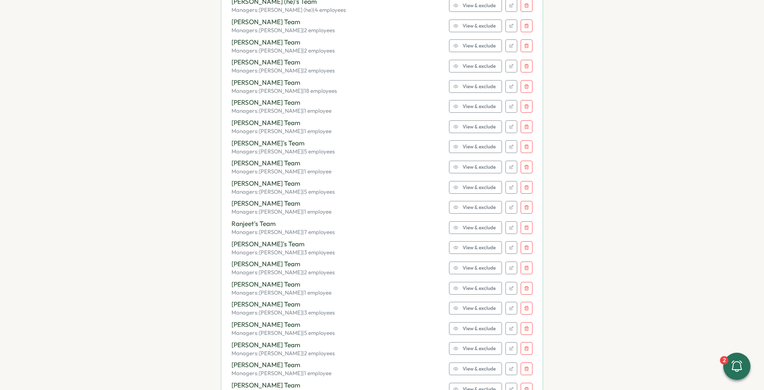
scroll to position [1314, 0]
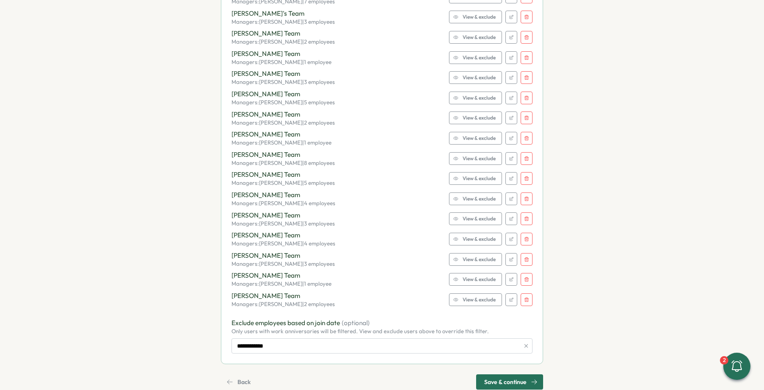
click at [506, 375] on span "Save & continue" at bounding box center [505, 382] width 42 height 14
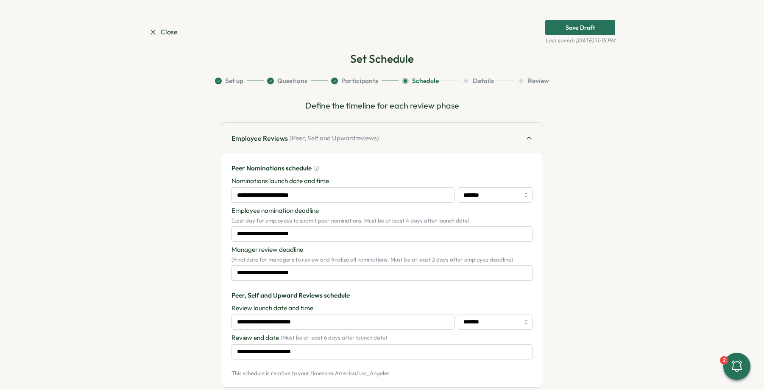
scroll to position [0, 0]
click at [483, 194] on input "*******" at bounding box center [495, 195] width 75 height 15
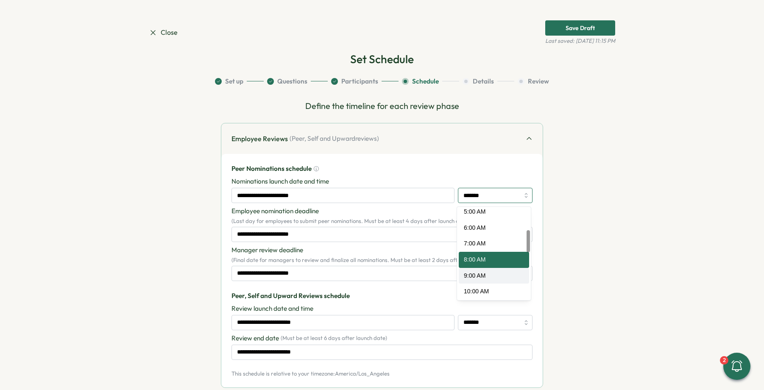
scroll to position [100, 0]
type input "*******"
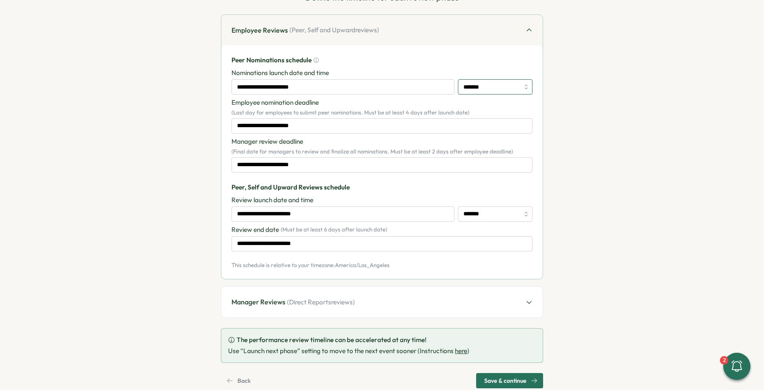
scroll to position [127, 0]
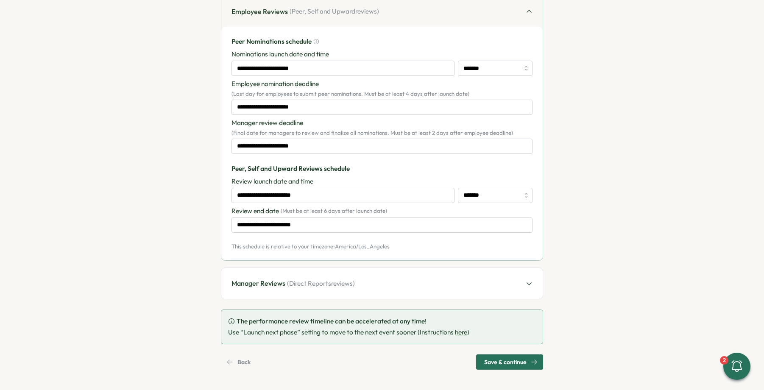
click at [393, 280] on div "Manager Reviews ( Direct Reports reviews)" at bounding box center [381, 283] width 321 height 31
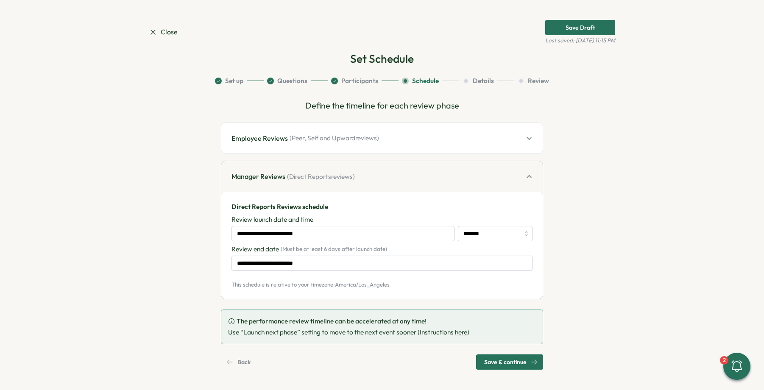
click at [422, 330] on div "Use “Launch next phase” setting to move to the next event sooner (Instructions …" at bounding box center [382, 332] width 308 height 9
click at [297, 131] on div "Employee Reviews ( Peer, Self and Upward reviews)" at bounding box center [381, 138] width 321 height 31
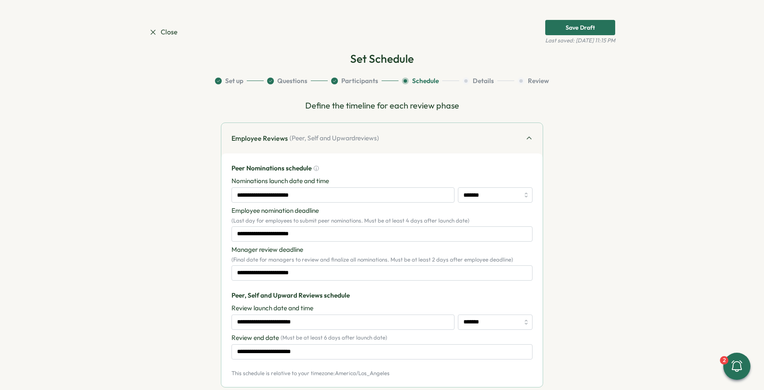
scroll to position [127, 0]
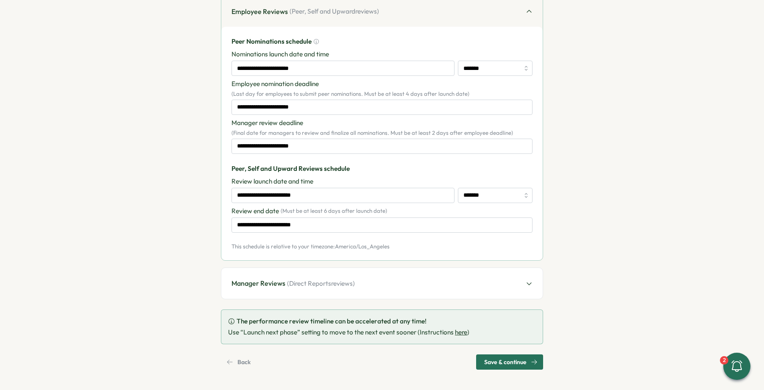
click at [492, 358] on span "Save & continue" at bounding box center [505, 362] width 42 height 14
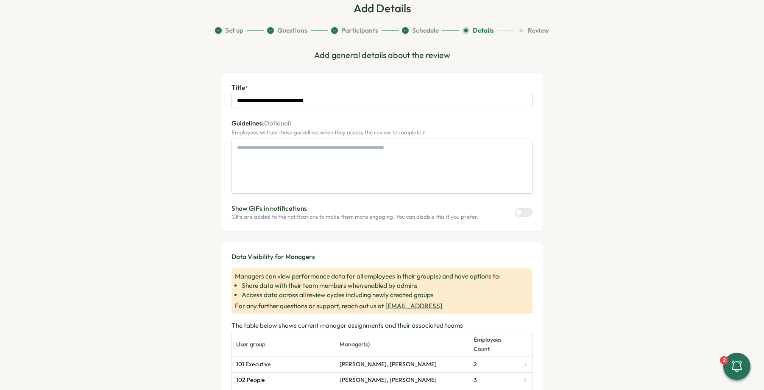
scroll to position [52, 0]
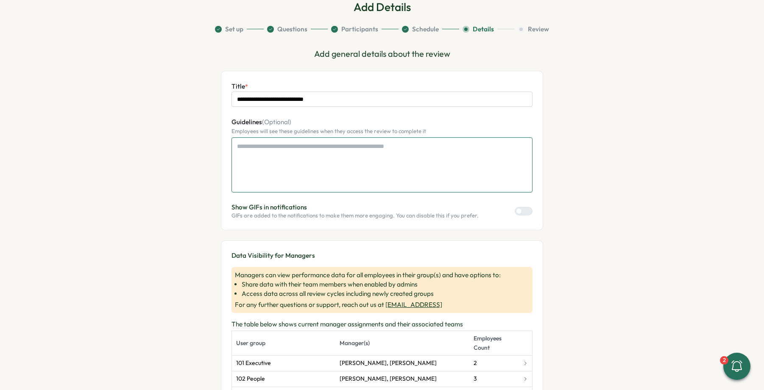
click at [315, 160] on textarea "Guidelines (Optional)" at bounding box center [381, 164] width 301 height 55
drag, startPoint x: 445, startPoint y: 134, endPoint x: 224, endPoint y: 125, distance: 221.8
click at [223, 125] on div "**********" at bounding box center [382, 150] width 322 height 159
copy div "Guidelines (Optional) Employees will see these guidelines when they access the …"
click at [313, 175] on textarea "Guidelines (Optional)" at bounding box center [381, 164] width 301 height 55
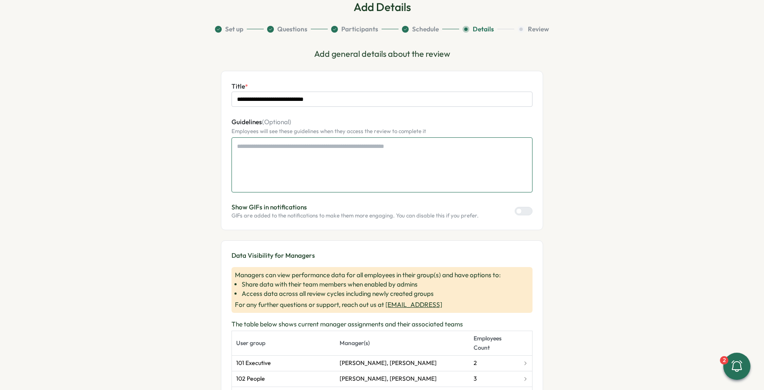
paste textarea "**********"
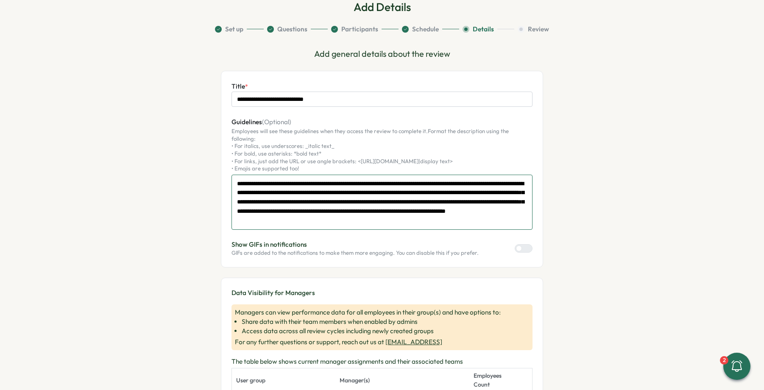
drag, startPoint x: 254, startPoint y: 204, endPoint x: 527, endPoint y: 213, distance: 273.0
click at [526, 213] on textarea "**********" at bounding box center [381, 202] width 301 height 55
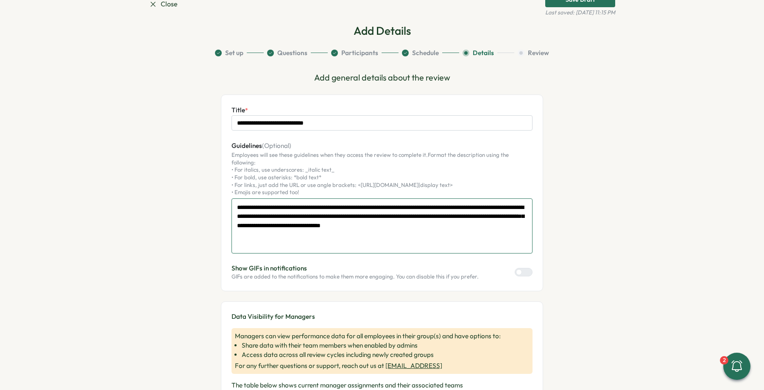
scroll to position [0, 0]
drag, startPoint x: 293, startPoint y: 225, endPoint x: 347, endPoint y: 186, distance: 67.1
click at [369, 201] on textarea "**********" at bounding box center [381, 225] width 301 height 55
click at [371, 202] on textarea "**********" at bounding box center [381, 225] width 301 height 55
click at [381, 228] on textarea "**********" at bounding box center [381, 225] width 301 height 55
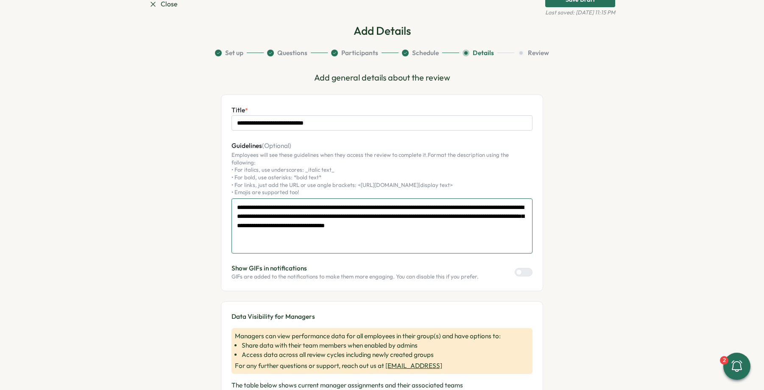
paste textarea "**********"
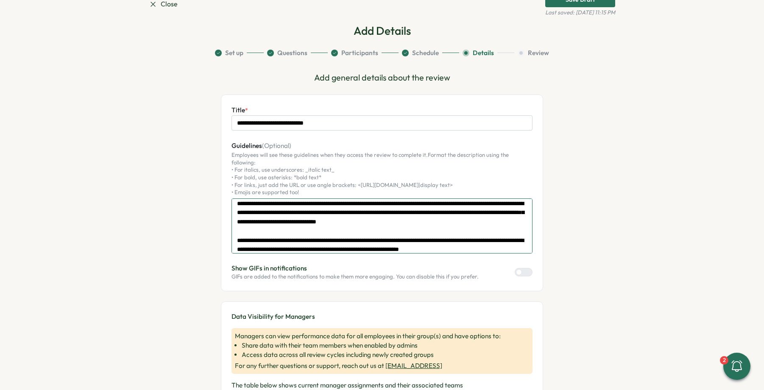
scroll to position [22, 0]
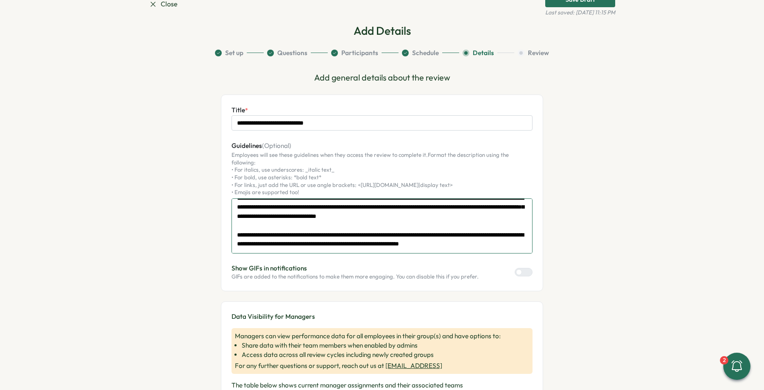
click at [410, 225] on textarea "**********" at bounding box center [381, 225] width 301 height 55
click at [508, 225] on textarea "**********" at bounding box center [381, 225] width 301 height 55
drag, startPoint x: 344, startPoint y: 234, endPoint x: 234, endPoint y: 232, distance: 109.8
click at [234, 232] on textarea "**********" at bounding box center [381, 225] width 301 height 55
drag, startPoint x: 369, startPoint y: 234, endPoint x: 375, endPoint y: 234, distance: 5.9
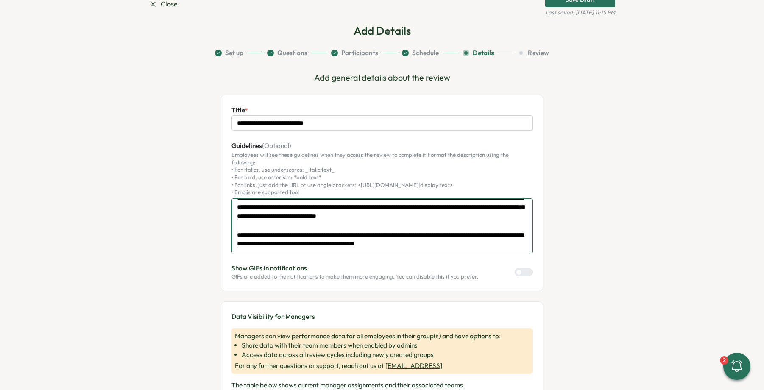
click at [390, 234] on textarea "**********" at bounding box center [381, 225] width 301 height 55
click at [359, 233] on textarea "**********" at bounding box center [381, 225] width 301 height 55
drag, startPoint x: 385, startPoint y: 233, endPoint x: 482, endPoint y: 233, distance: 96.6
click at [481, 233] on textarea "**********" at bounding box center [381, 225] width 301 height 55
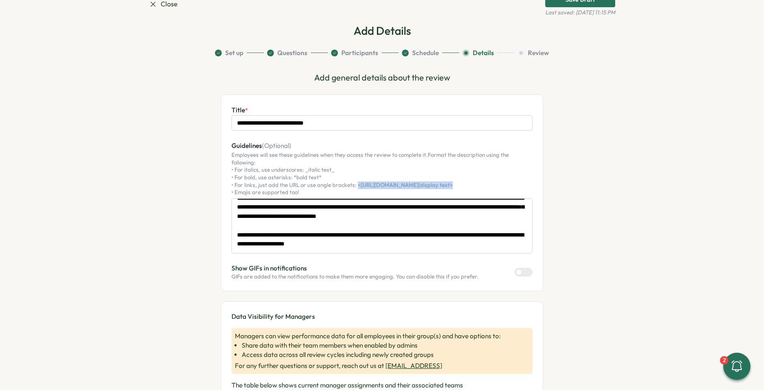
drag, startPoint x: 353, startPoint y: 178, endPoint x: 436, endPoint y: 178, distance: 83.9
click at [436, 178] on span "Format the description using the following: • For italics, use underscores: _it…" at bounding box center [369, 173] width 277 height 44
click at [507, 221] on textarea "**********" at bounding box center [381, 225] width 301 height 55
paste textarea "**********"
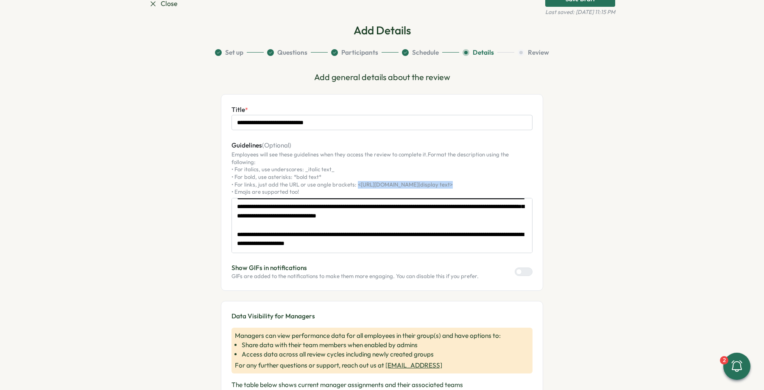
drag, startPoint x: 353, startPoint y: 177, endPoint x: 442, endPoint y: 176, distance: 89.0
click at [442, 176] on div "Employees will see these guidelines when they access the review to complete it …" at bounding box center [381, 173] width 301 height 45
copy span "<[URL][DOMAIN_NAME]|display text>"
click at [506, 234] on textarea "**********" at bounding box center [381, 225] width 301 height 55
paste textarea "**********"
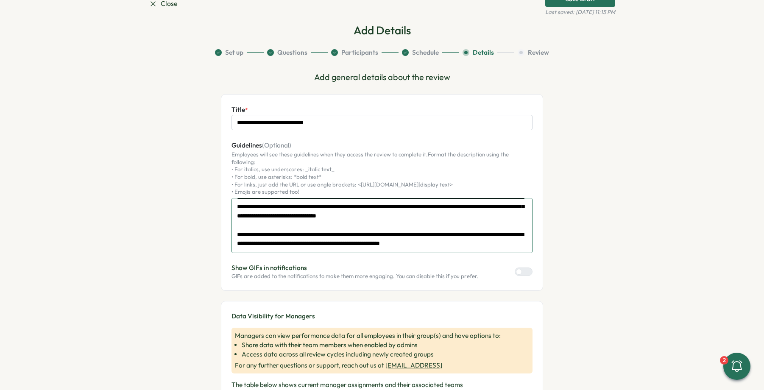
scroll to position [46, 0]
drag, startPoint x: 240, startPoint y: 241, endPoint x: 322, endPoint y: 206, distance: 89.6
click at [322, 206] on textarea "**********" at bounding box center [381, 225] width 301 height 55
drag, startPoint x: 323, startPoint y: 207, endPoint x: 325, endPoint y: 216, distance: 8.6
click at [323, 207] on textarea "**********" at bounding box center [381, 225] width 301 height 55
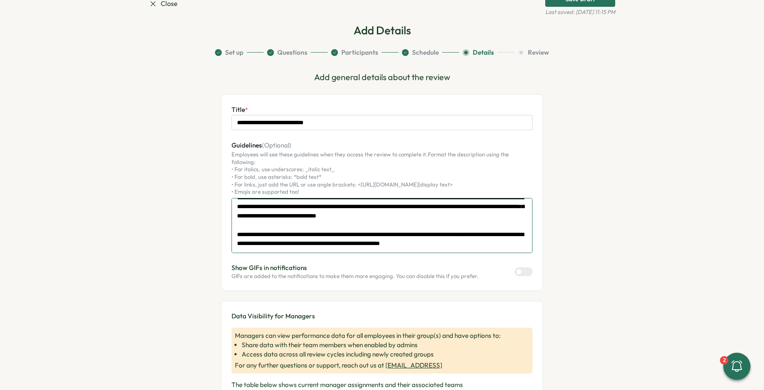
drag, startPoint x: 325, startPoint y: 208, endPoint x: 239, endPoint y: 211, distance: 85.2
click at [239, 211] on textarea "**********" at bounding box center [381, 225] width 301 height 55
paste textarea "**********"
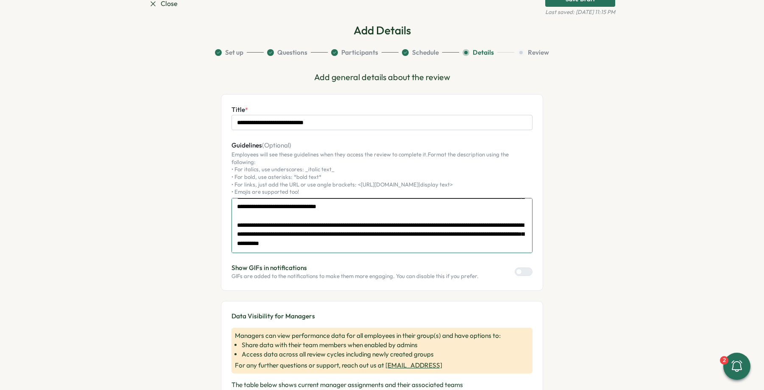
scroll to position [46, 0]
drag, startPoint x: 309, startPoint y: 226, endPoint x: 305, endPoint y: 225, distance: 4.3
click at [308, 226] on textarea "**********" at bounding box center [381, 225] width 301 height 55
click at [404, 178] on span "Format the description using the following: • For italics, use underscores: _it…" at bounding box center [369, 173] width 277 height 44
copy span "|"
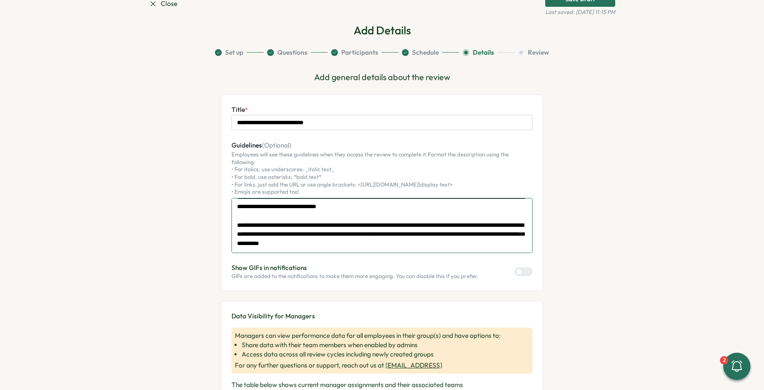
click at [285, 219] on textarea "**********" at bounding box center [381, 225] width 301 height 55
paste textarea "*"
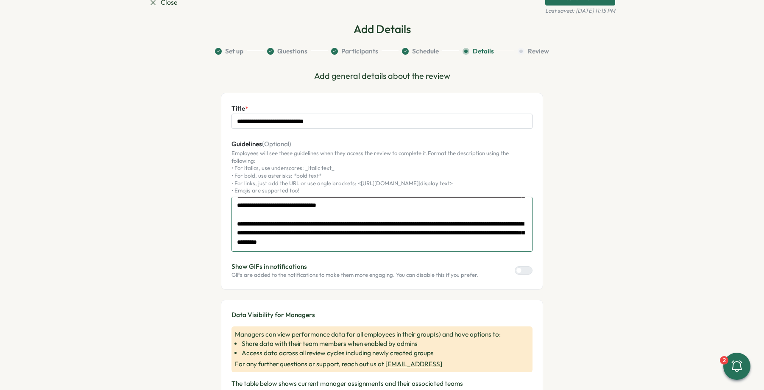
click at [318, 225] on textarea "**********" at bounding box center [381, 224] width 301 height 55
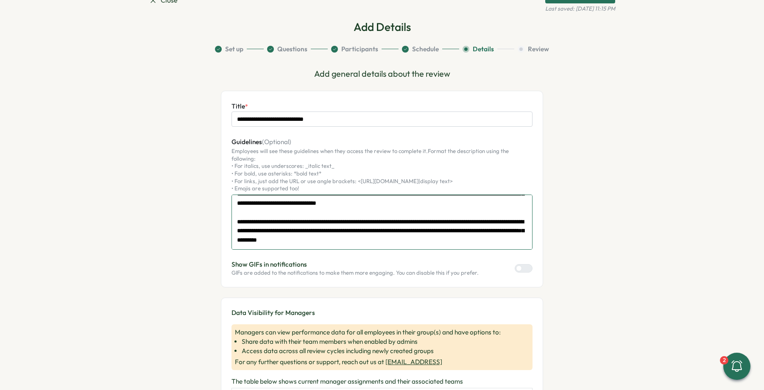
scroll to position [33, 0]
paste textarea "**********"
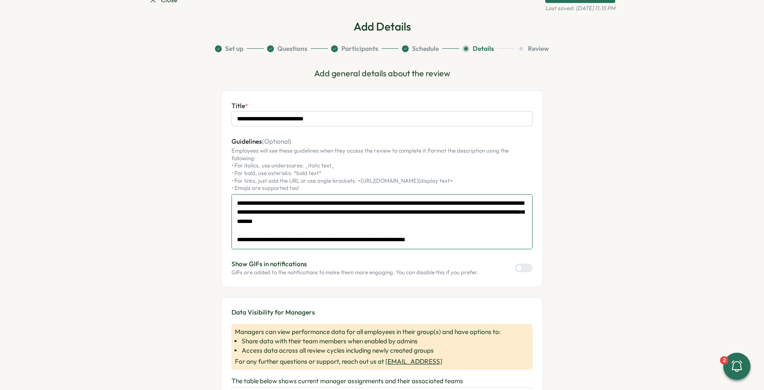
scroll to position [0, 0]
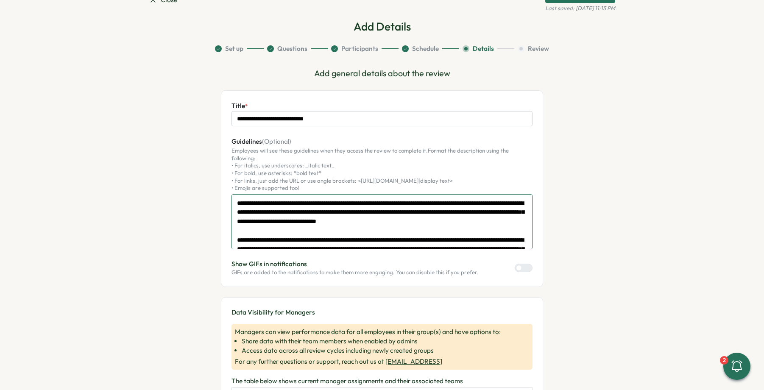
drag, startPoint x: 494, startPoint y: 228, endPoint x: 210, endPoint y: 172, distance: 289.4
click at [331, 219] on textarea "**********" at bounding box center [381, 221] width 301 height 55
click at [258, 206] on textarea "**********" at bounding box center [381, 221] width 301 height 55
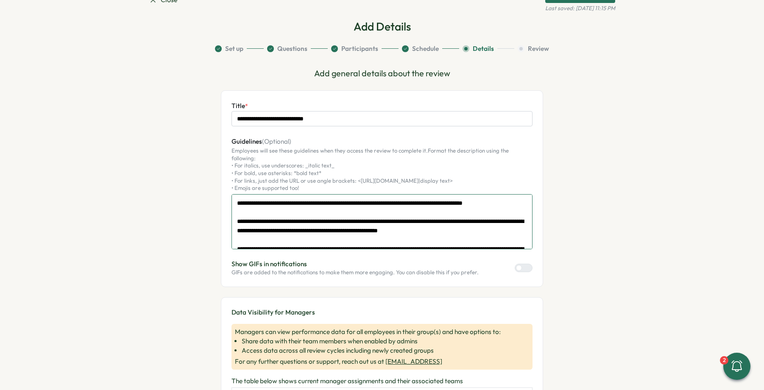
click at [275, 204] on textarea "**********" at bounding box center [381, 221] width 301 height 55
paste textarea "**********"
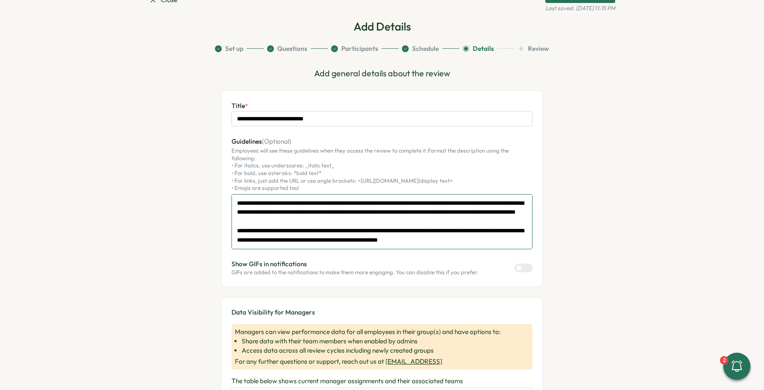
drag, startPoint x: 259, startPoint y: 205, endPoint x: 443, endPoint y: 208, distance: 183.5
click at [442, 208] on textarea "**********" at bounding box center [381, 221] width 301 height 55
drag, startPoint x: 448, startPoint y: 207, endPoint x: 258, endPoint y: 203, distance: 189.9
click at [258, 203] on textarea "**********" at bounding box center [381, 221] width 301 height 55
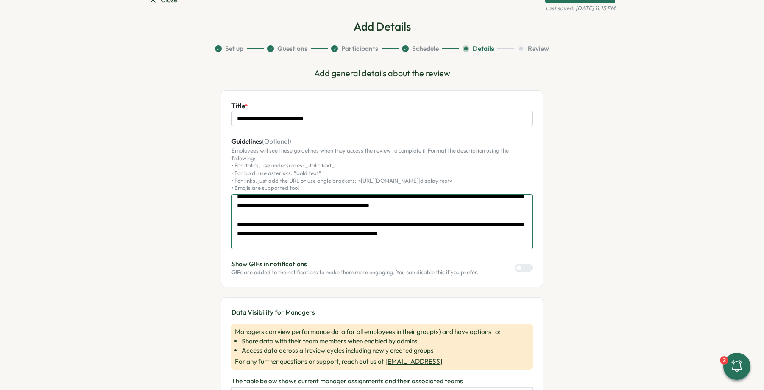
drag, startPoint x: 394, startPoint y: 217, endPoint x: 241, endPoint y: 214, distance: 152.6
click at [241, 216] on textarea "**********" at bounding box center [381, 221] width 301 height 55
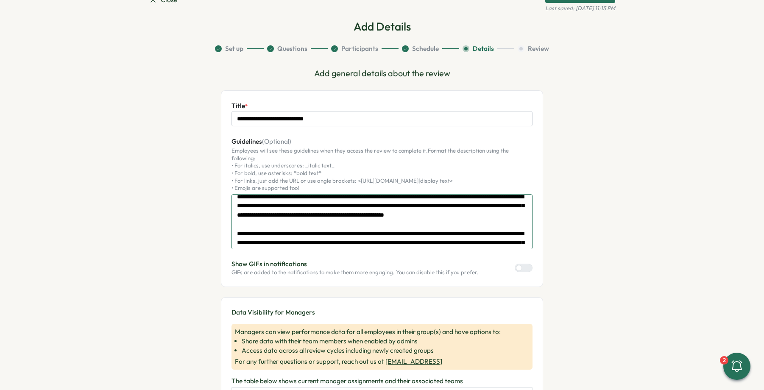
scroll to position [0, 0]
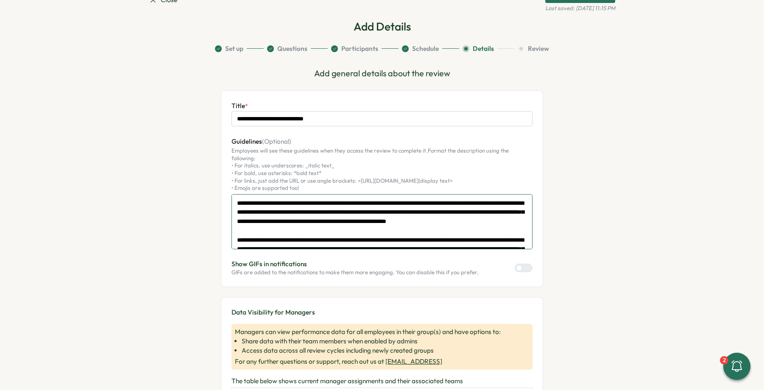
click at [351, 224] on textarea "**********" at bounding box center [381, 221] width 301 height 55
drag, startPoint x: 328, startPoint y: 216, endPoint x: 389, endPoint y: 222, distance: 61.3
click at [414, 222] on textarea "**********" at bounding box center [381, 221] width 301 height 55
drag, startPoint x: 327, startPoint y: 213, endPoint x: 340, endPoint y: 217, distance: 13.6
click at [328, 214] on textarea "**********" at bounding box center [381, 221] width 301 height 55
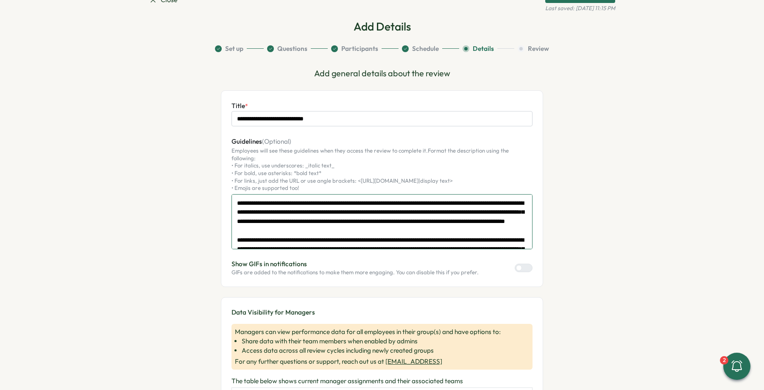
drag, startPoint x: 479, startPoint y: 215, endPoint x: 513, endPoint y: 226, distance: 36.2
click at [513, 226] on textarea "**********" at bounding box center [381, 221] width 301 height 55
click at [358, 212] on textarea "**********" at bounding box center [381, 221] width 301 height 55
click at [358, 215] on textarea "**********" at bounding box center [381, 221] width 301 height 55
drag, startPoint x: 429, startPoint y: 226, endPoint x: 414, endPoint y: 224, distance: 15.0
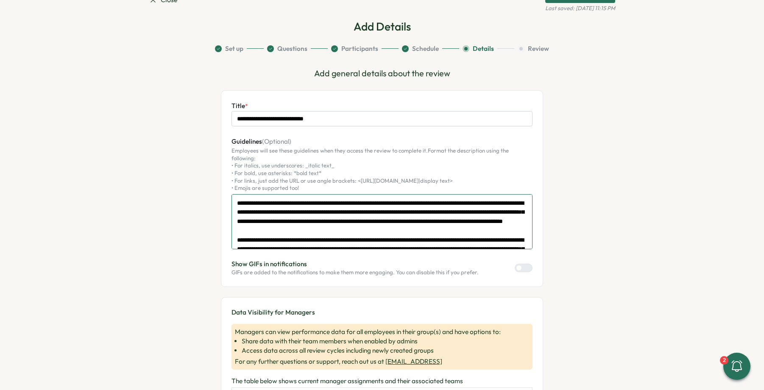
click at [429, 226] on textarea "**********" at bounding box center [381, 221] width 301 height 55
drag, startPoint x: 474, startPoint y: 215, endPoint x: 494, endPoint y: 222, distance: 21.6
click at [515, 225] on textarea "**********" at bounding box center [381, 221] width 301 height 55
click at [483, 217] on textarea "**********" at bounding box center [381, 221] width 301 height 55
drag, startPoint x: 510, startPoint y: 222, endPoint x: 477, endPoint y: 214, distance: 34.2
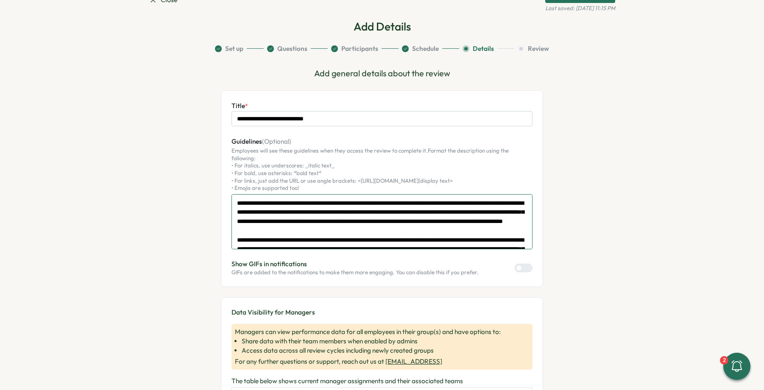
click at [477, 214] on textarea "**********" at bounding box center [381, 221] width 301 height 55
drag, startPoint x: 509, startPoint y: 206, endPoint x: 515, endPoint y: 208, distance: 6.5
click at [509, 206] on textarea "**********" at bounding box center [381, 221] width 301 height 55
paste textarea "**********"
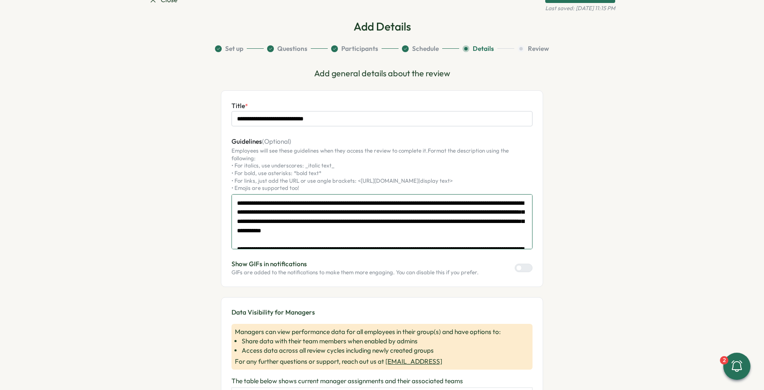
drag, startPoint x: 291, startPoint y: 214, endPoint x: 228, endPoint y: 216, distance: 63.2
click at [228, 216] on div "**********" at bounding box center [382, 188] width 322 height 197
paste textarea "**********"
drag, startPoint x: 343, startPoint y: 235, endPoint x: 213, endPoint y: 180, distance: 141.7
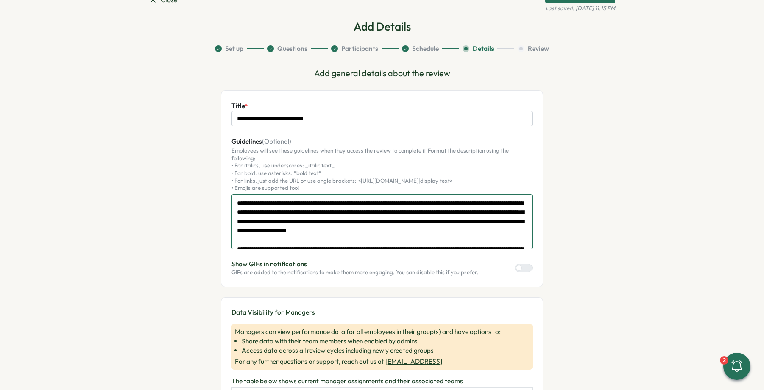
click at [343, 222] on textarea "**********" at bounding box center [381, 221] width 301 height 55
drag, startPoint x: 310, startPoint y: 232, endPoint x: 369, endPoint y: 197, distance: 68.5
click at [369, 197] on textarea "**********" at bounding box center [381, 221] width 301 height 55
paste textarea
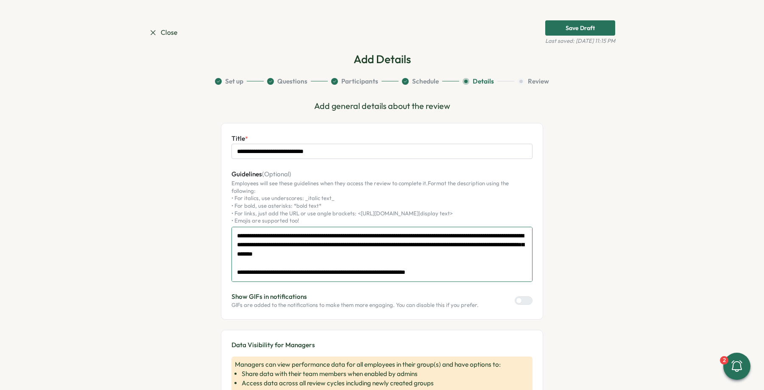
type textarea "**********"
click at [285, 81] on button "Questions" at bounding box center [297, 81] width 61 height 9
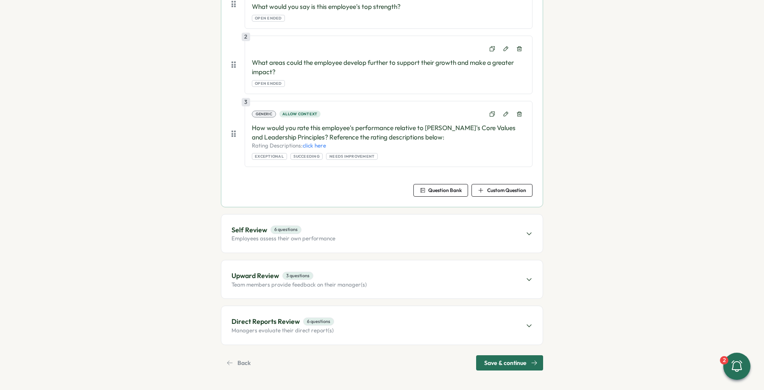
scroll to position [212, 0]
click at [356, 287] on p "Team members provide feedback on their manager(s)" at bounding box center [298, 284] width 135 height 8
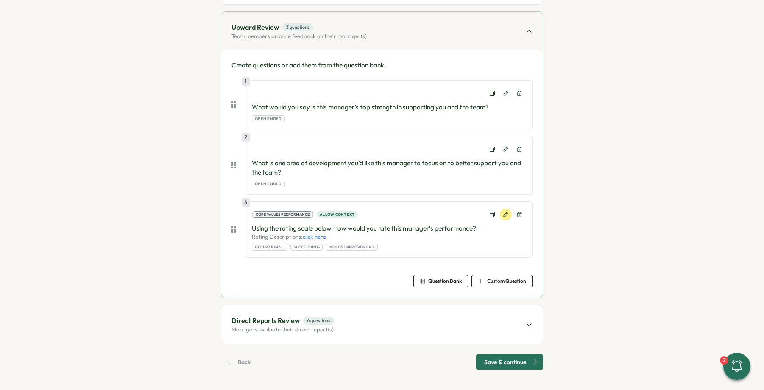
click at [506, 215] on icon at bounding box center [506, 214] width 6 height 6
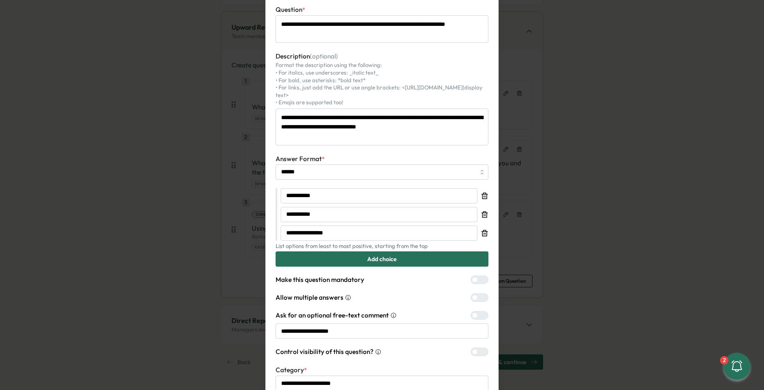
scroll to position [94, 0]
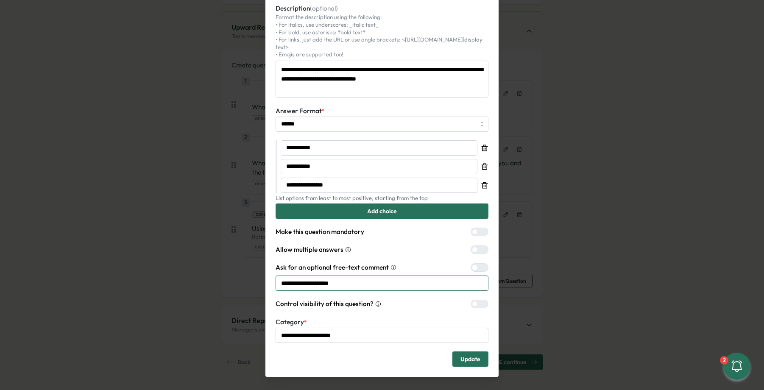
drag, startPoint x: 387, startPoint y: 280, endPoint x: 403, endPoint y: 278, distance: 15.5
click at [387, 280] on input "**********" at bounding box center [381, 282] width 213 height 15
click at [570, 246] on div "**********" at bounding box center [382, 195] width 764 height 390
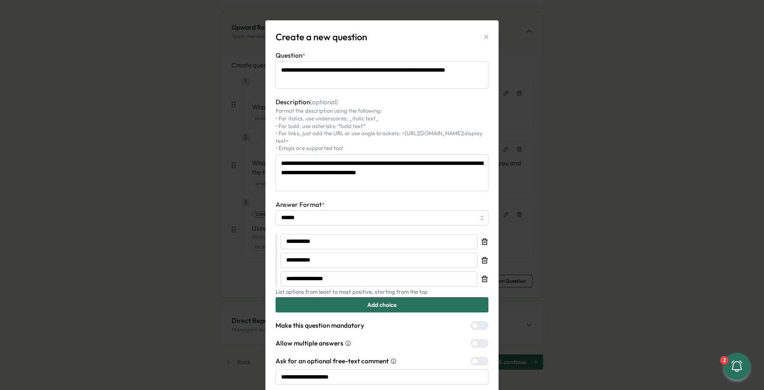
drag, startPoint x: 483, startPoint y: 34, endPoint x: 461, endPoint y: 63, distance: 36.3
click at [483, 34] on icon "button" at bounding box center [486, 36] width 7 height 7
type textarea "*"
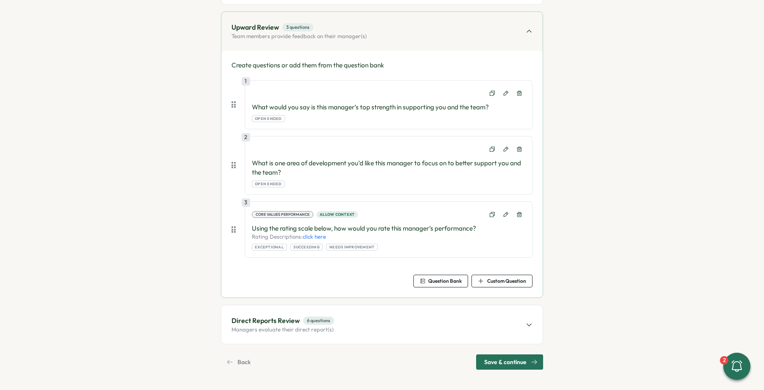
click at [386, 325] on div "Direct Reports Review 6 questions Managers evaluate their direct report(s)" at bounding box center [381, 324] width 321 height 38
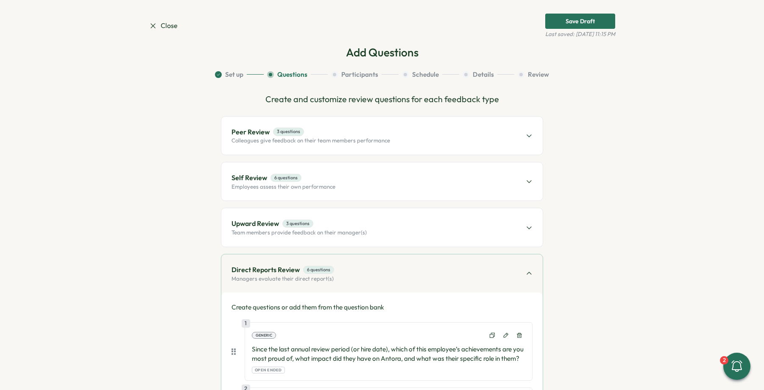
scroll to position [18, 0]
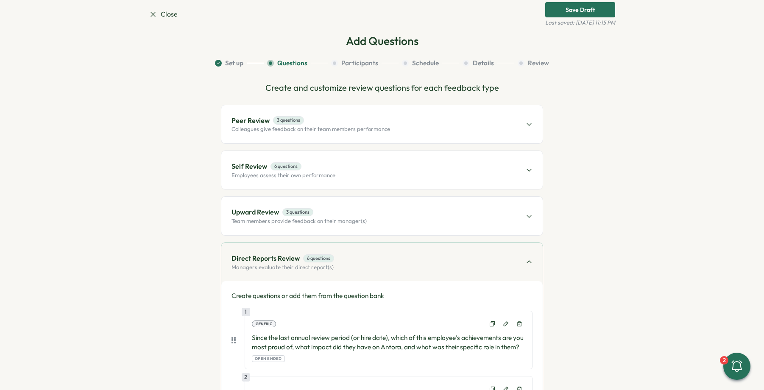
click at [363, 167] on div "Self Review 6 questions Employees assess their own performance" at bounding box center [381, 170] width 321 height 38
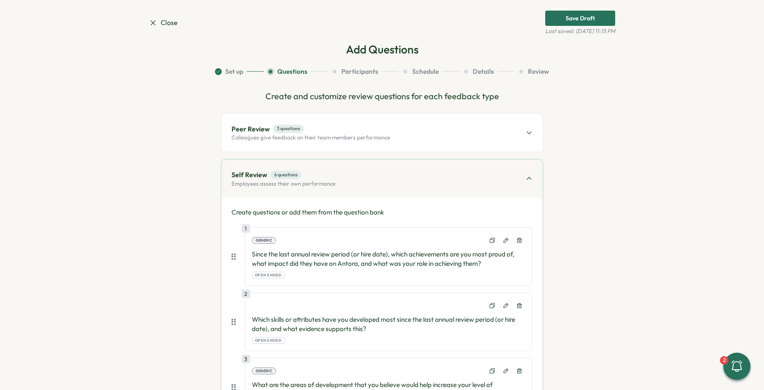
scroll to position [0, 0]
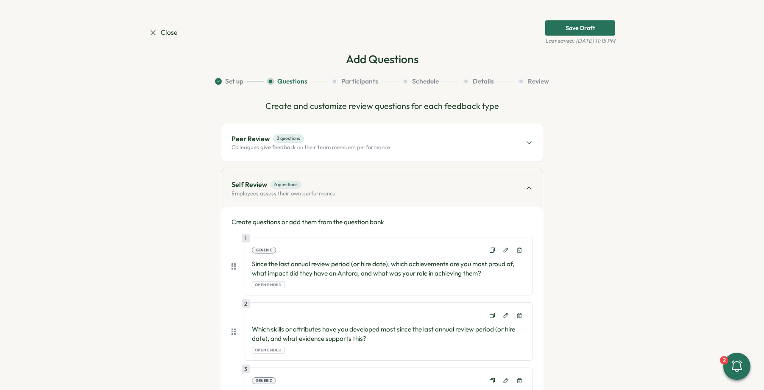
click at [368, 144] on p "Colleagues give feedback on their team members performance" at bounding box center [310, 148] width 158 height 8
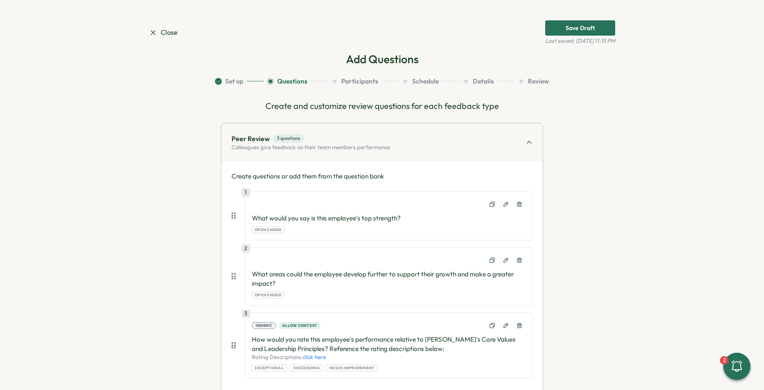
click at [359, 78] on button "Participants" at bounding box center [364, 81] width 67 height 9
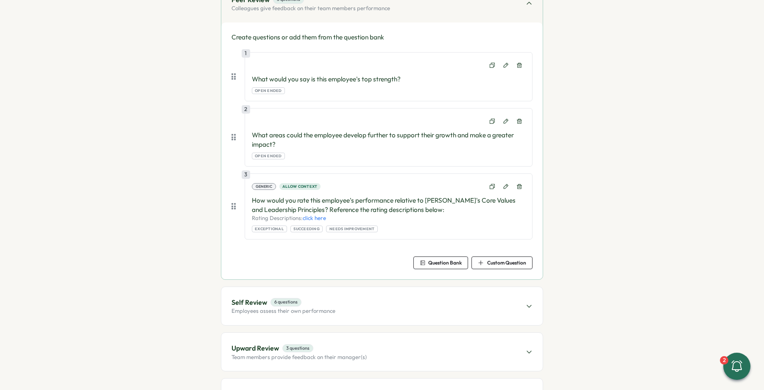
scroll to position [212, 0]
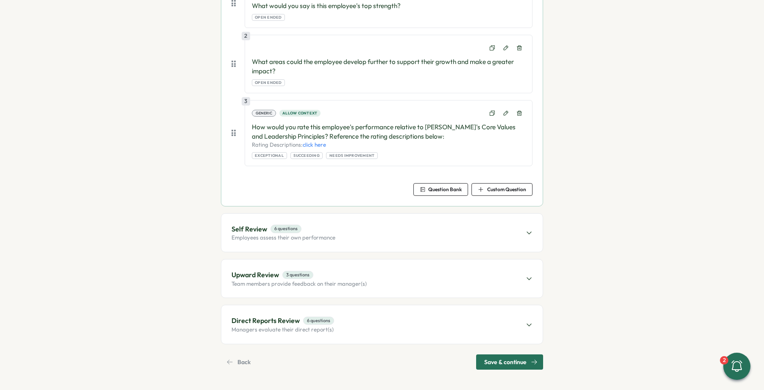
click at [506, 362] on span "Save & continue" at bounding box center [505, 362] width 42 height 14
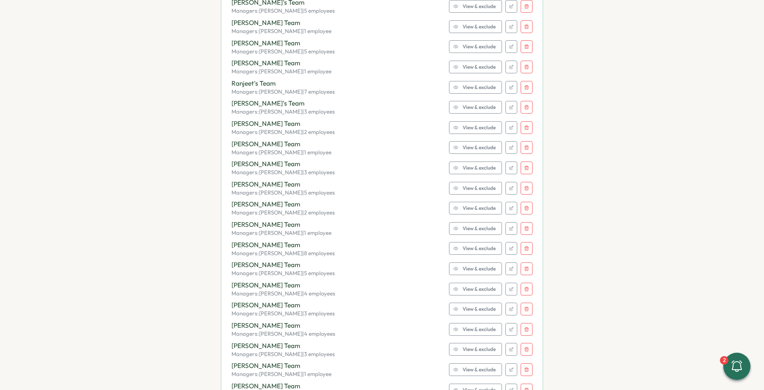
scroll to position [1314, 0]
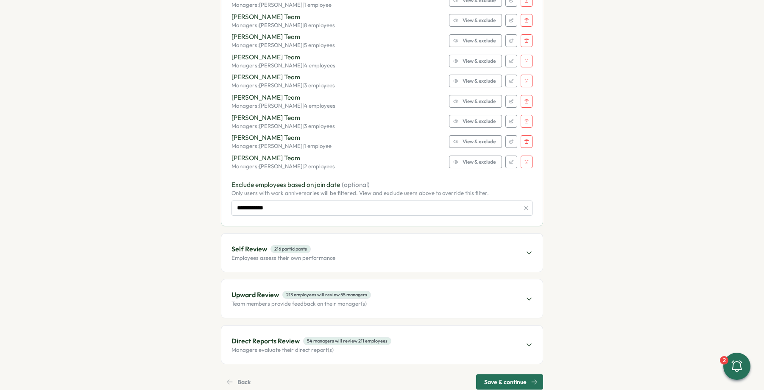
click at [508, 375] on span "Save & continue" at bounding box center [505, 382] width 42 height 14
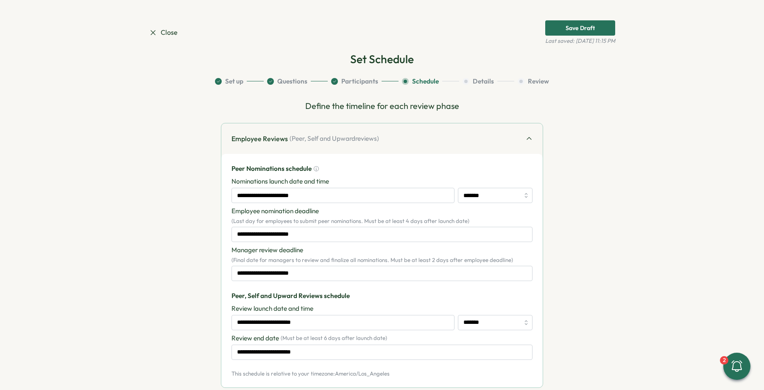
scroll to position [127, 0]
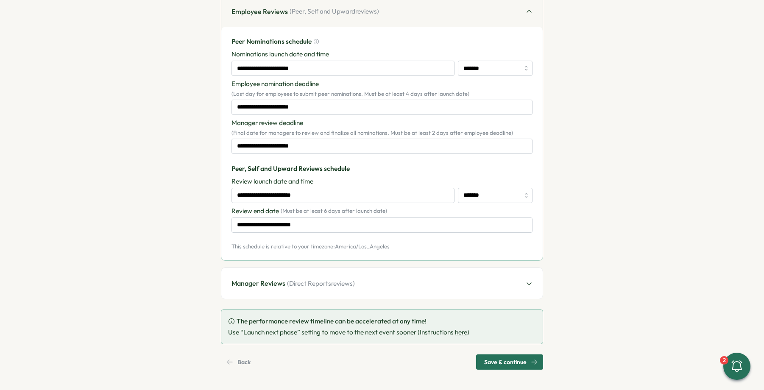
click at [512, 366] on span "Save & continue" at bounding box center [505, 362] width 42 height 14
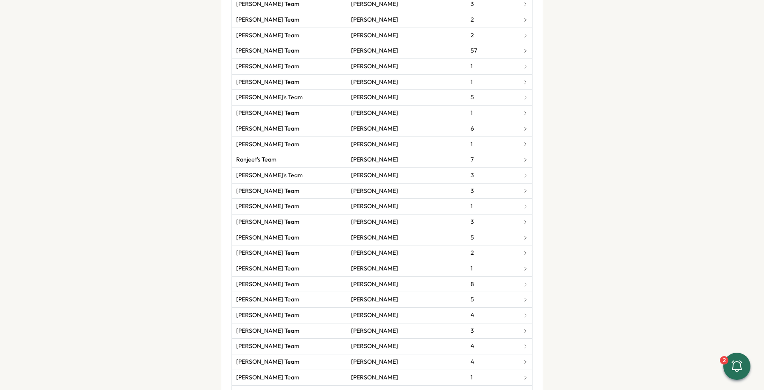
scroll to position [1136, 0]
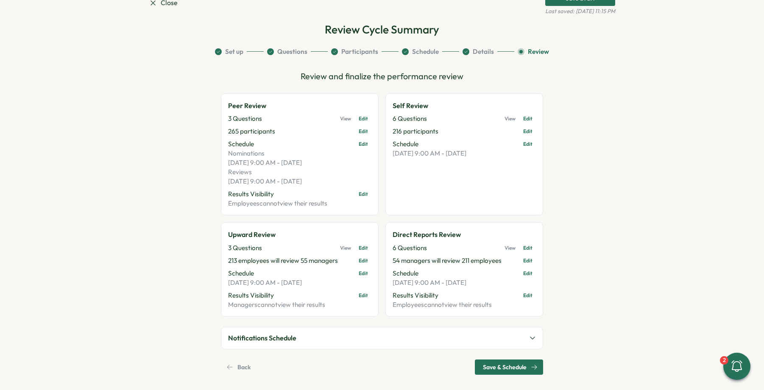
scroll to position [0, 0]
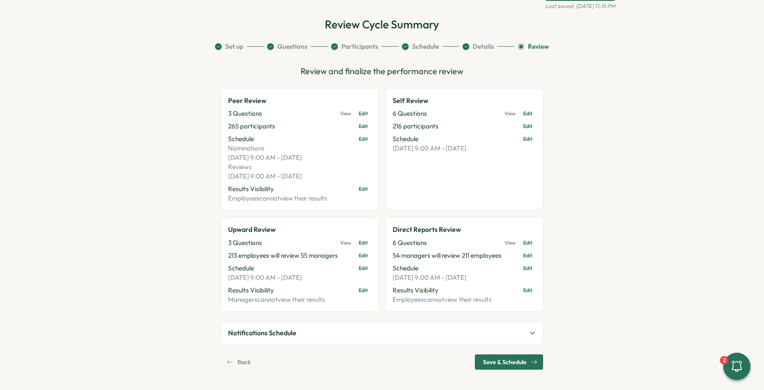
click at [442, 337] on button "Notifications Schedule" at bounding box center [381, 332] width 321 height 21
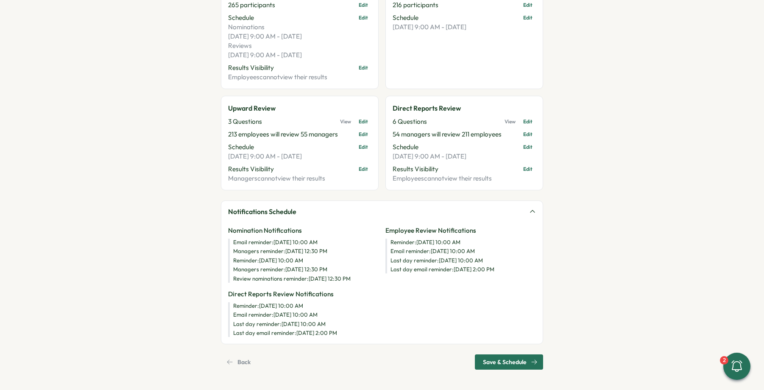
drag, startPoint x: 353, startPoint y: 335, endPoint x: 226, endPoint y: 202, distance: 183.4
click at [226, 202] on div "Notifications Schedule Nomination Notifications Email reminder : [DATE] 10:00 A…" at bounding box center [382, 272] width 322 height 144
copy div "Notifications Schedule Nomination Notifications Email reminder : [DATE] 10:00 A…"
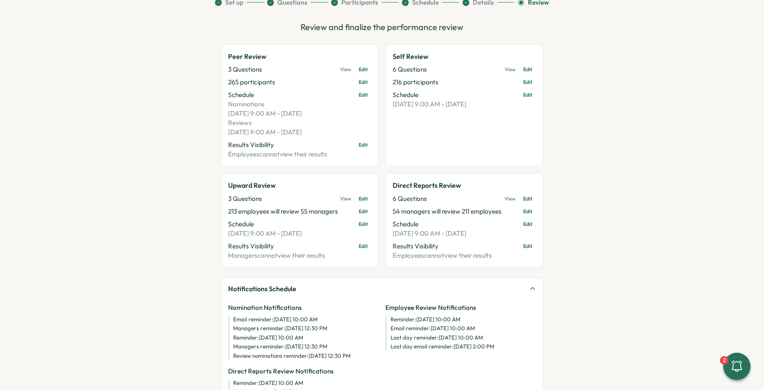
scroll to position [156, 0]
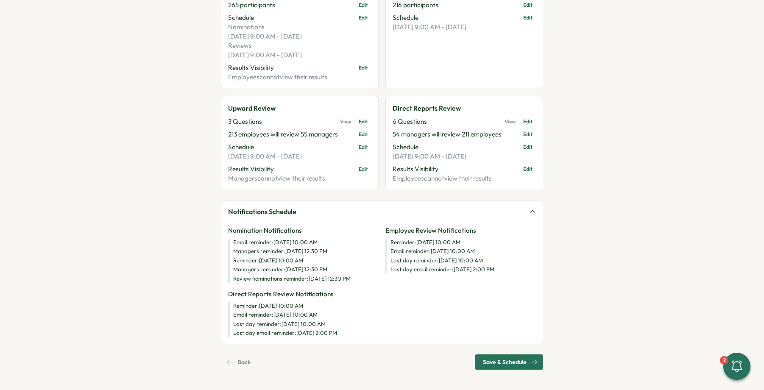
click at [505, 364] on span "Save & Schedule" at bounding box center [505, 362] width 44 height 14
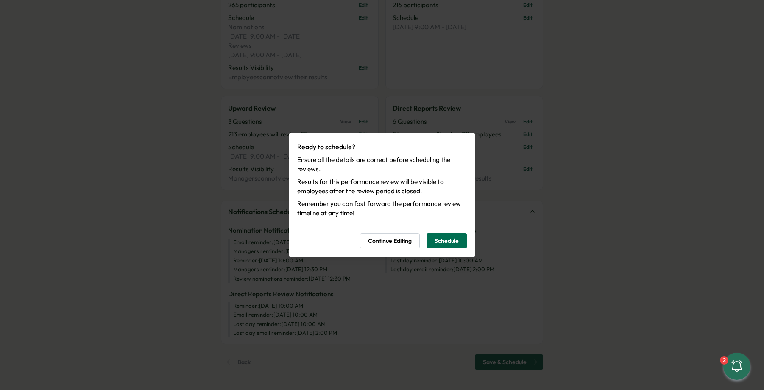
click at [447, 245] on span "Schedule" at bounding box center [446, 240] width 24 height 14
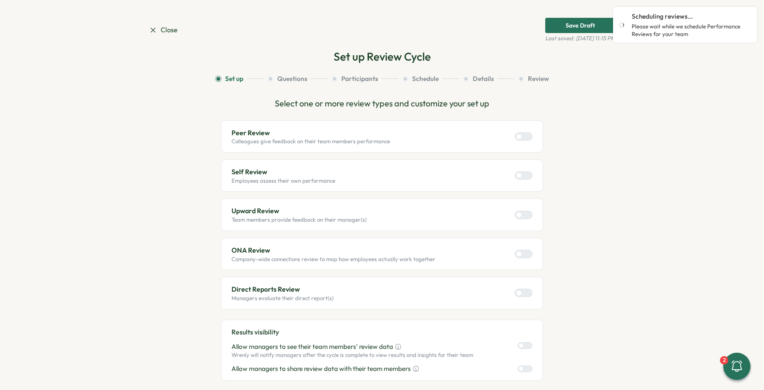
scroll to position [0, 0]
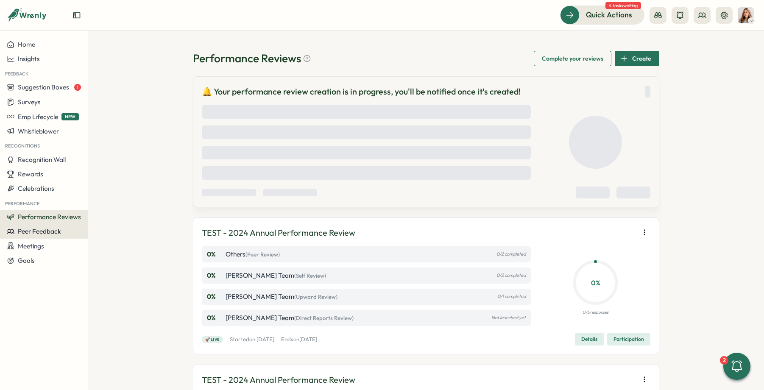
click at [54, 232] on span "Peer Feedback" at bounding box center [39, 231] width 43 height 8
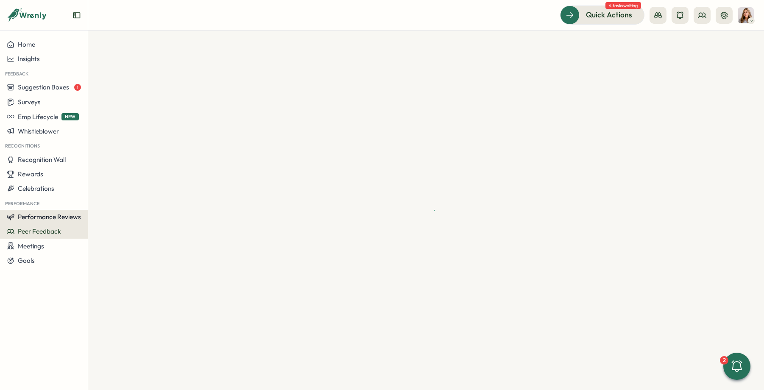
click at [61, 218] on span "Performance Reviews" at bounding box center [49, 217] width 63 height 8
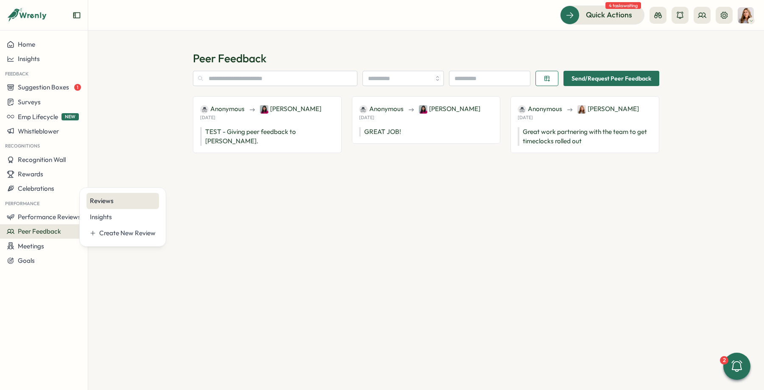
click at [103, 199] on div "Reviews" at bounding box center [123, 200] width 66 height 9
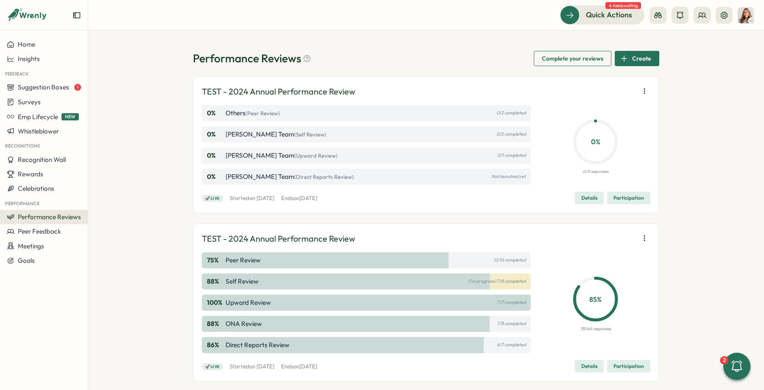
click at [644, 94] on icon "button" at bounding box center [644, 91] width 8 height 8
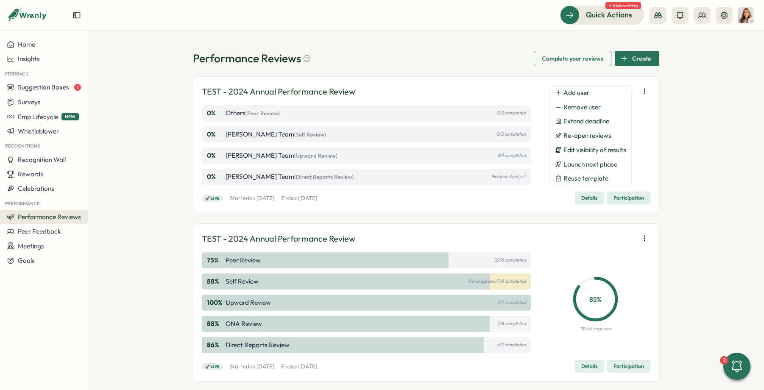
drag, startPoint x: 43, startPoint y: 228, endPoint x: 72, endPoint y: 204, distance: 37.9
click at [43, 228] on span "Peer Feedback" at bounding box center [39, 231] width 43 height 8
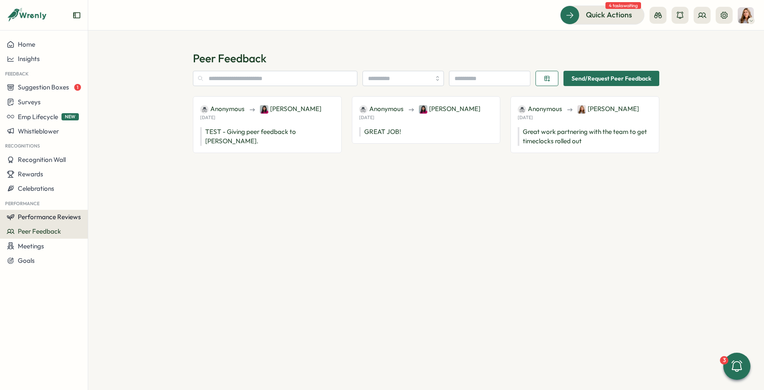
drag, startPoint x: 38, startPoint y: 218, endPoint x: 44, endPoint y: 217, distance: 6.4
click at [38, 218] on span "Performance Reviews" at bounding box center [49, 217] width 63 height 8
click at [98, 203] on div "Reviews" at bounding box center [123, 200] width 66 height 9
